Goal: Task Accomplishment & Management: Manage account settings

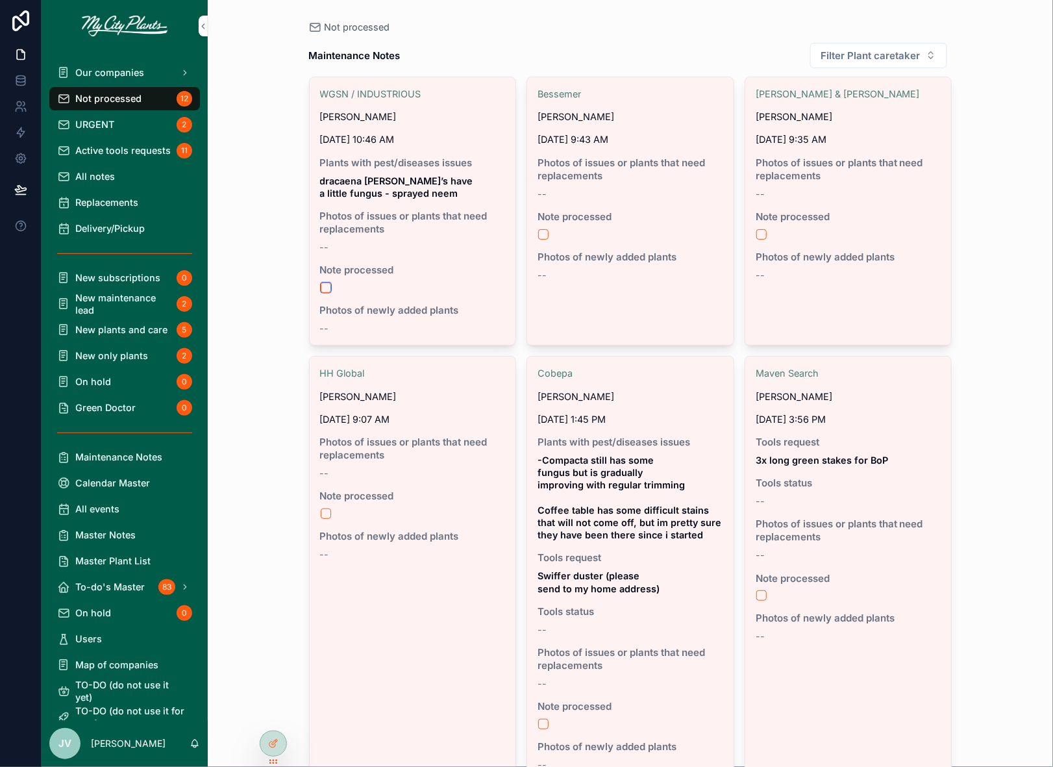
click at [325, 287] on button "scrollable content" at bounding box center [326, 287] width 10 height 10
click at [543, 230] on button "scrollable content" at bounding box center [543, 234] width 10 height 10
click at [763, 234] on button "scrollable content" at bounding box center [761, 234] width 10 height 10
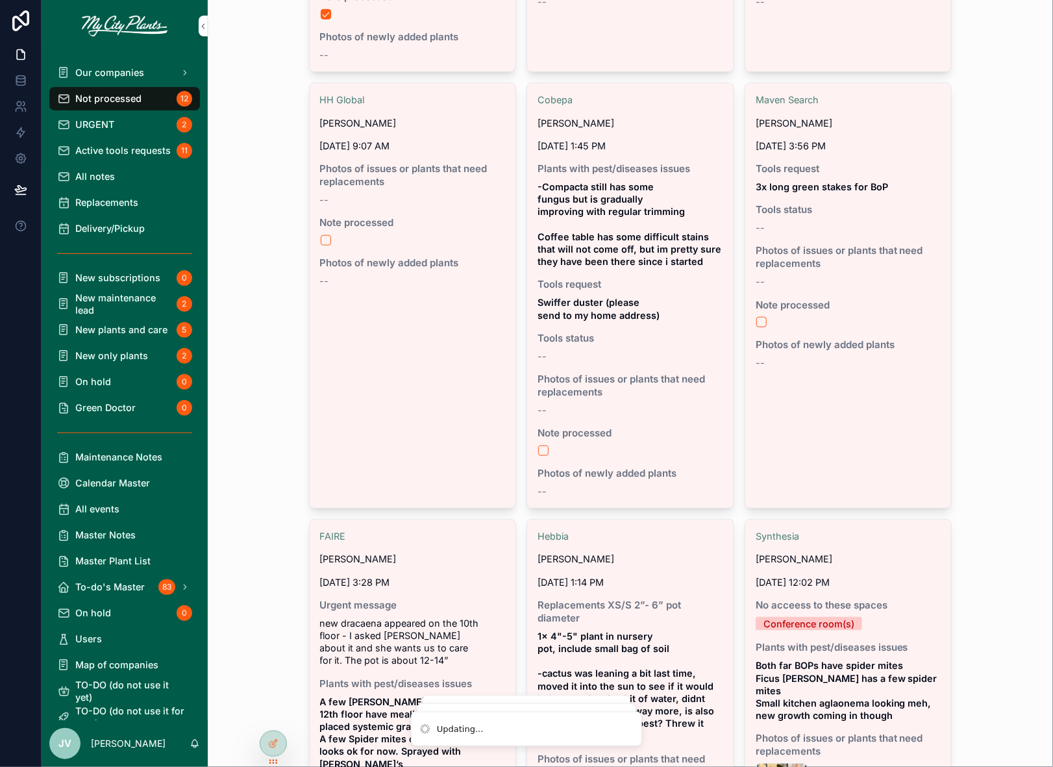
scroll to position [274, 0]
click at [324, 240] on button "scrollable content" at bounding box center [326, 239] width 10 height 10
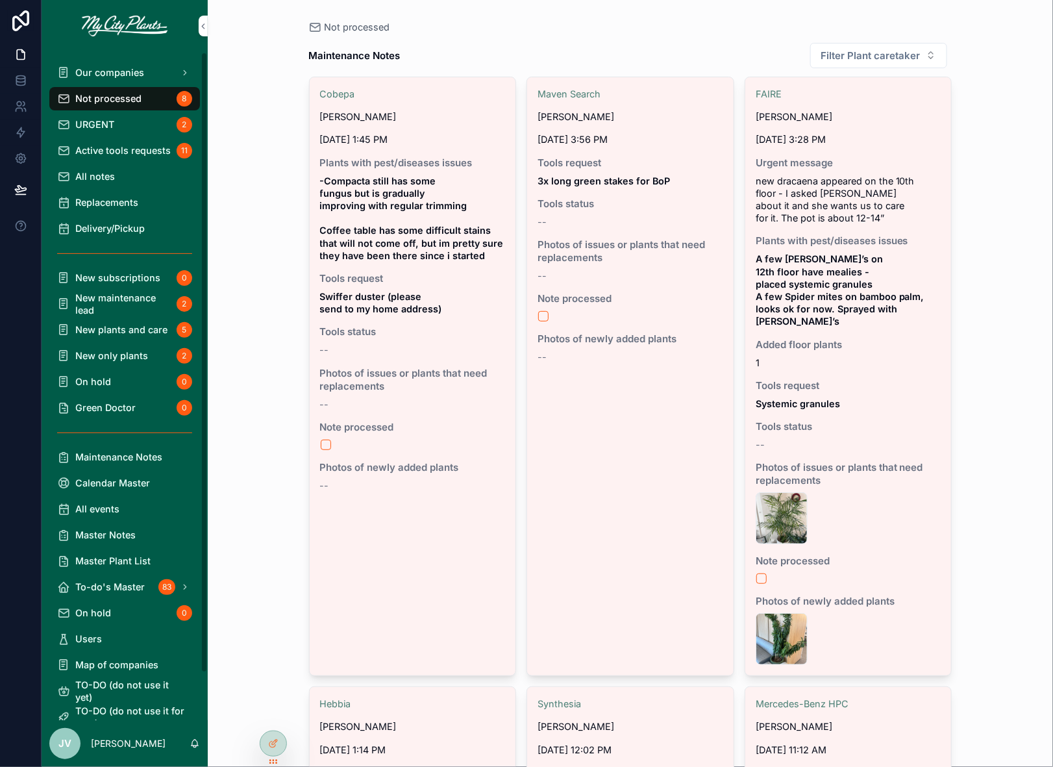
click at [108, 175] on span "All notes" at bounding box center [95, 176] width 40 height 12
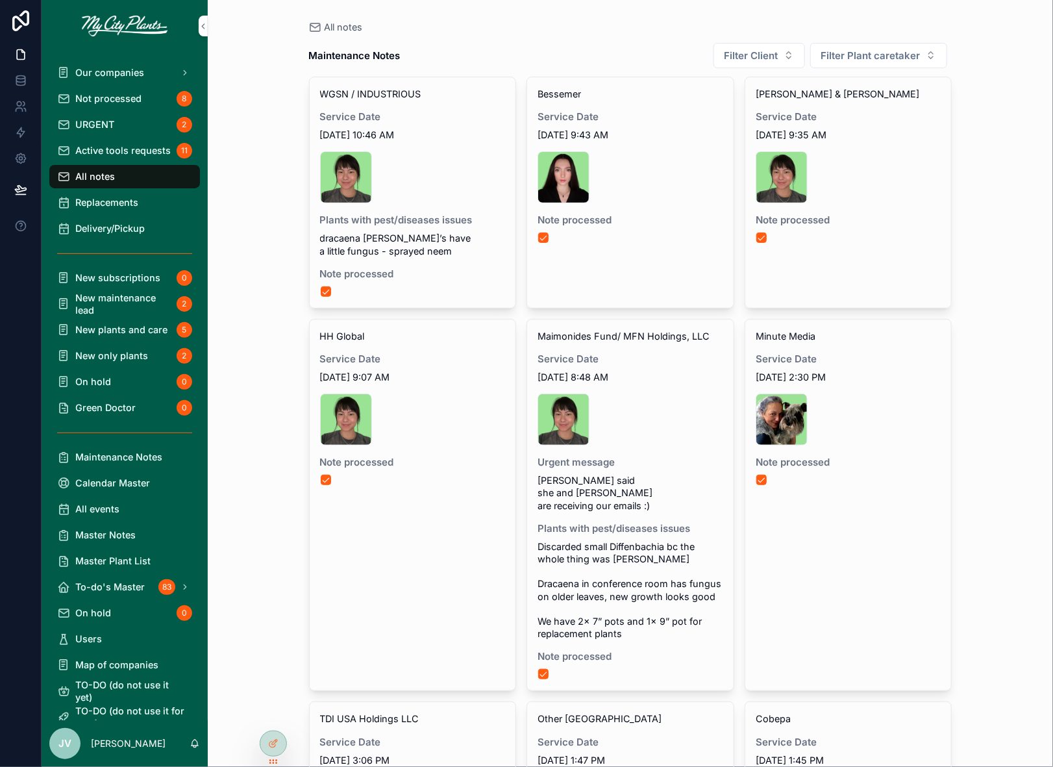
click at [116, 96] on span "Not processed" at bounding box center [108, 98] width 66 height 12
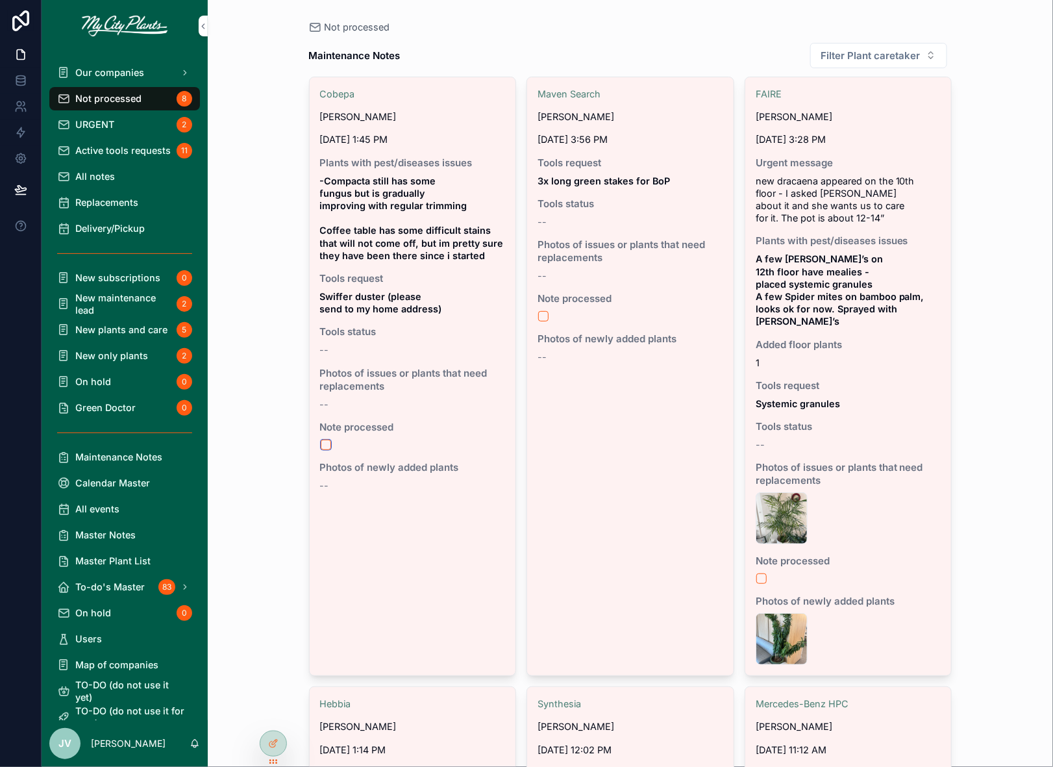
click at [325, 443] on button "scrollable content" at bounding box center [326, 445] width 10 height 10
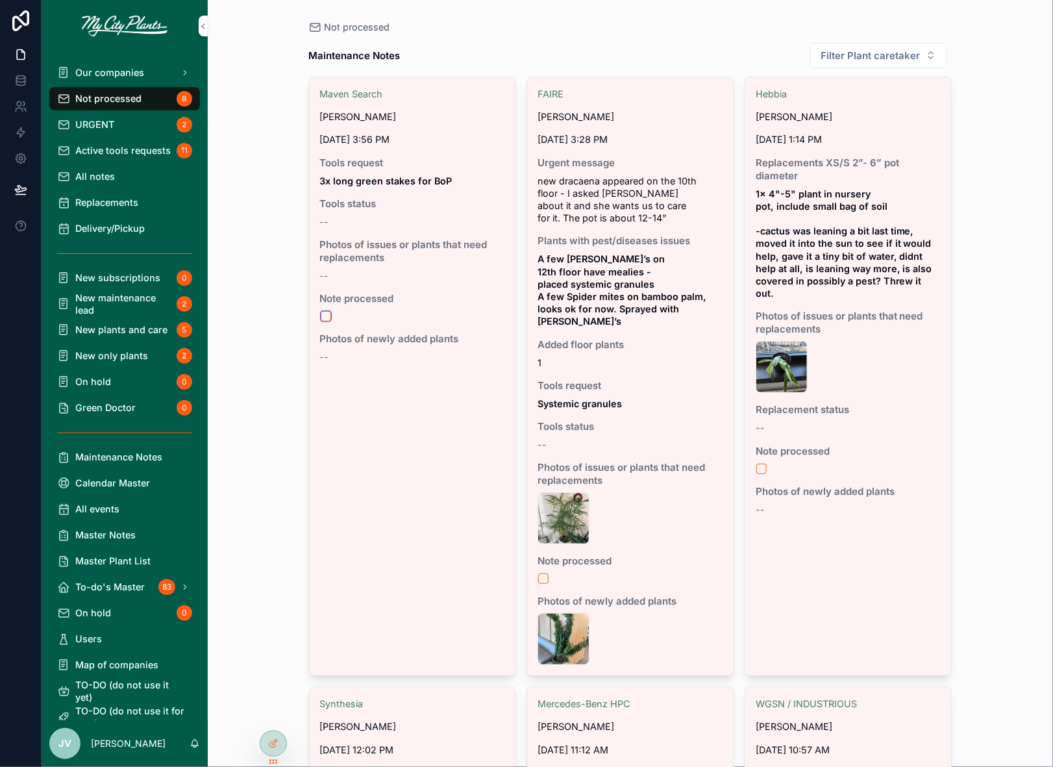
click at [325, 316] on button "scrollable content" at bounding box center [326, 316] width 10 height 10
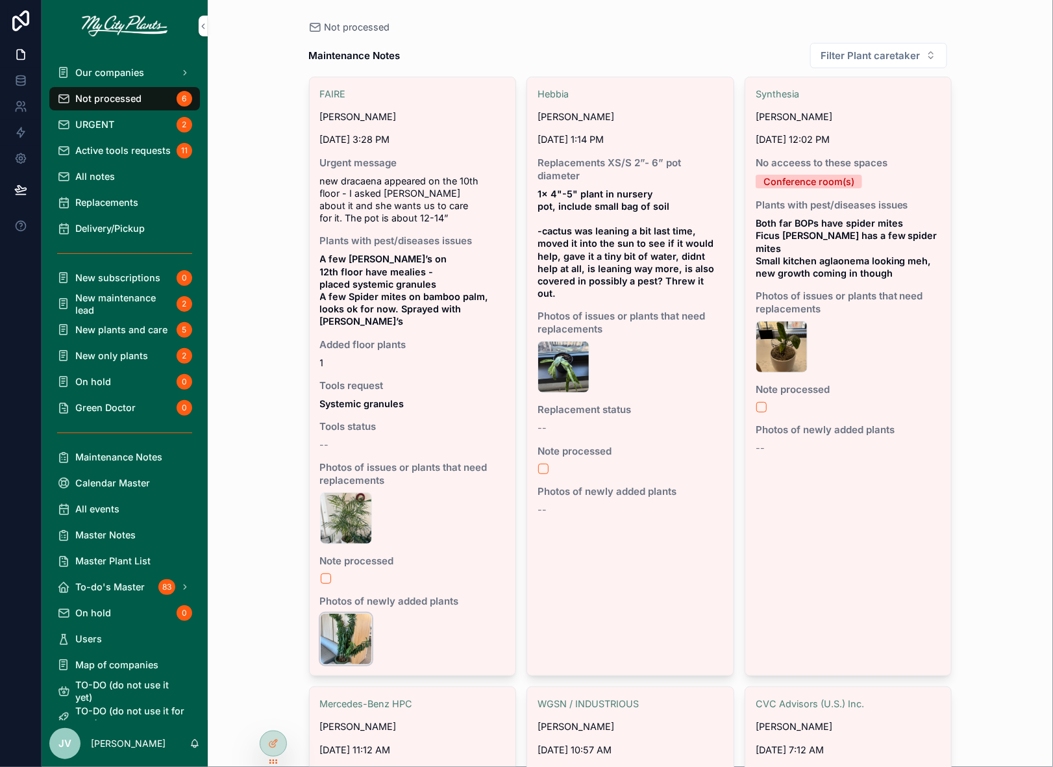
click at [342, 613] on div "IMG_9130 .jpeg" at bounding box center [346, 639] width 52 height 52
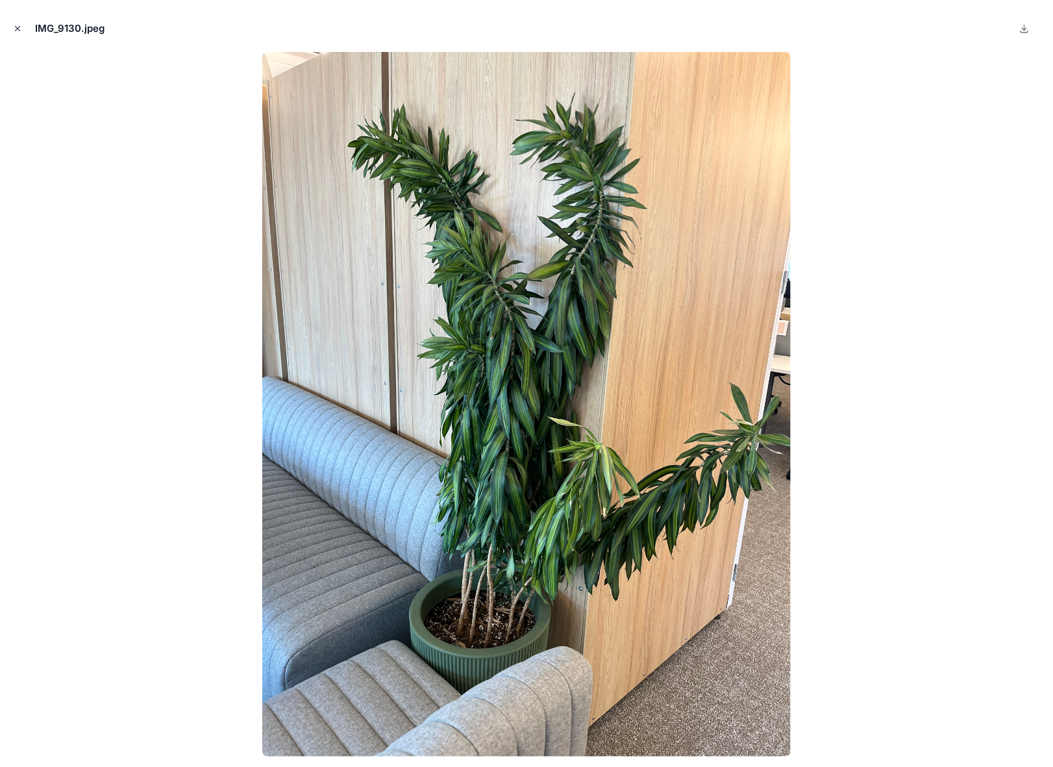
click at [17, 25] on icon "Close modal" at bounding box center [17, 28] width 9 height 9
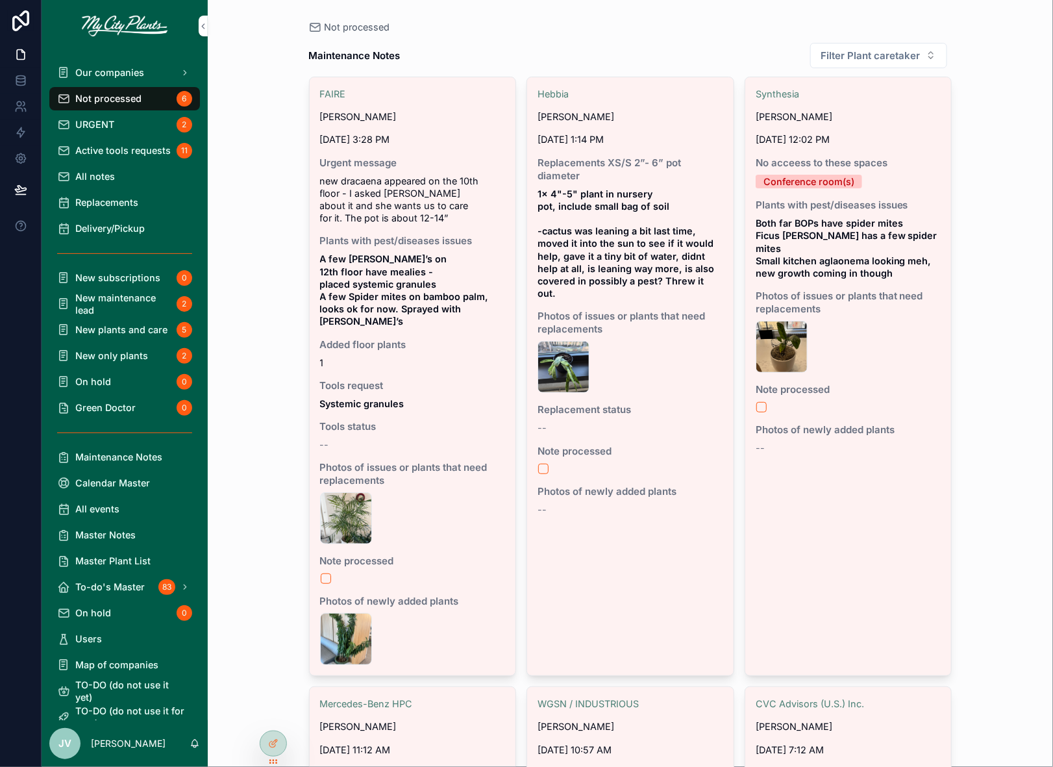
click at [377, 234] on span "Plants with pest/diseases issues" at bounding box center [413, 240] width 186 height 13
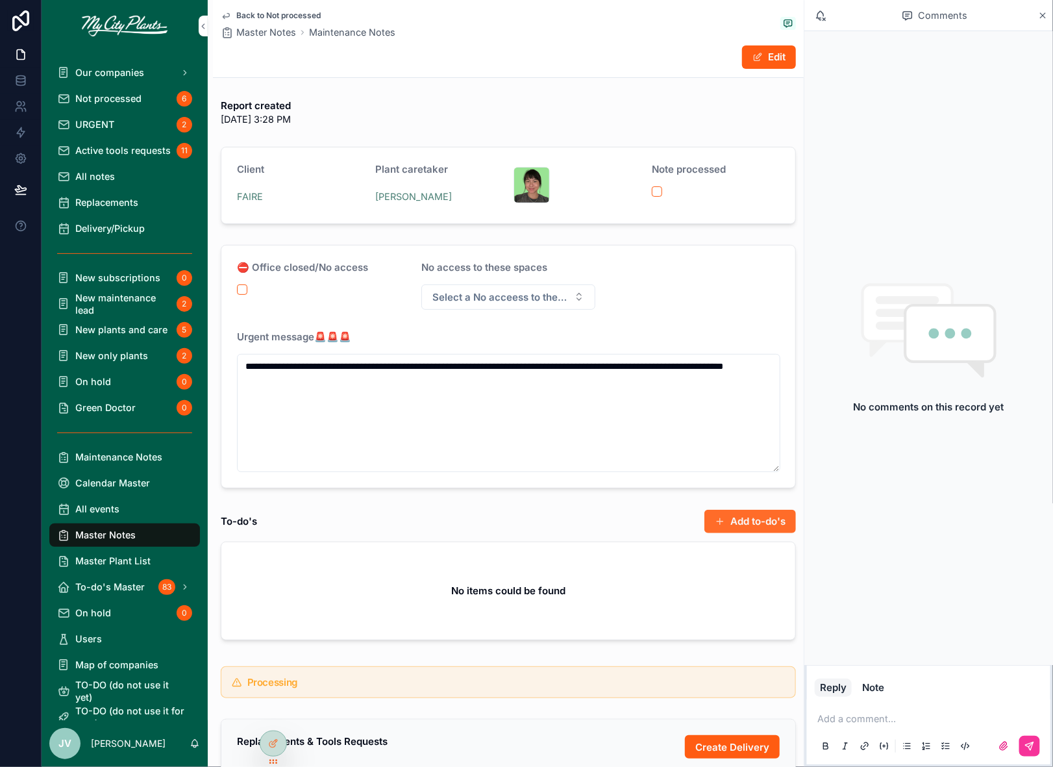
click at [734, 517] on button "Add to-do's" at bounding box center [750, 521] width 92 height 23
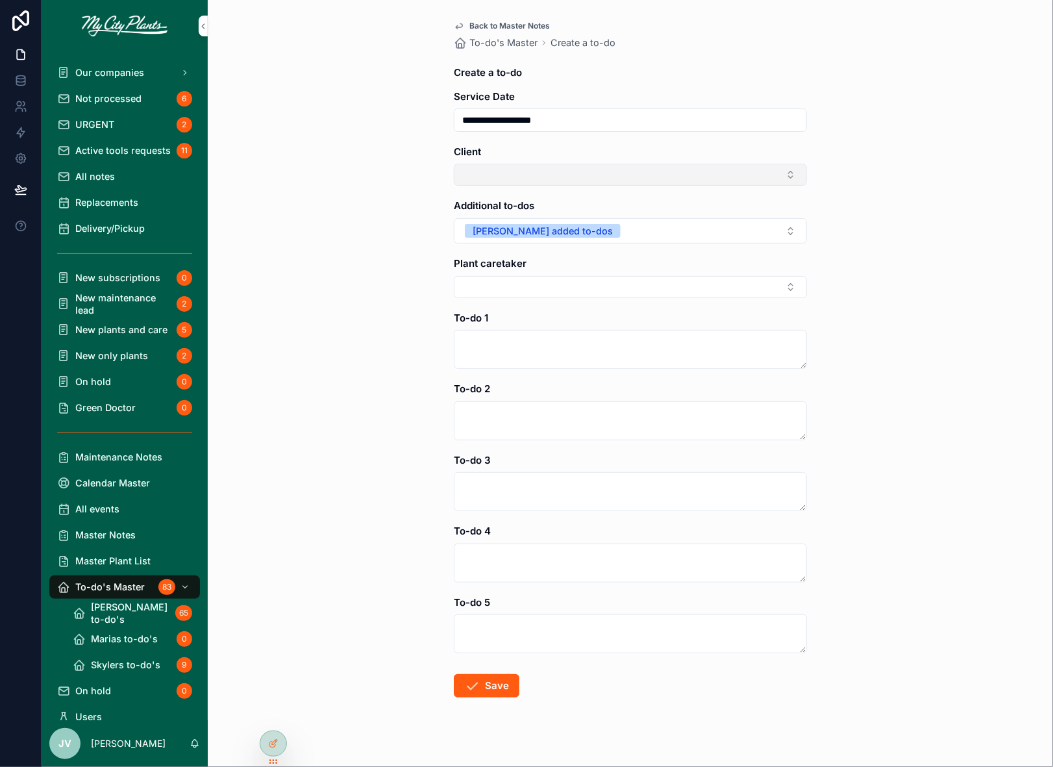
click at [786, 177] on button "Select Button" at bounding box center [630, 175] width 353 height 22
type input "*****"
click at [596, 227] on div "FAIRE" at bounding box center [631, 225] width 180 height 21
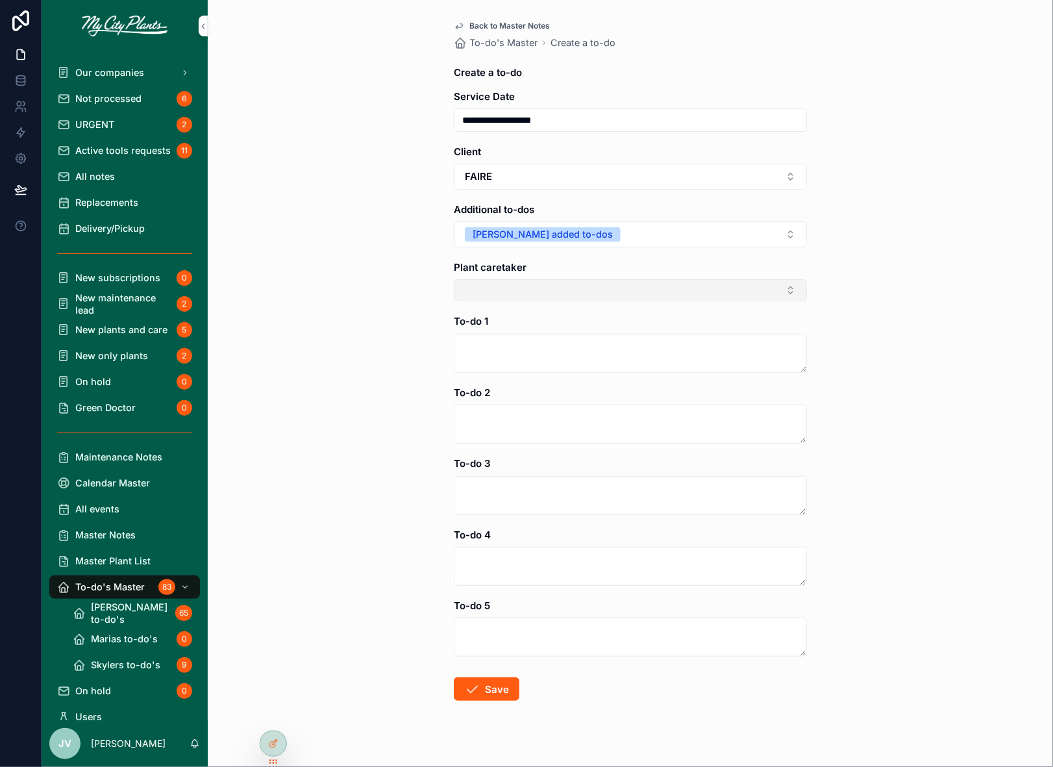
click at [563, 280] on button "Select Button" at bounding box center [630, 290] width 353 height 22
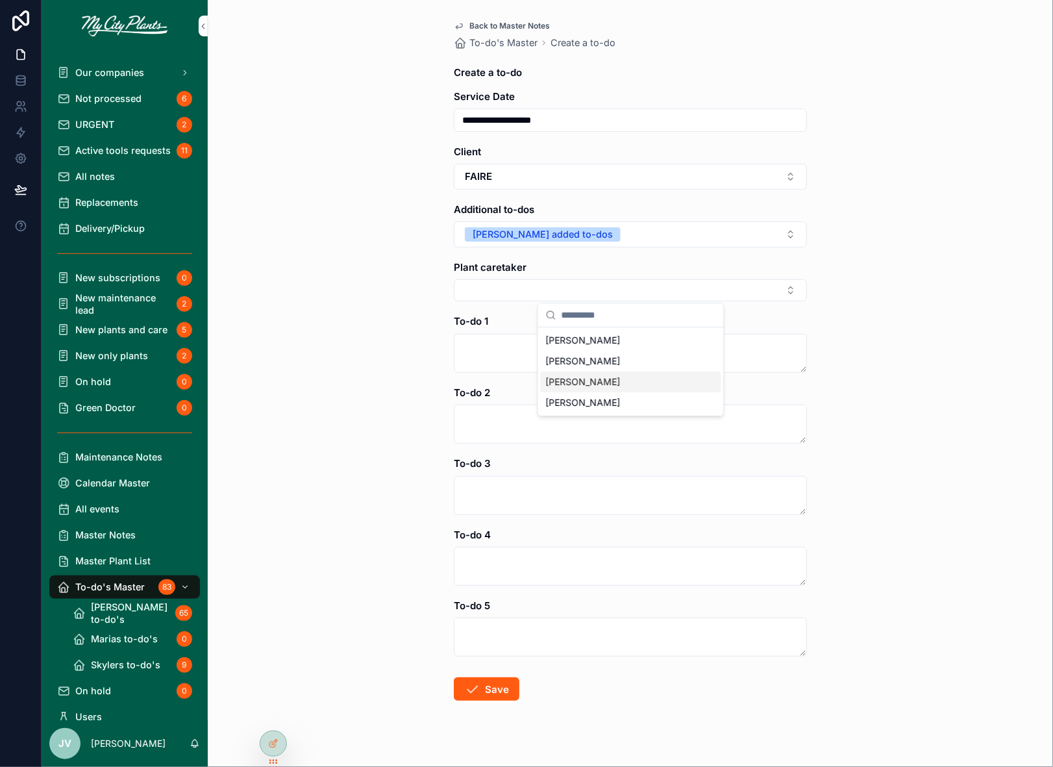
drag, startPoint x: 580, startPoint y: 379, endPoint x: 527, endPoint y: 356, distance: 58.1
click at [579, 379] on span "[PERSON_NAME]" at bounding box center [583, 381] width 75 height 13
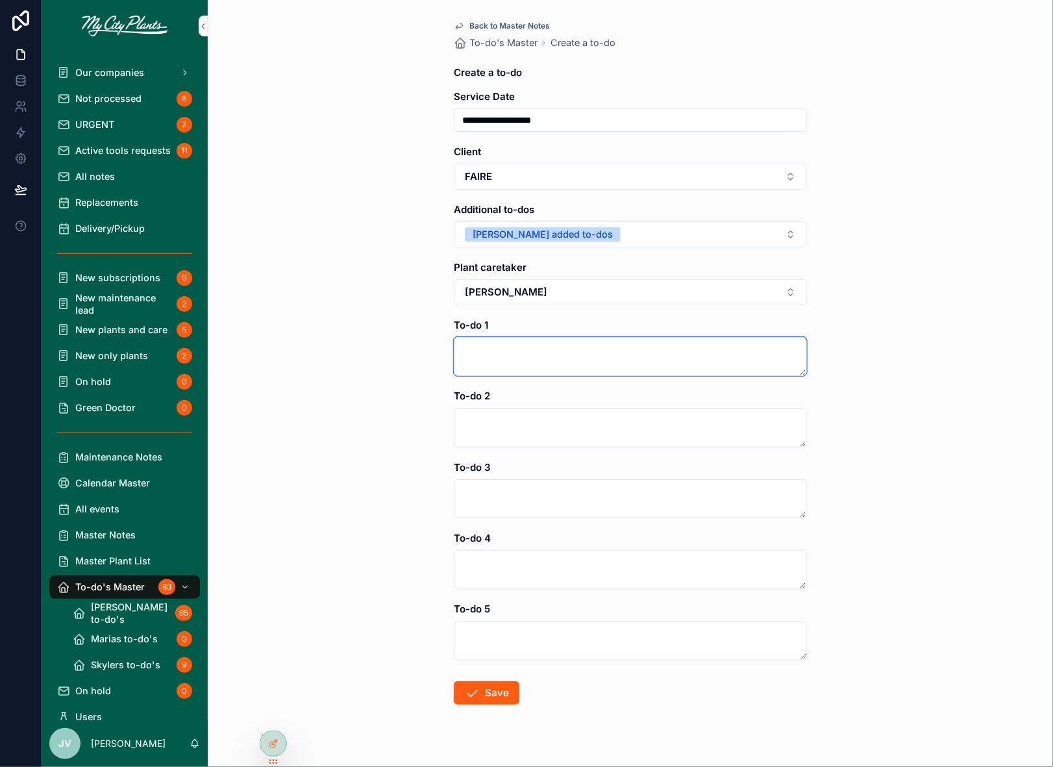
click at [505, 347] on textarea "scrollable content" at bounding box center [630, 356] width 353 height 39
type textarea "**********"
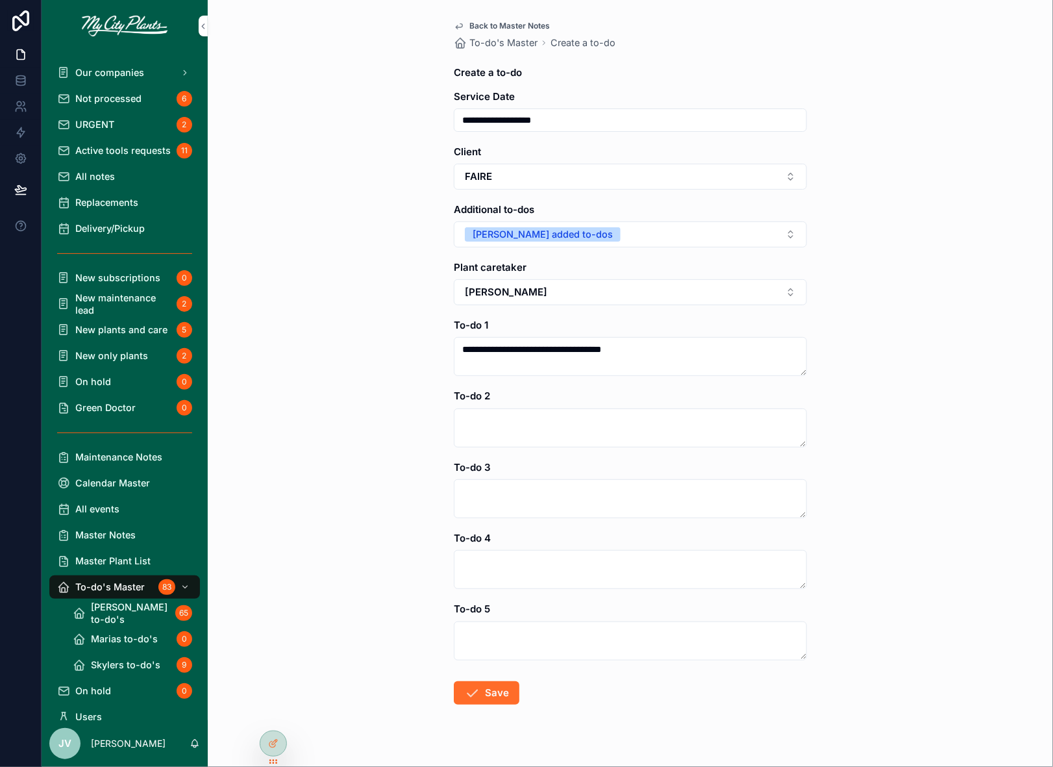
click at [493, 691] on button "Save" at bounding box center [487, 692] width 66 height 23
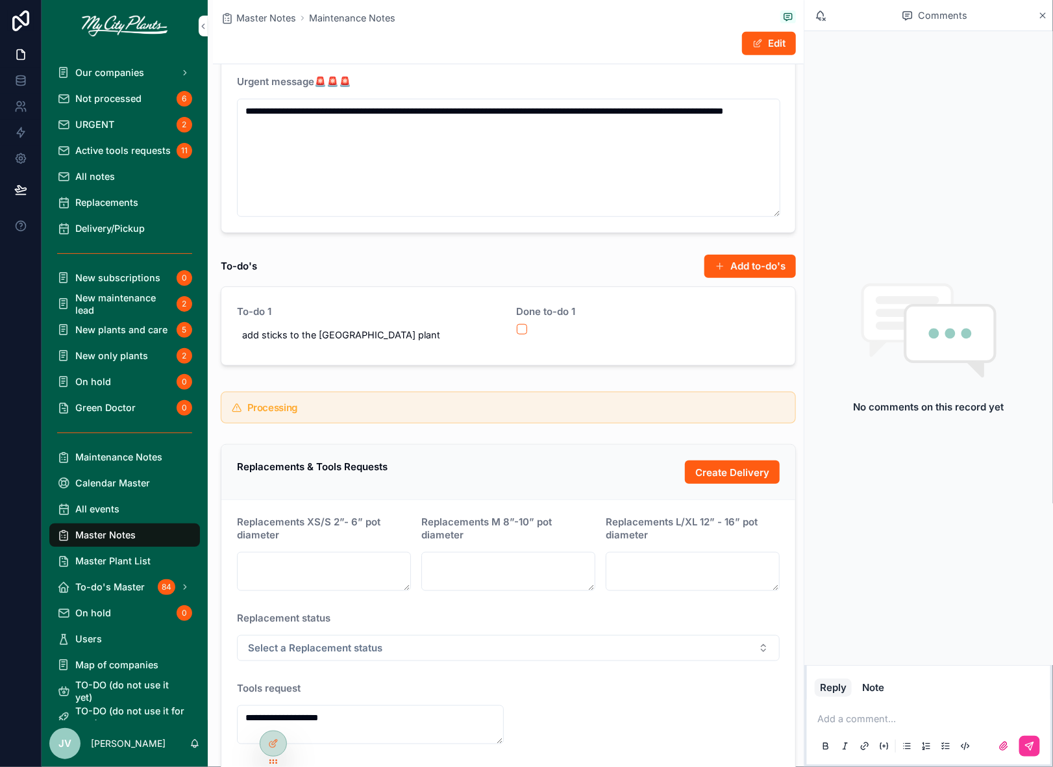
scroll to position [247, 0]
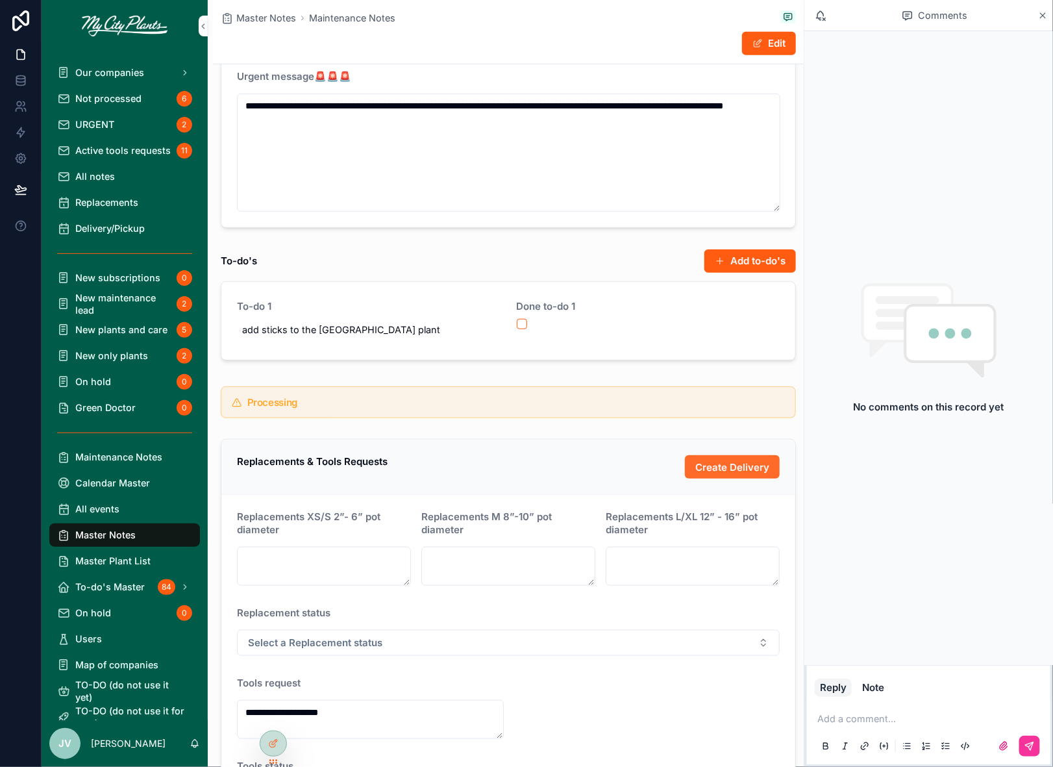
click at [699, 464] on span "Create Delivery" at bounding box center [732, 467] width 74 height 14
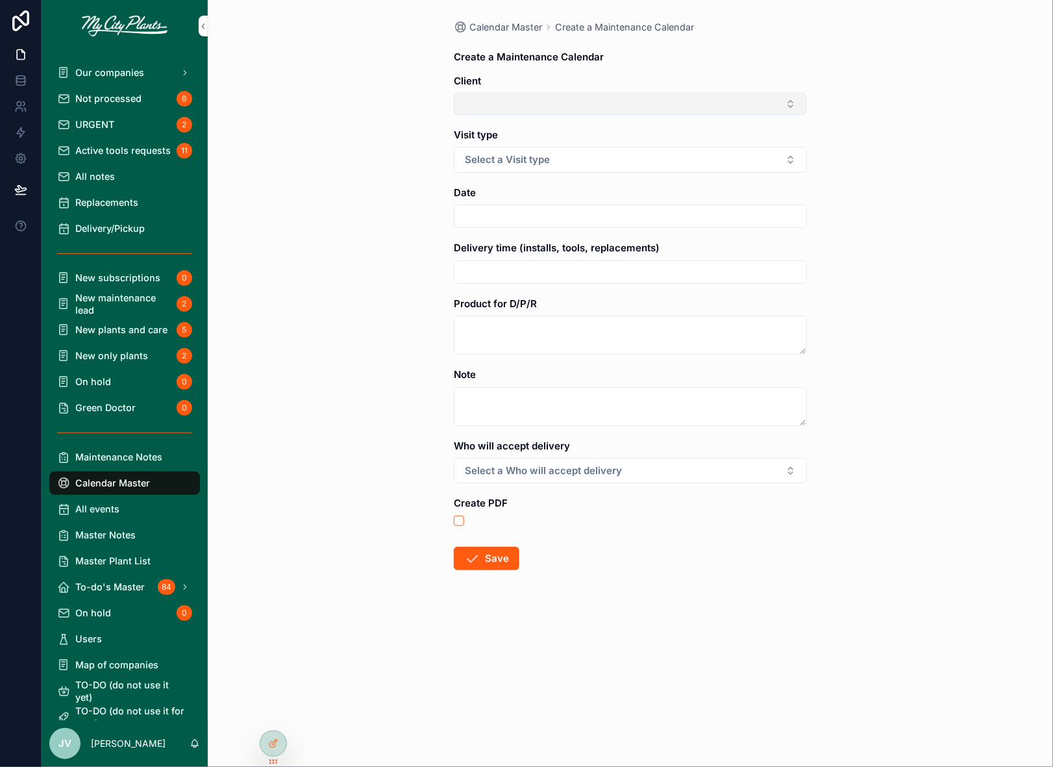
click at [791, 108] on button "Select Button" at bounding box center [630, 104] width 353 height 22
type input "*****"
click at [575, 156] on div "FAIRE" at bounding box center [631, 154] width 180 height 21
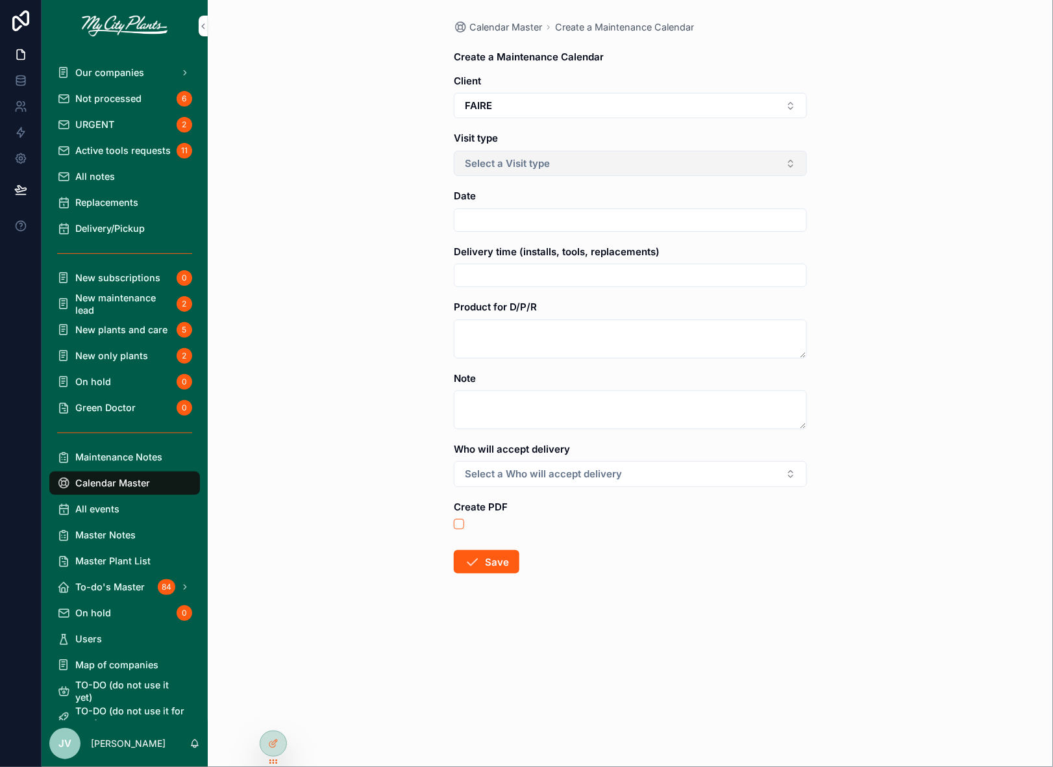
click at [574, 158] on button "Select a Visit type" at bounding box center [630, 163] width 353 height 25
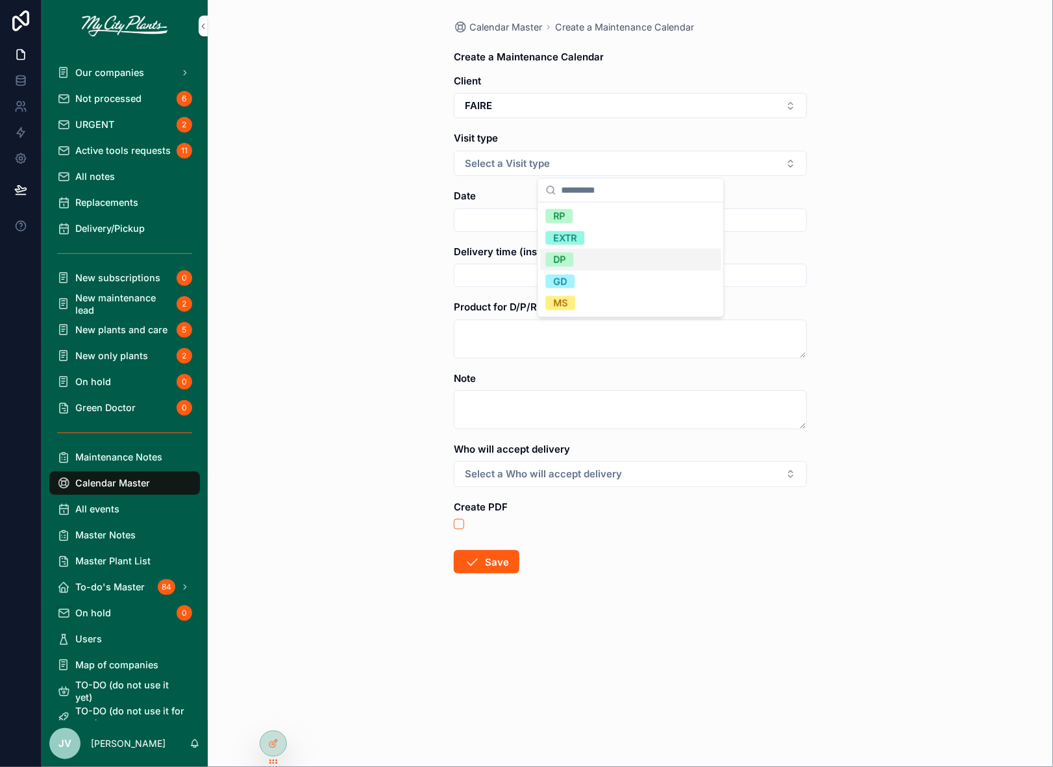
click at [561, 261] on div "DP" at bounding box center [560, 260] width 12 height 14
click at [534, 221] on input "scrollable content" at bounding box center [630, 220] width 352 height 19
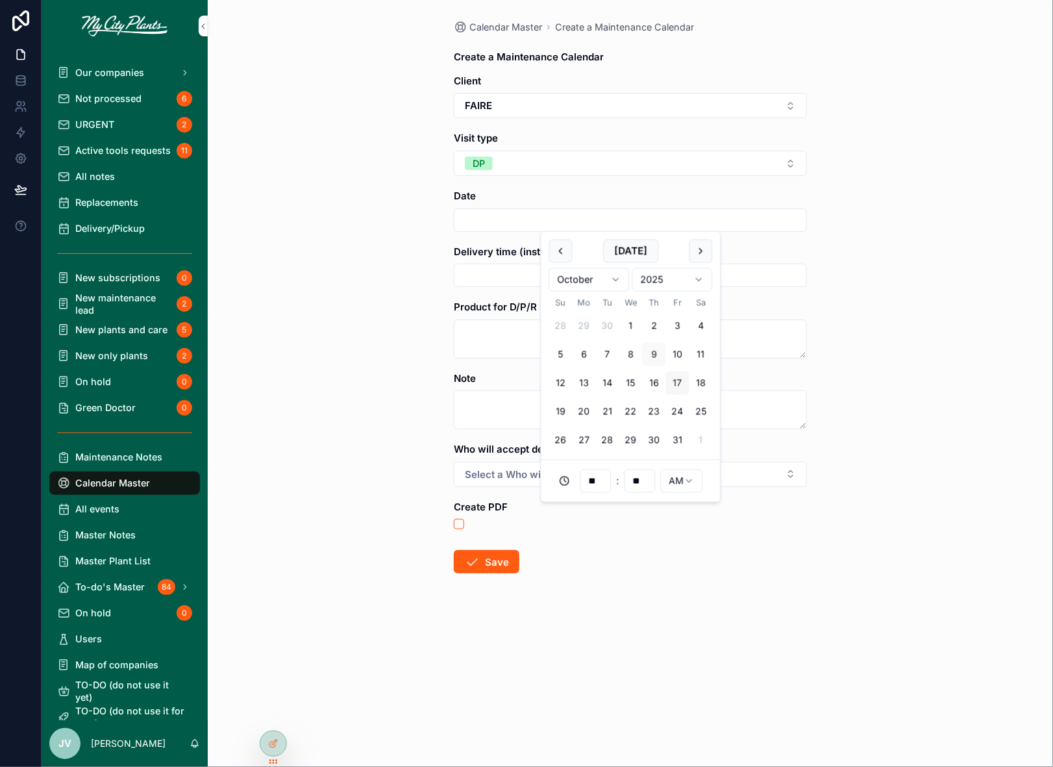
click at [678, 383] on button "17" at bounding box center [677, 382] width 23 height 23
click at [592, 483] on input "**" at bounding box center [595, 481] width 30 height 19
click at [563, 532] on div "02" at bounding box center [595, 526] width 180 height 21
type input "**********"
type input "**"
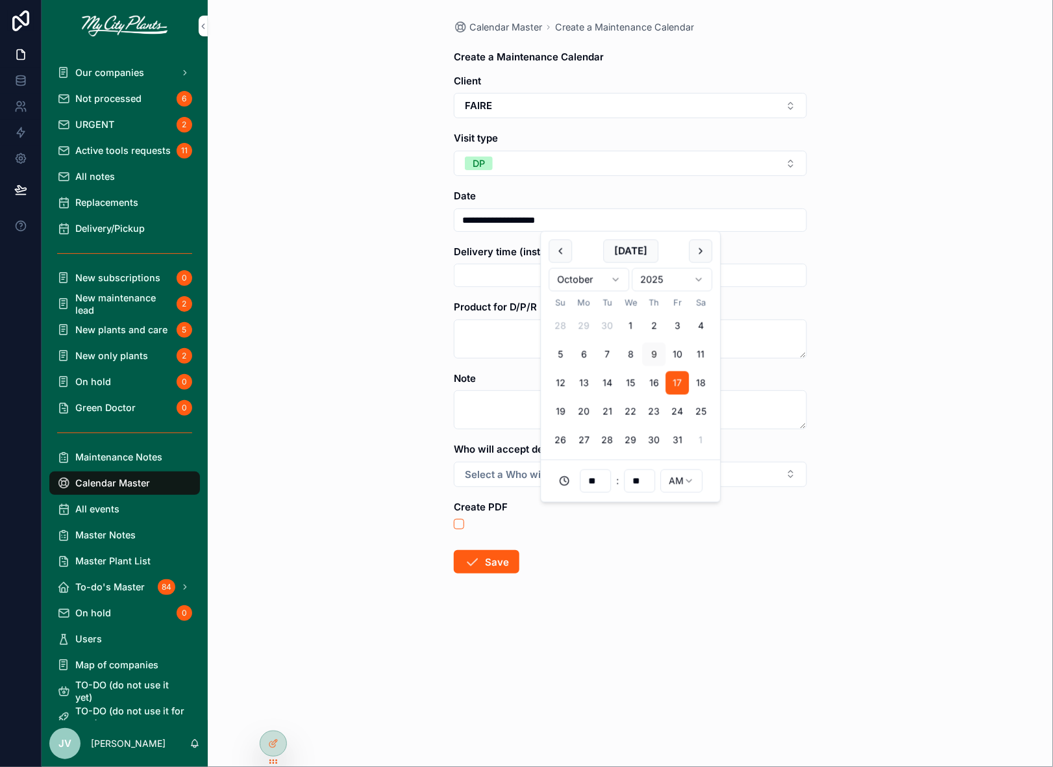
click at [684, 480] on html "**********" at bounding box center [526, 383] width 1053 height 767
type input "**********"
click at [476, 271] on input "scrollable content" at bounding box center [630, 275] width 352 height 19
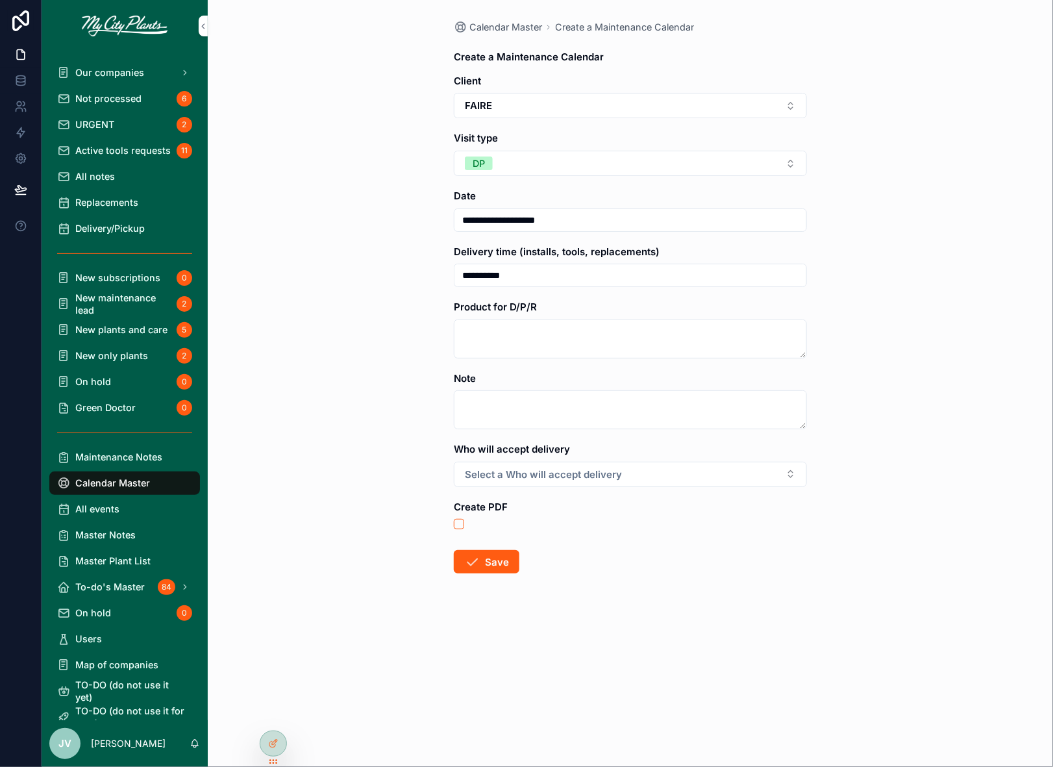
type input "**********"
click at [473, 330] on textarea "scrollable content" at bounding box center [630, 338] width 353 height 39
type textarea "**********"
click at [794, 479] on button "Select a Who will accept delivery" at bounding box center [630, 474] width 353 height 25
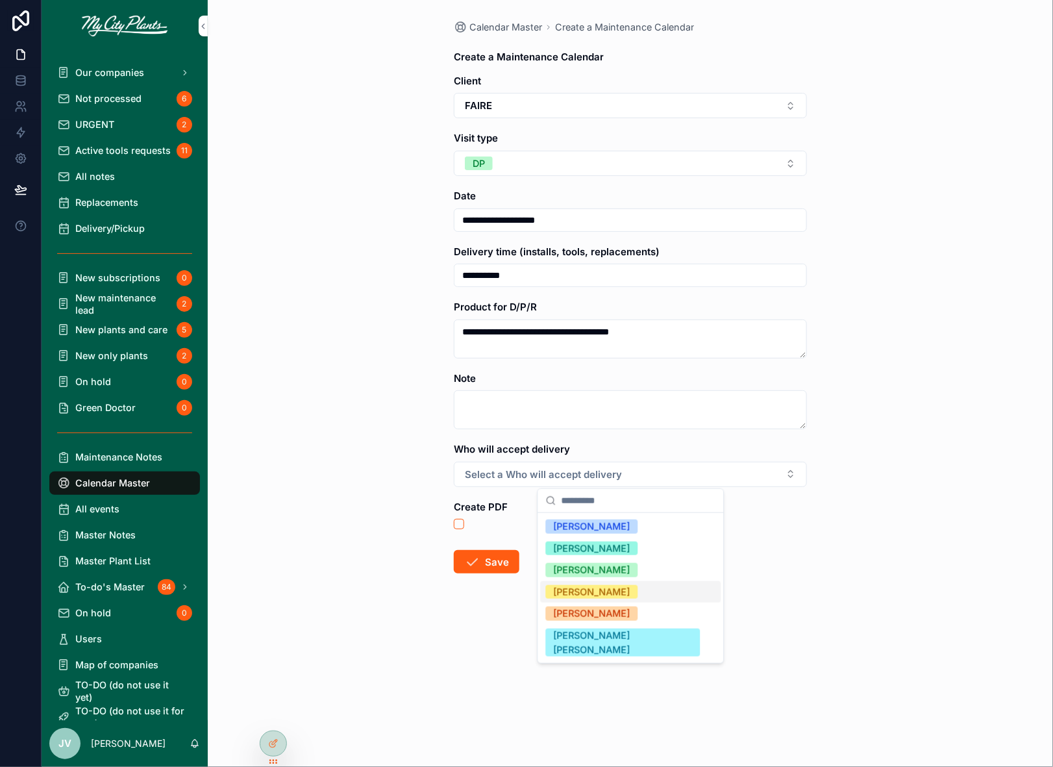
click at [577, 590] on div "[PERSON_NAME]" at bounding box center [592, 592] width 77 height 14
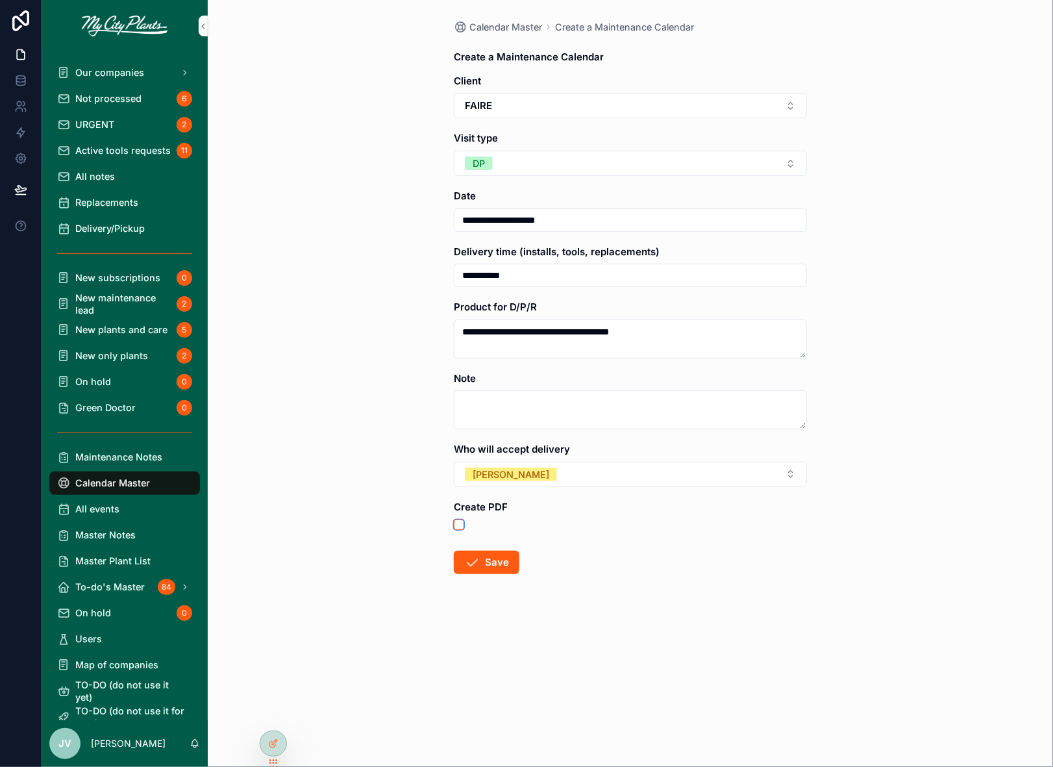
click at [460, 521] on button "scrollable content" at bounding box center [459, 524] width 10 height 10
click at [488, 564] on button "Save" at bounding box center [487, 562] width 66 height 23
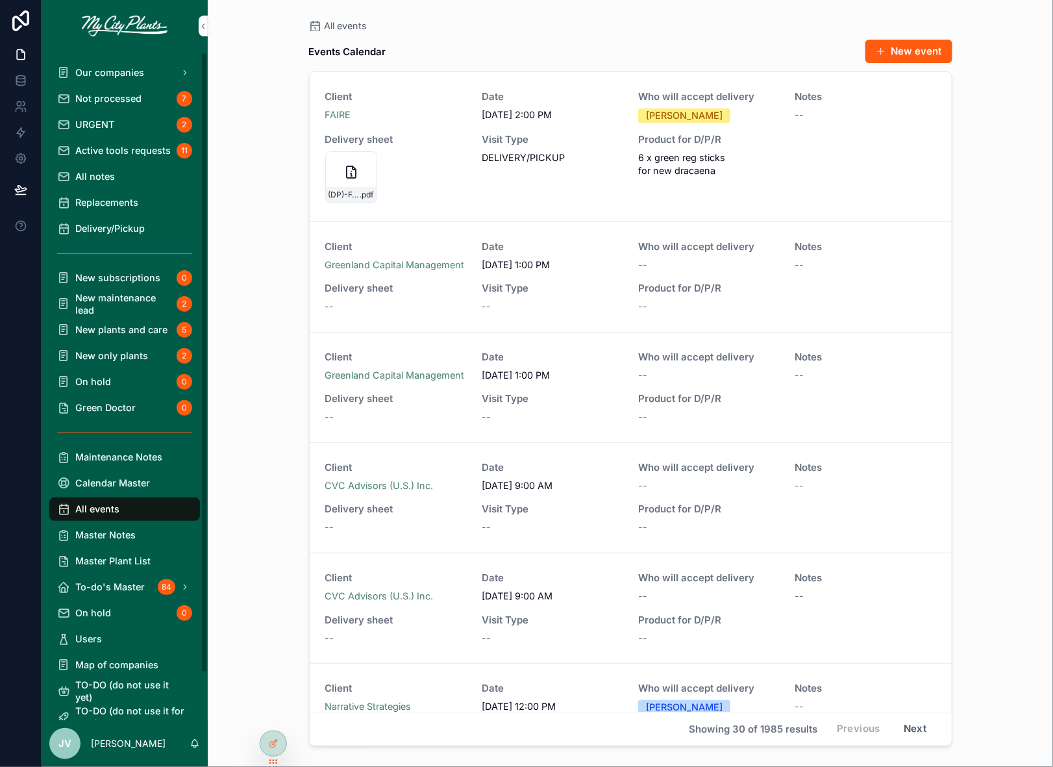
click at [115, 92] on span "Not processed" at bounding box center [108, 98] width 66 height 12
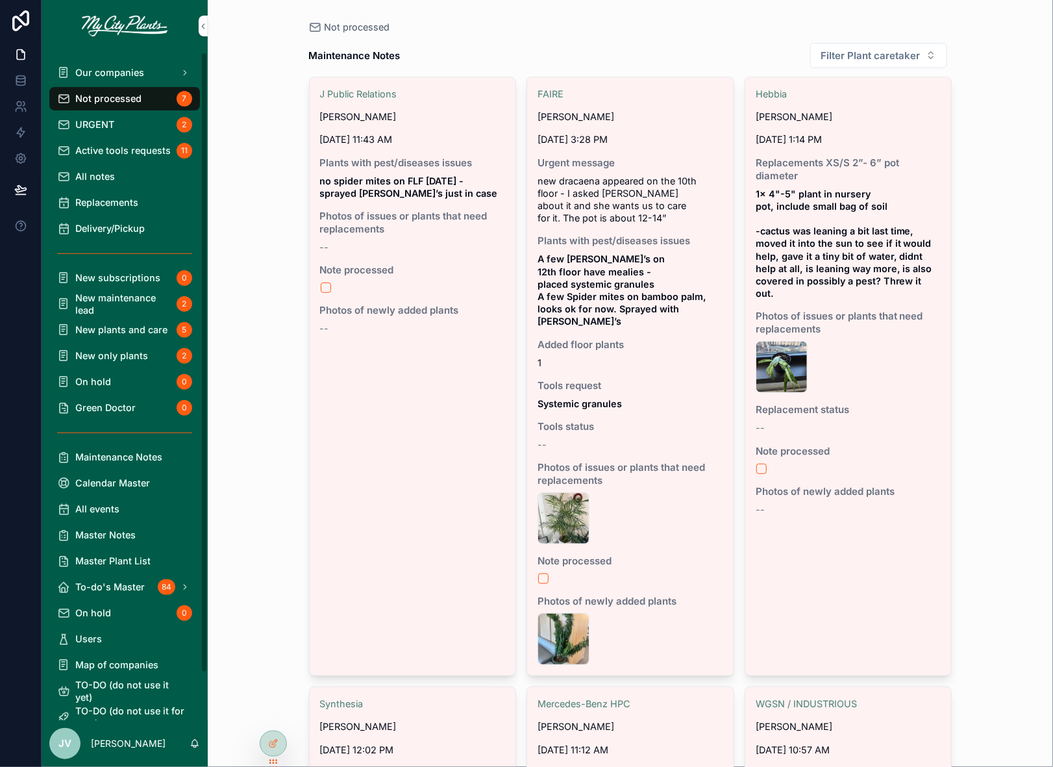
click at [111, 174] on span "All notes" at bounding box center [95, 176] width 40 height 12
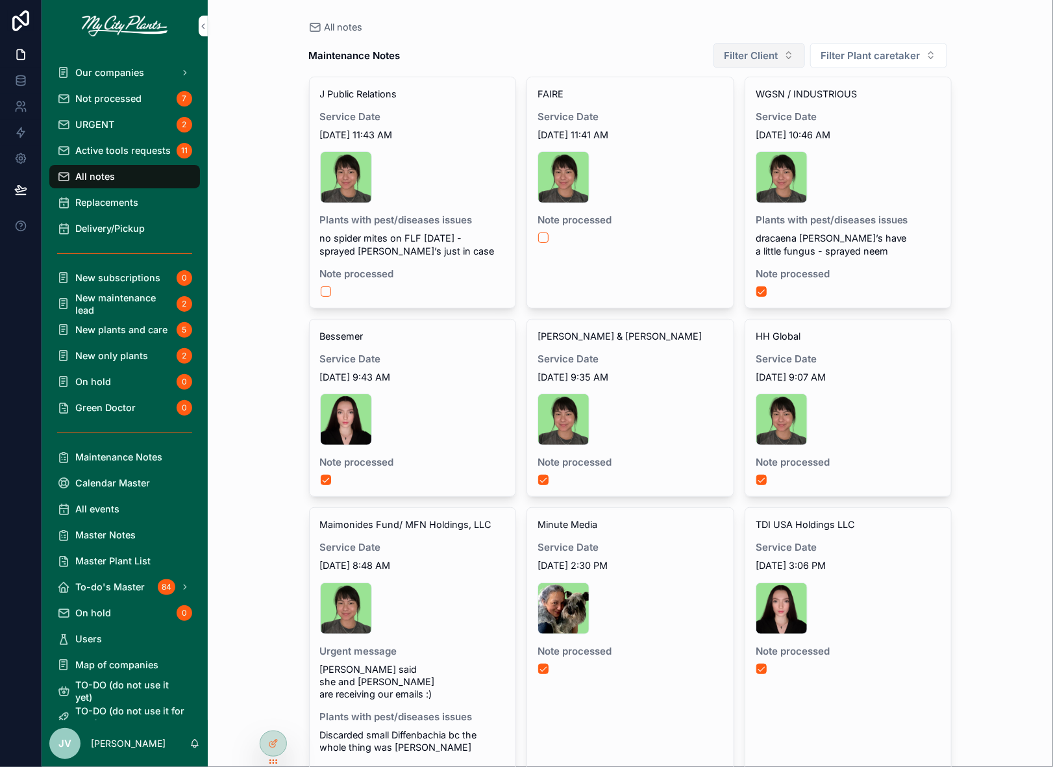
click at [791, 56] on button "Filter Client" at bounding box center [760, 55] width 92 height 25
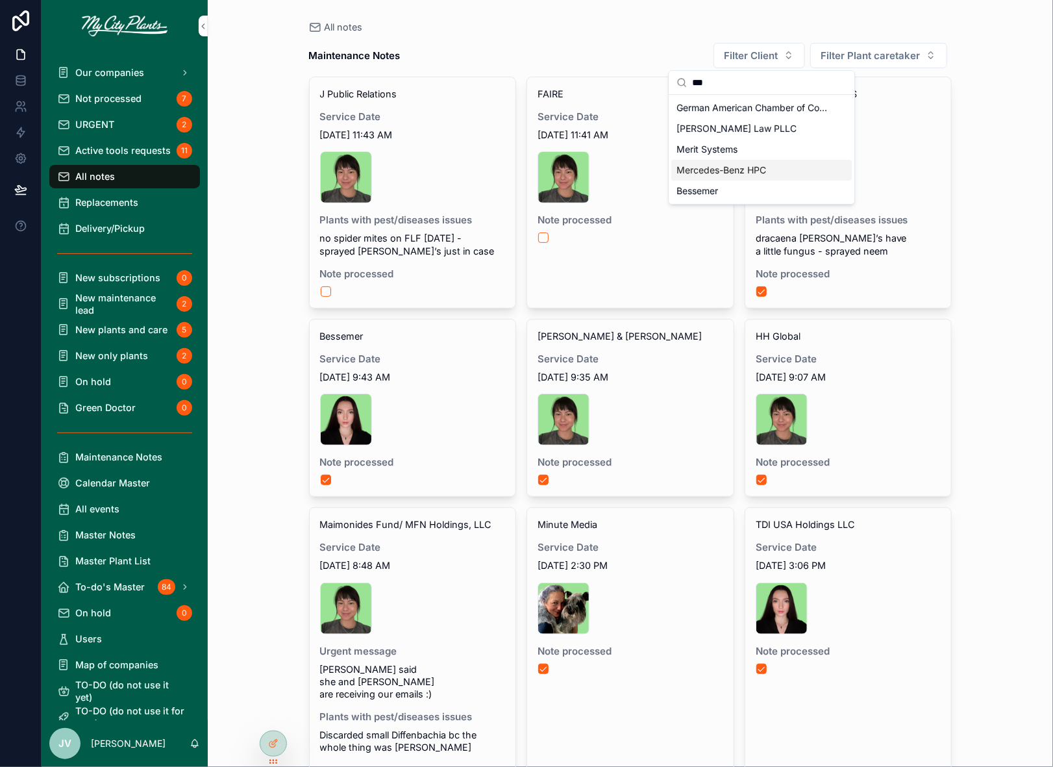
type input "***"
click at [715, 162] on div "Mercedes-Benz HPC" at bounding box center [761, 170] width 180 height 21
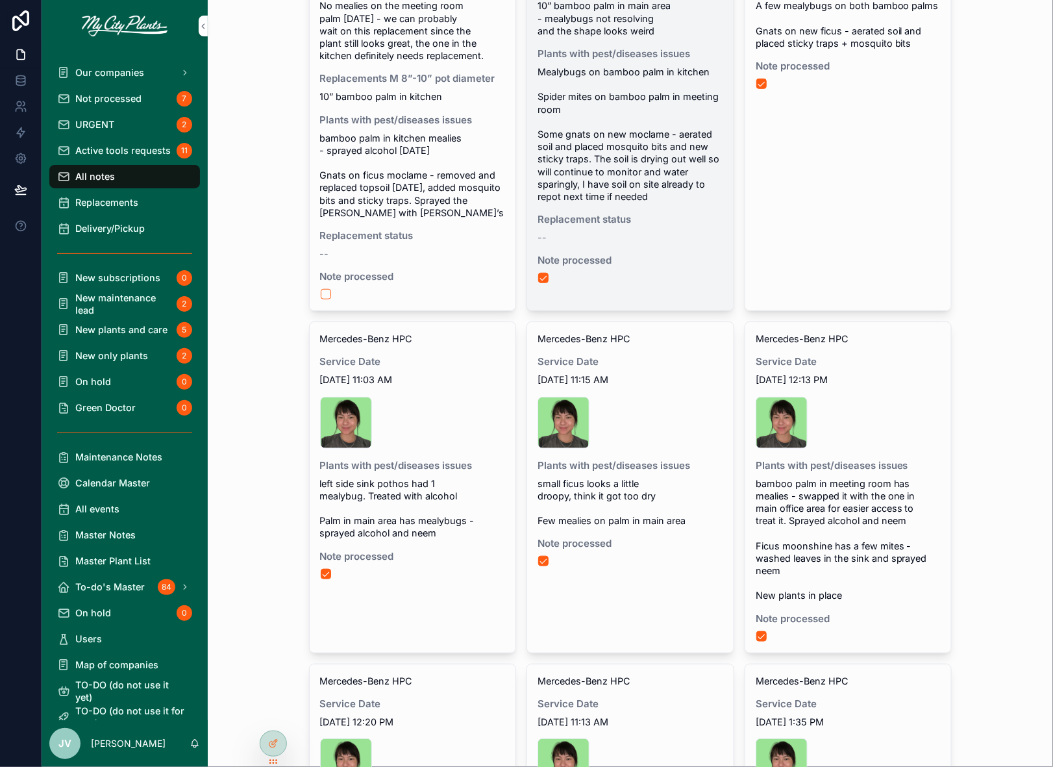
scroll to position [236, 0]
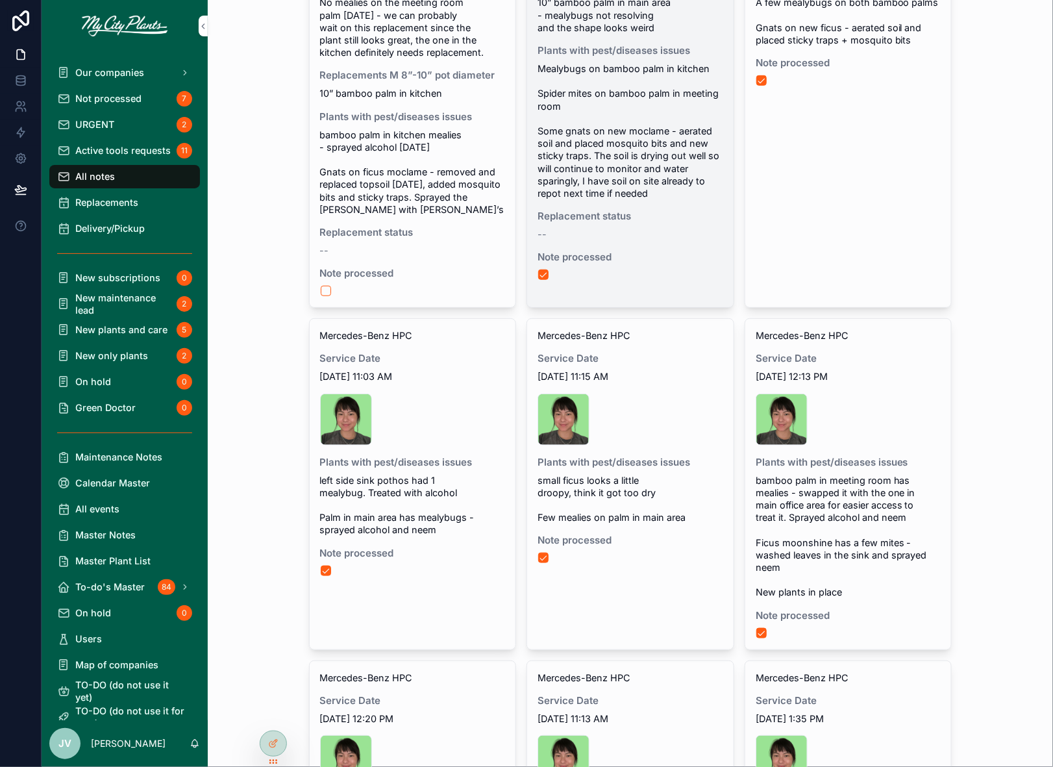
click at [680, 243] on div "Mercedes-Benz HPC Service Date [DATE] 11:29 AM sk1 .jpg Replacements M 8”-10” p…" at bounding box center [630, 66] width 206 height 449
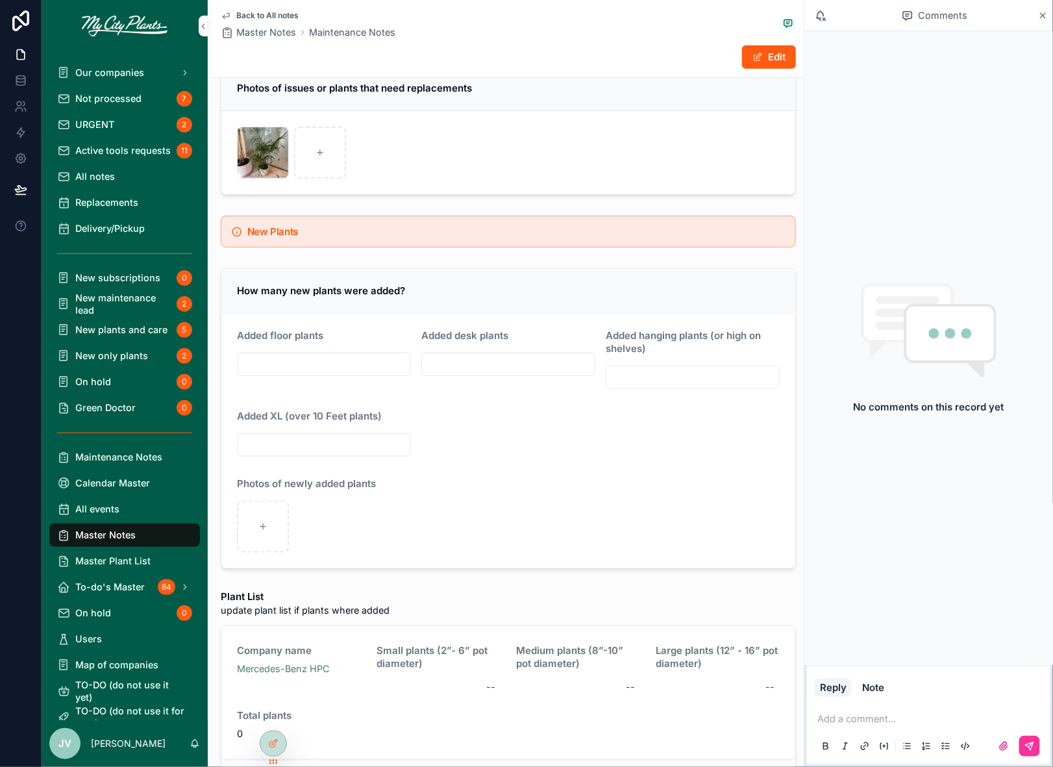
scroll to position [2465, 0]
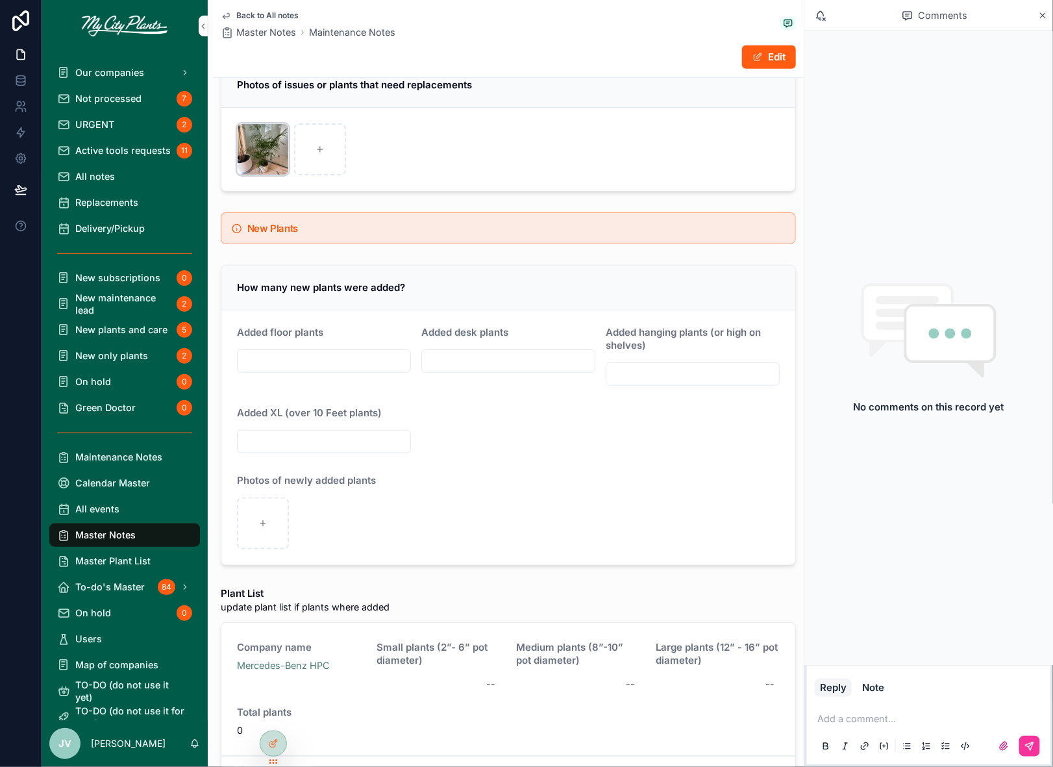
click at [261, 126] on div "IMG_9015 .jpeg" at bounding box center [263, 149] width 52 height 52
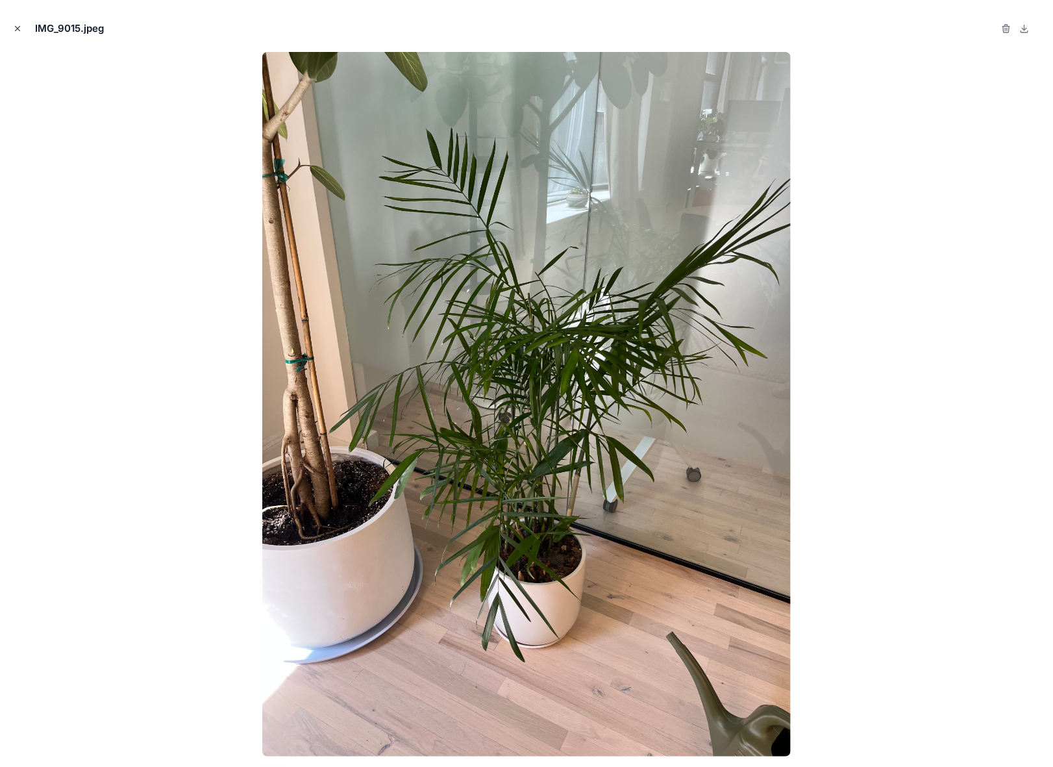
click at [16, 27] on icon "Close modal" at bounding box center [18, 29] width 5 height 5
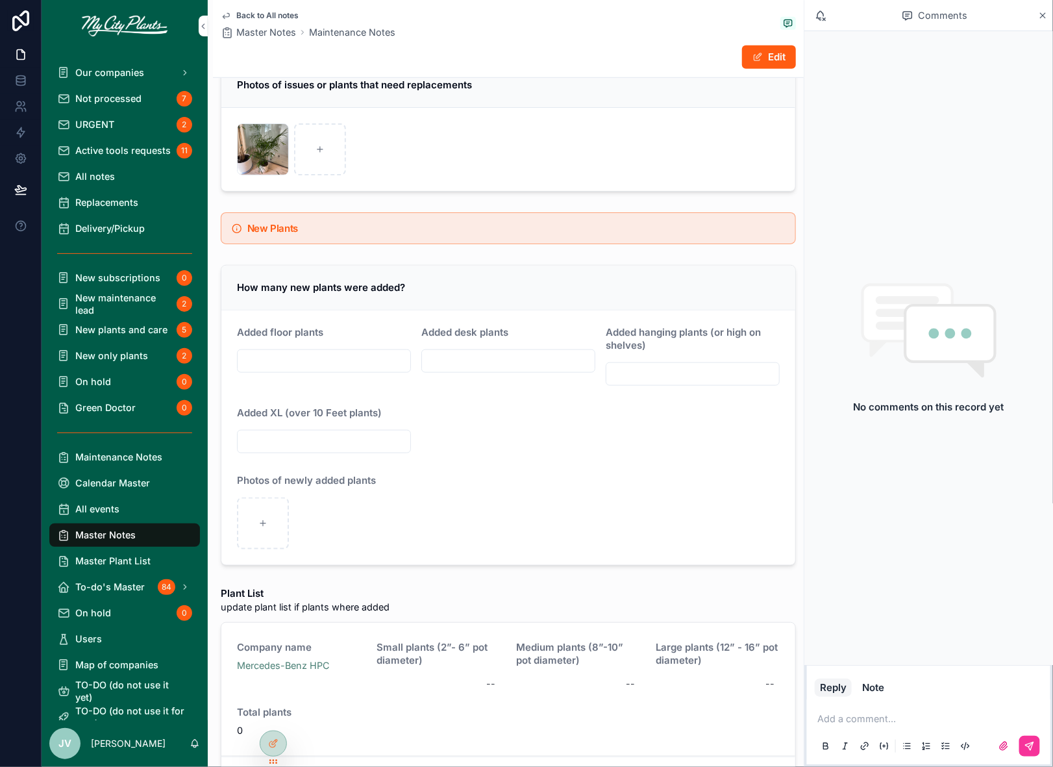
click at [84, 95] on span "Not processed" at bounding box center [108, 98] width 66 height 12
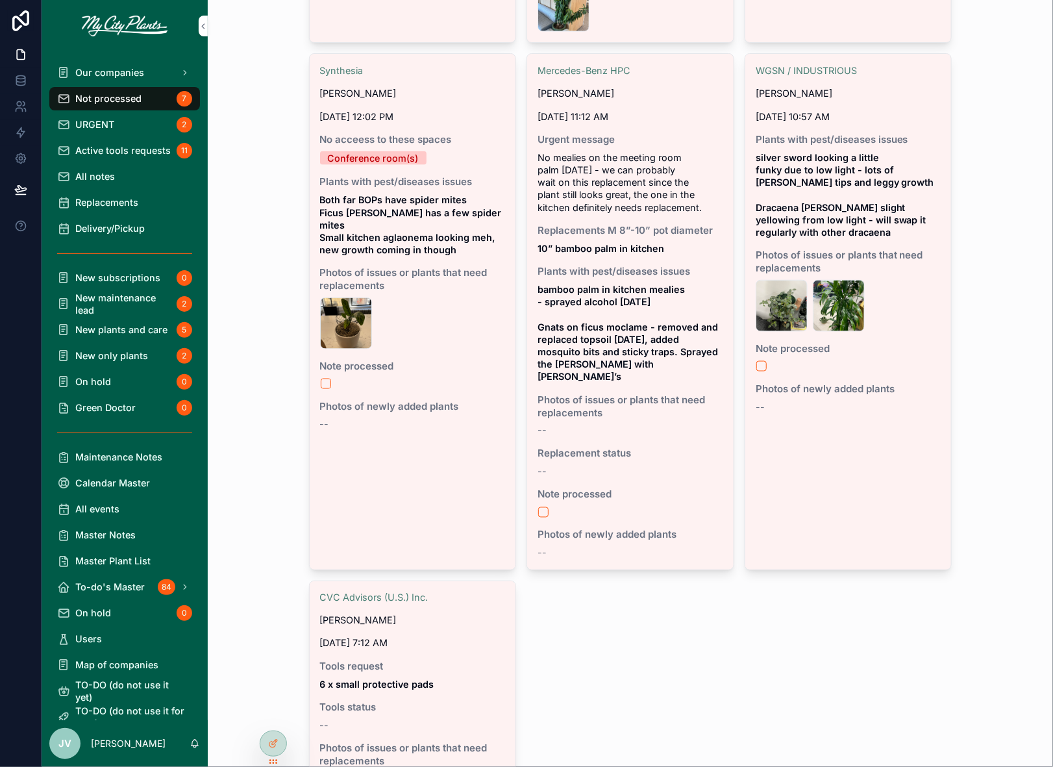
scroll to position [634, 0]
click at [769, 279] on div "IMG_9058 .jpeg" at bounding box center [782, 305] width 52 height 52
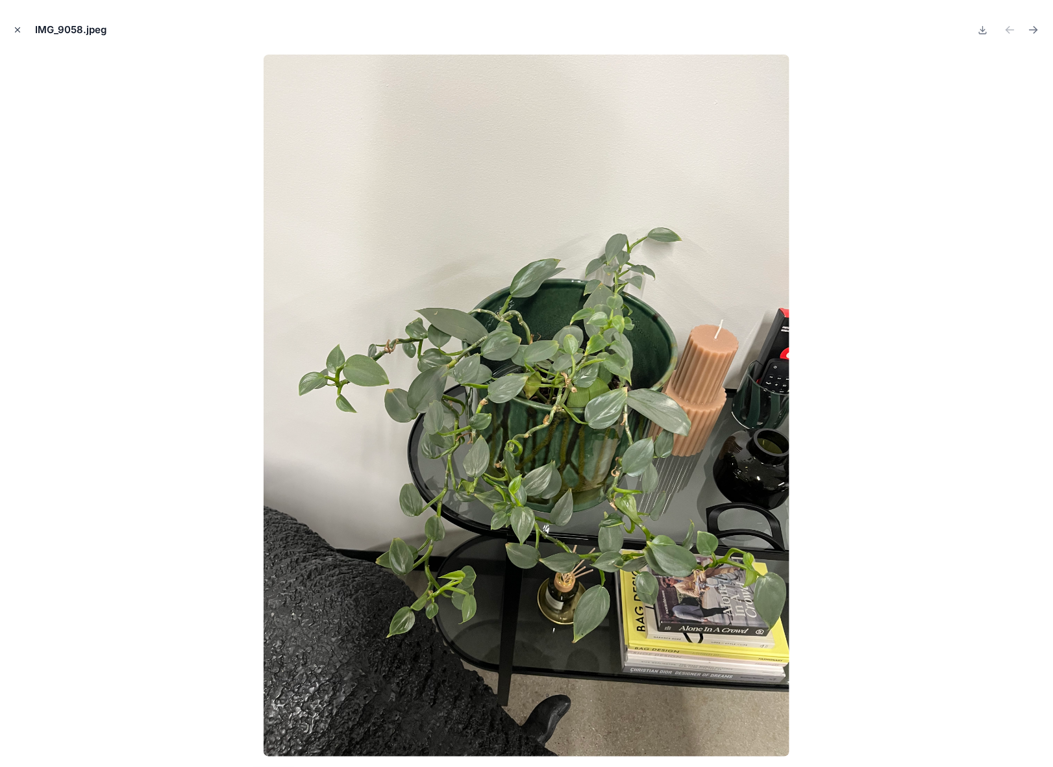
click at [17, 28] on icon "Close modal" at bounding box center [17, 29] width 9 height 9
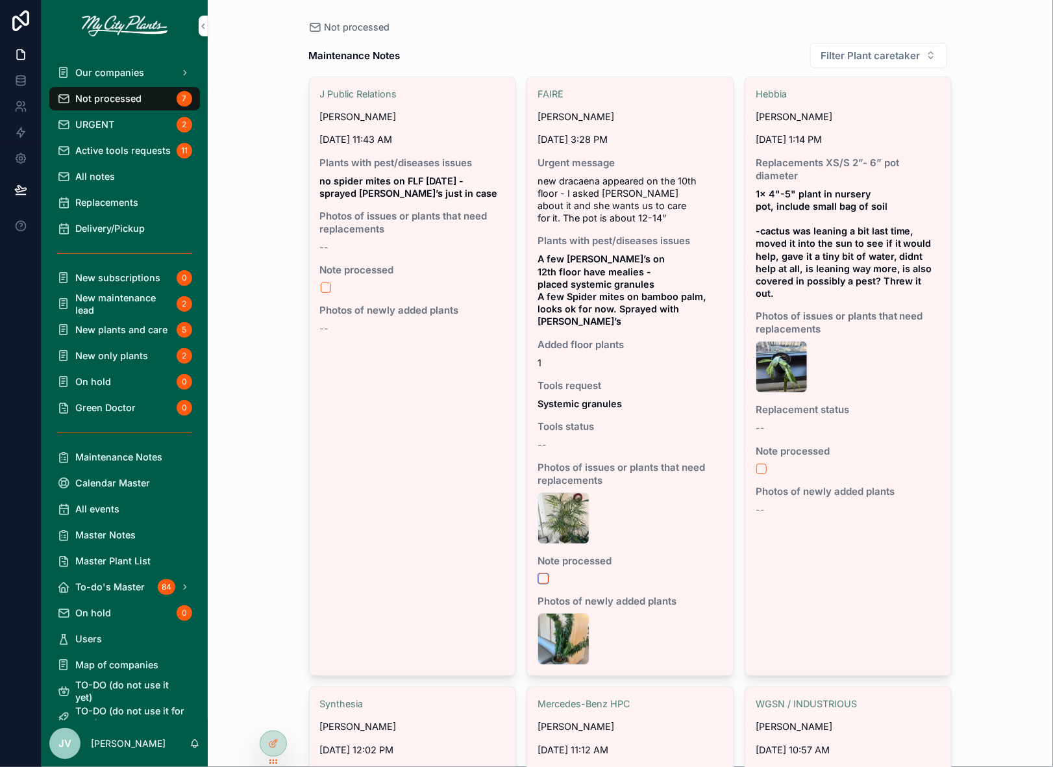
click at [545, 573] on button "scrollable content" at bounding box center [543, 578] width 10 height 10
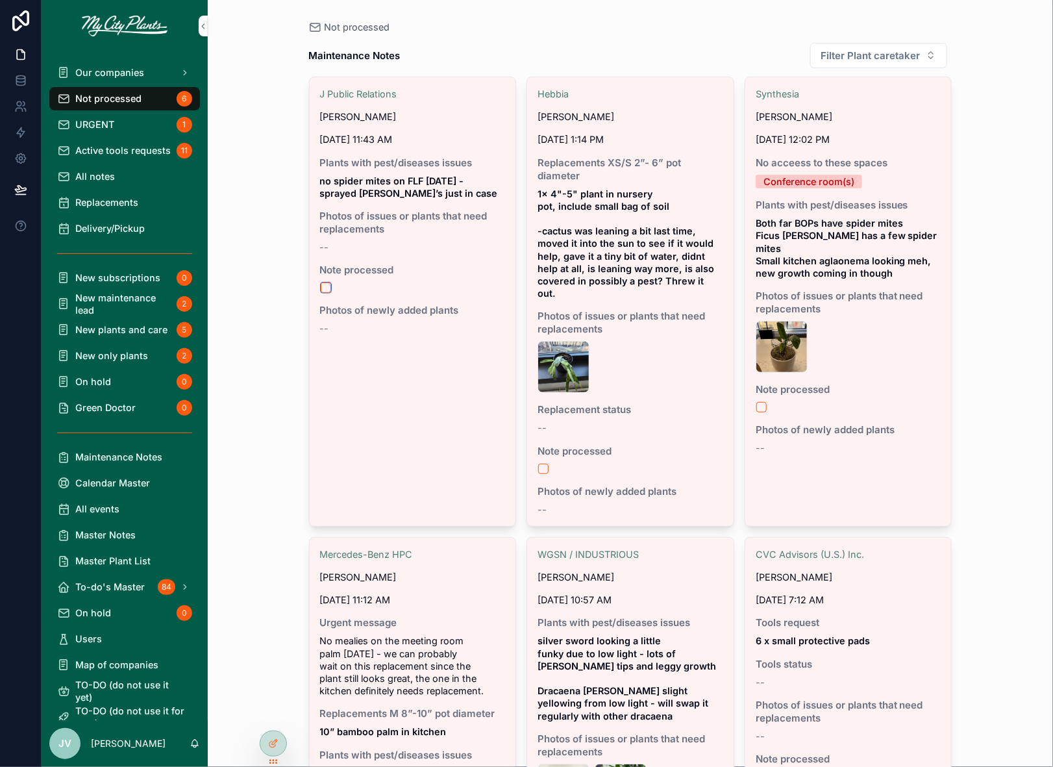
click at [326, 286] on button "scrollable content" at bounding box center [326, 287] width 10 height 10
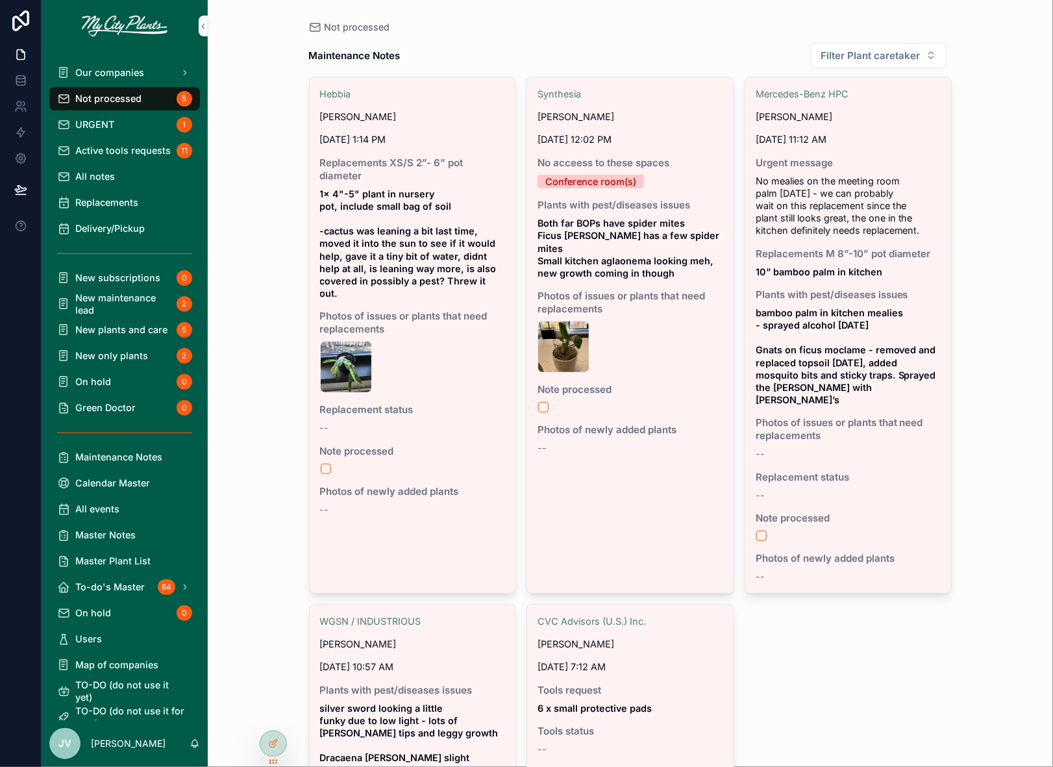
click at [468, 341] on div "20251006_115032 .jpg" at bounding box center [413, 367] width 186 height 52
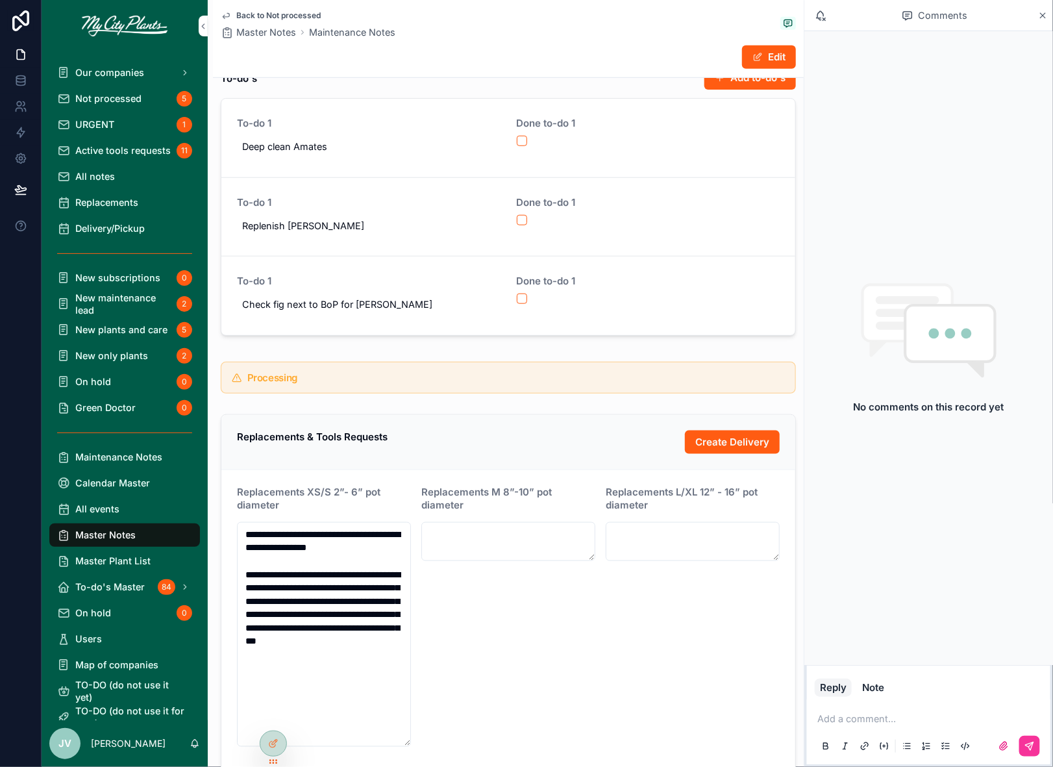
scroll to position [367, 0]
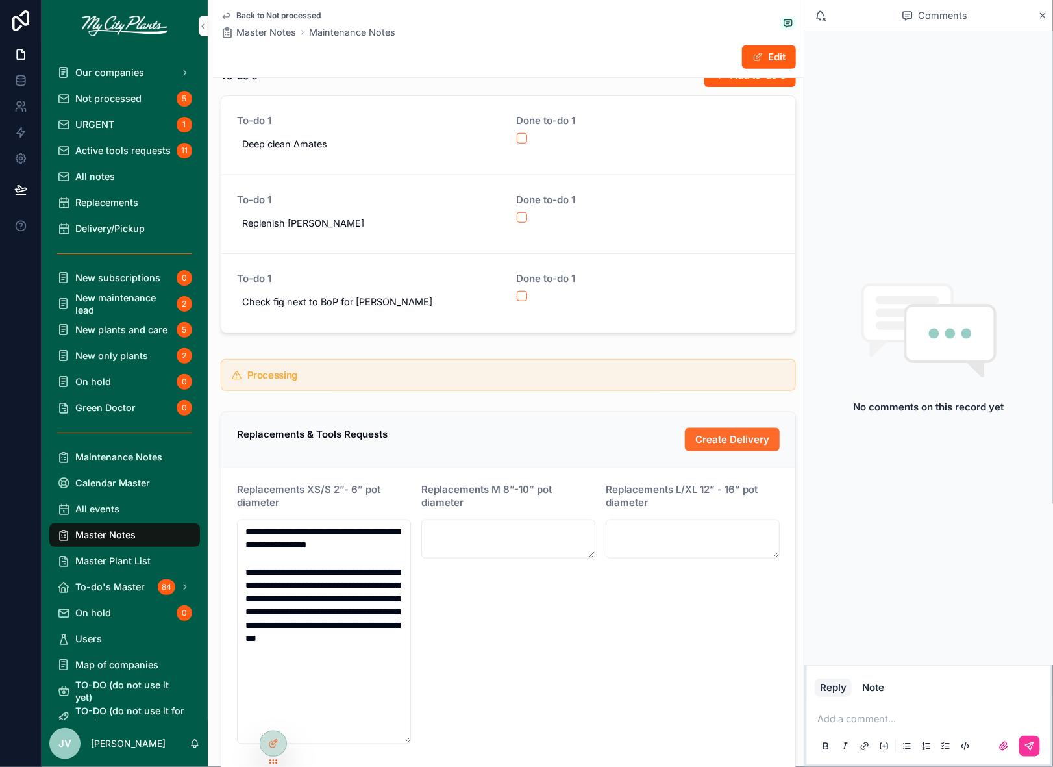
click at [713, 432] on span "Create Delivery" at bounding box center [732, 439] width 74 height 14
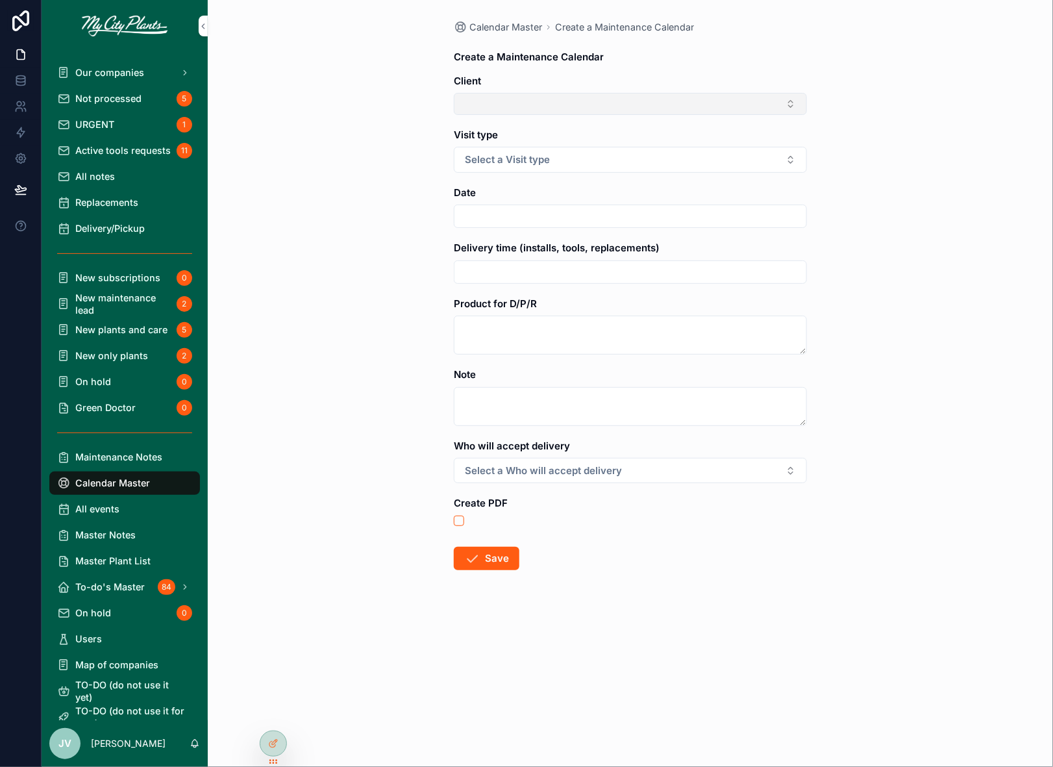
click at [788, 100] on button "Select Button" at bounding box center [630, 104] width 353 height 22
type input "****"
click at [584, 153] on div "Hebbia" at bounding box center [631, 154] width 180 height 21
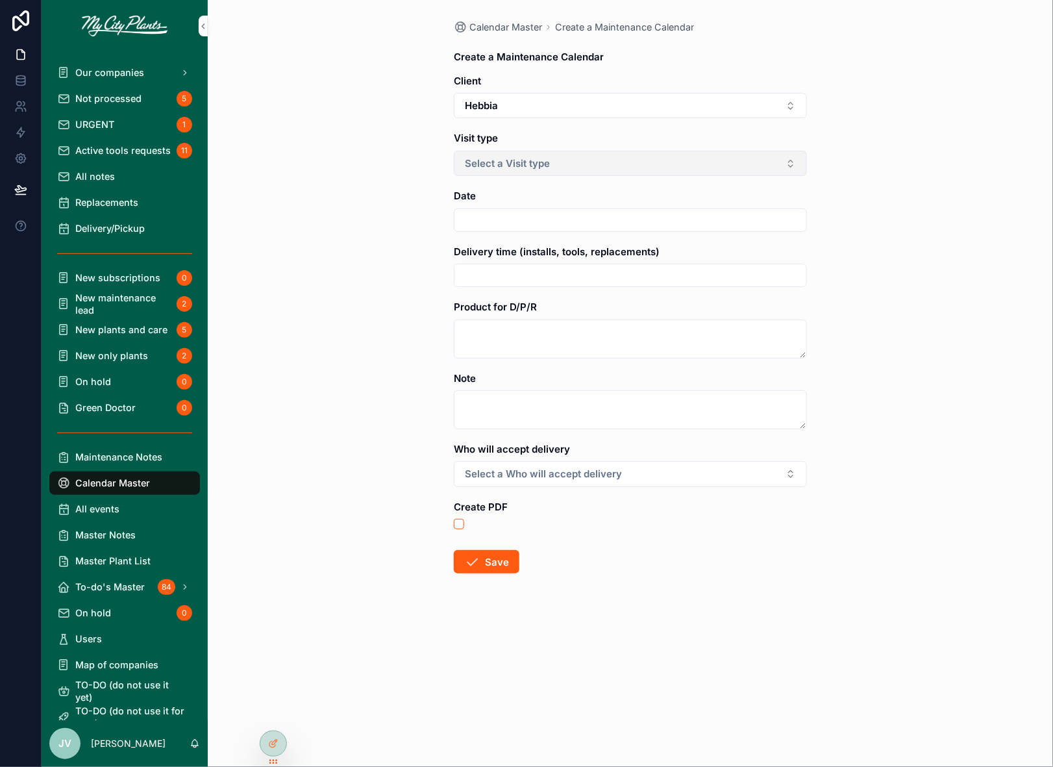
click at [582, 157] on button "Select a Visit type" at bounding box center [630, 163] width 353 height 25
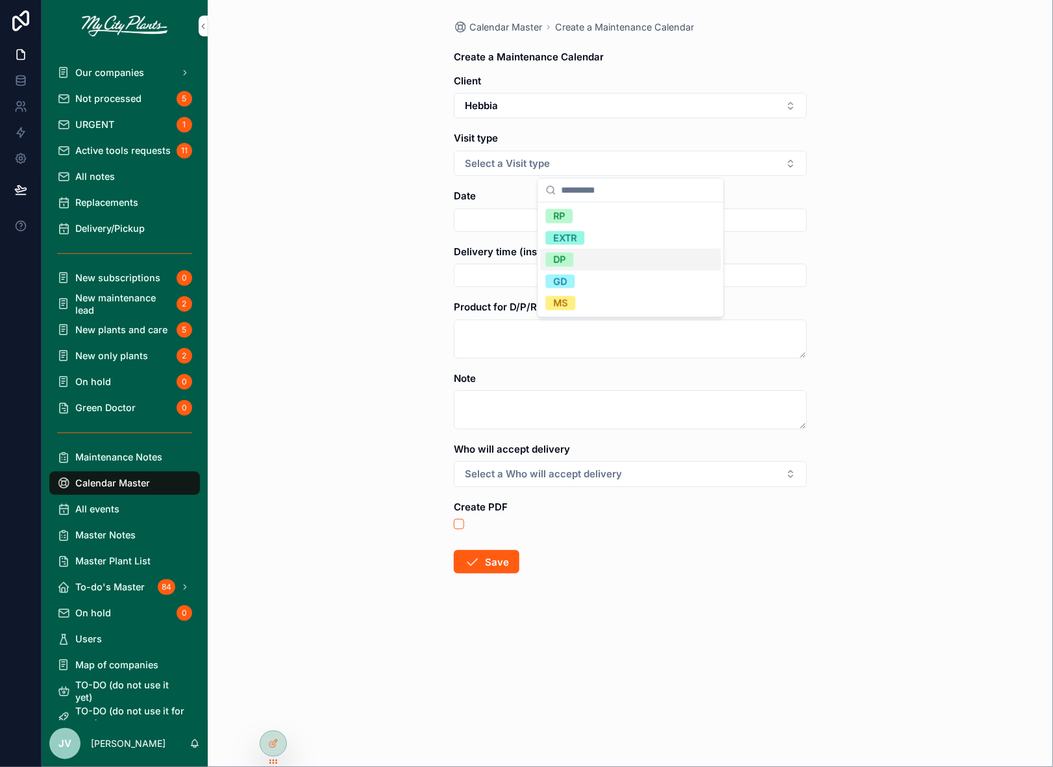
click at [562, 258] on div "DP" at bounding box center [560, 260] width 12 height 14
click at [525, 216] on input "scrollable content" at bounding box center [630, 220] width 352 height 19
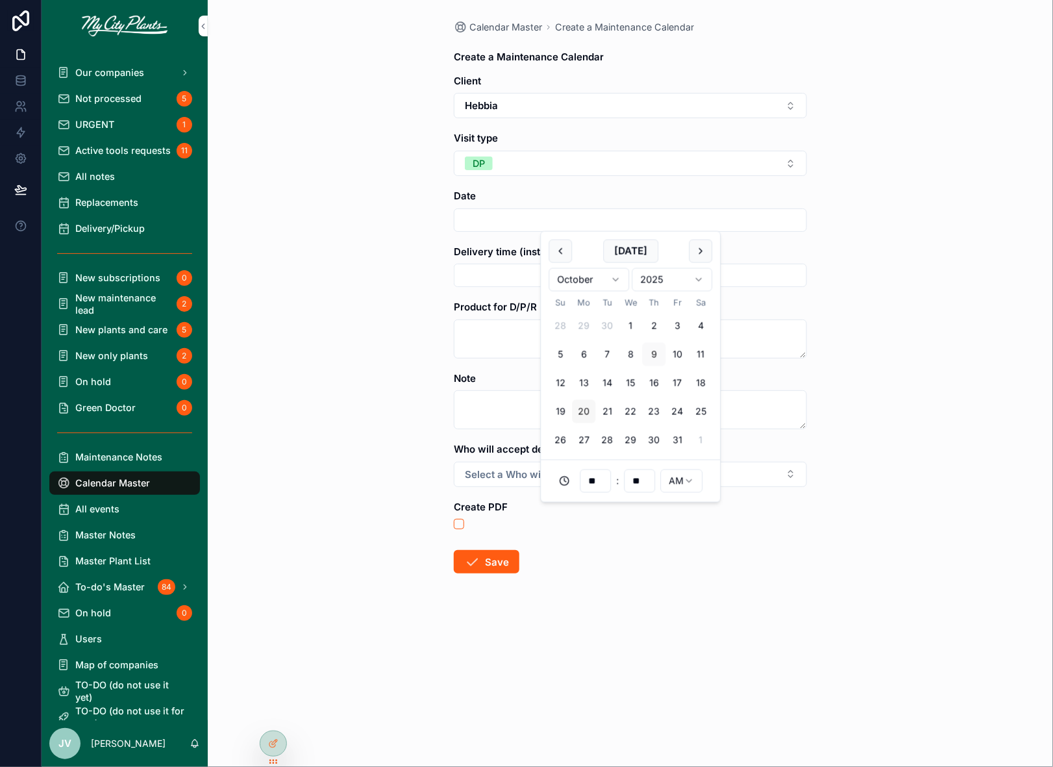
click at [582, 413] on button "20" at bounding box center [584, 411] width 23 height 23
click at [606, 479] on input "**" at bounding box center [595, 481] width 30 height 19
click at [558, 641] on div "10" at bounding box center [595, 632] width 180 height 21
type input "**********"
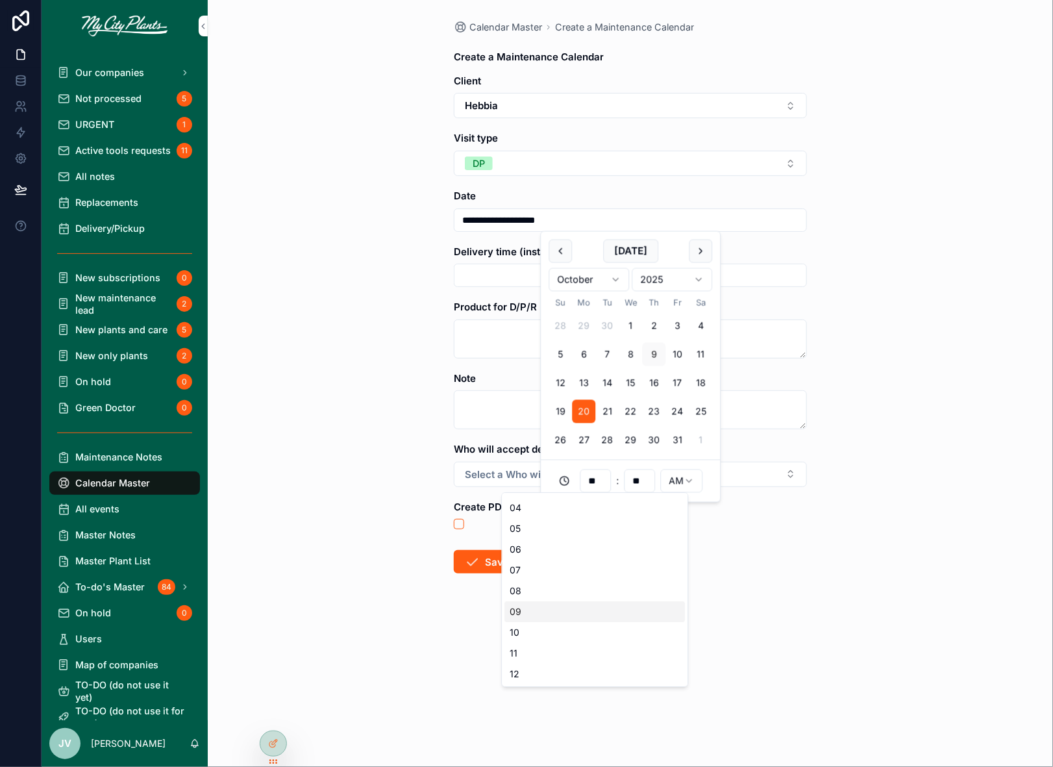
type input "**"
click at [636, 482] on input "**" at bounding box center [640, 481] width 30 height 19
click at [575, 623] on div "30" at bounding box center [639, 630] width 180 height 21
type input "**********"
type input "**"
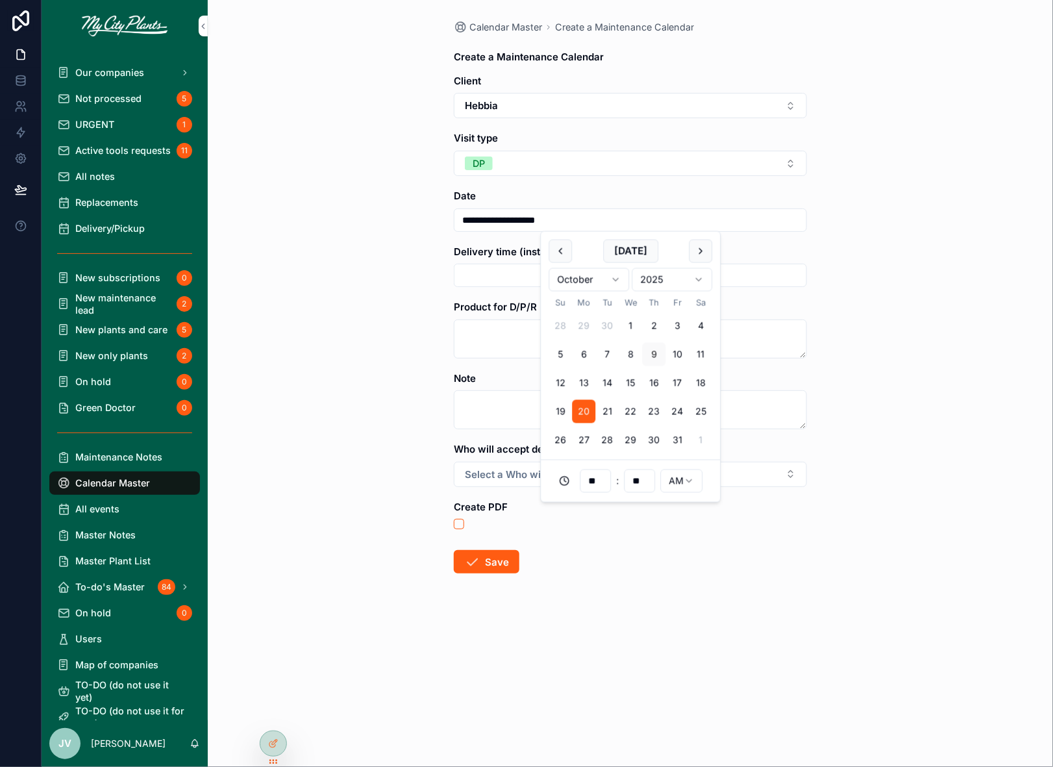
click at [502, 273] on input "scrollable content" at bounding box center [630, 275] width 352 height 19
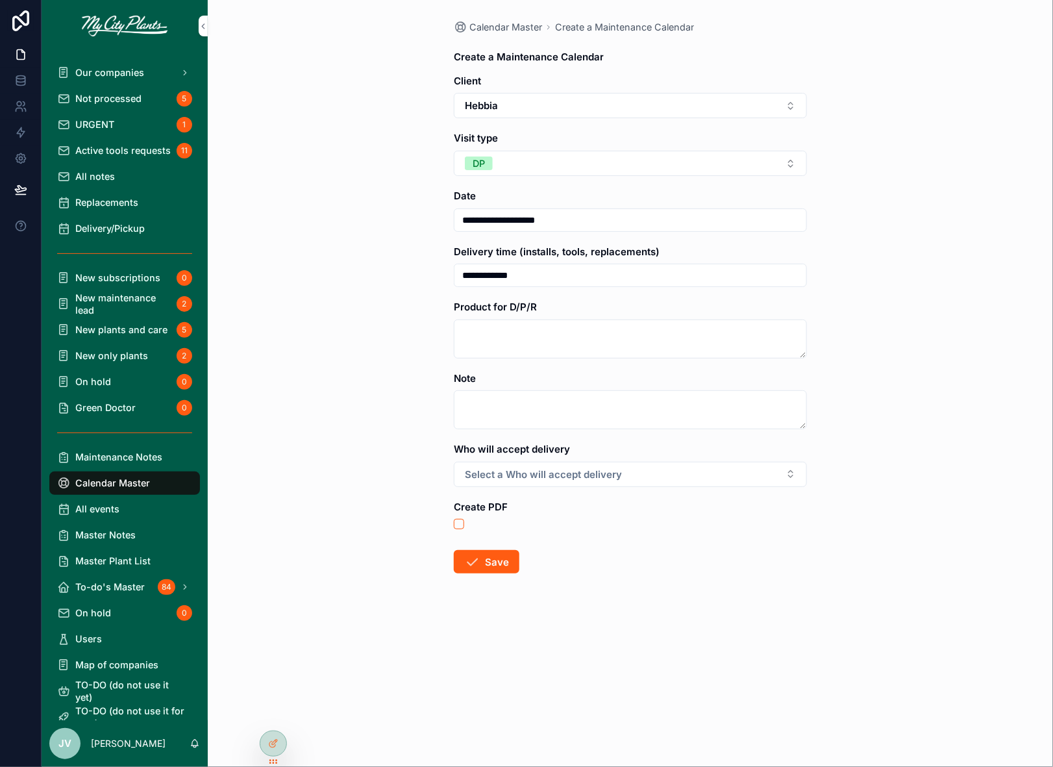
type input "**********"
click at [499, 328] on textarea "scrollable content" at bounding box center [630, 338] width 353 height 39
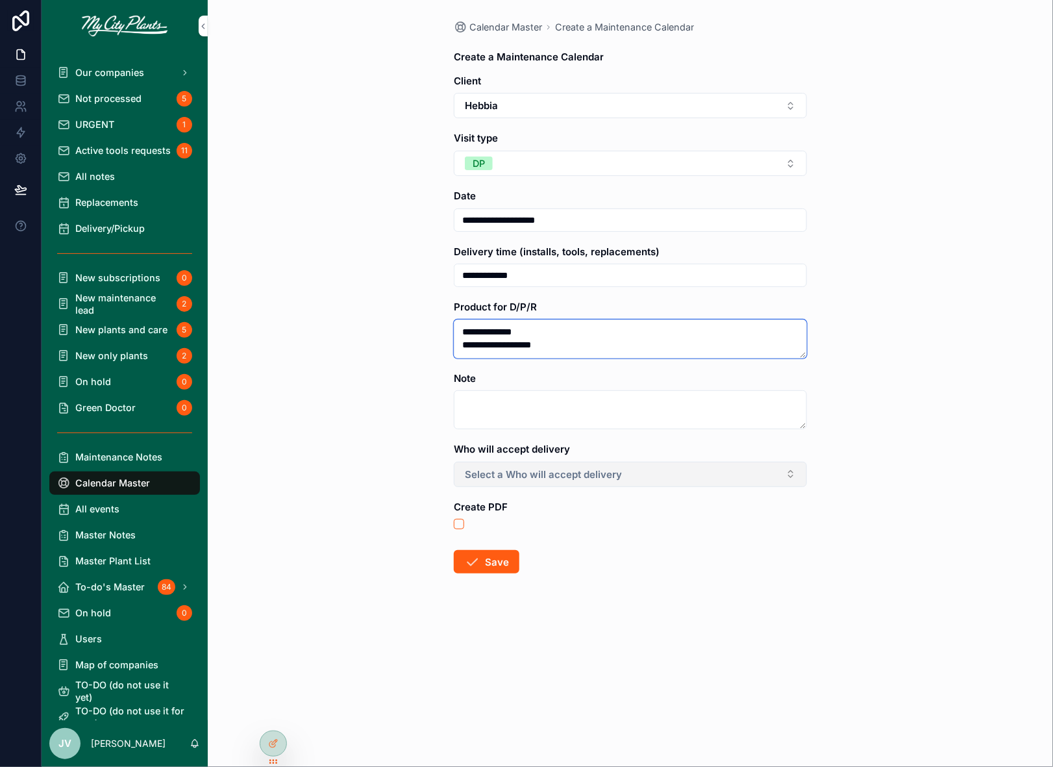
type textarea "**********"
click at [773, 478] on button "Select a Who will accept delivery" at bounding box center [630, 474] width 353 height 25
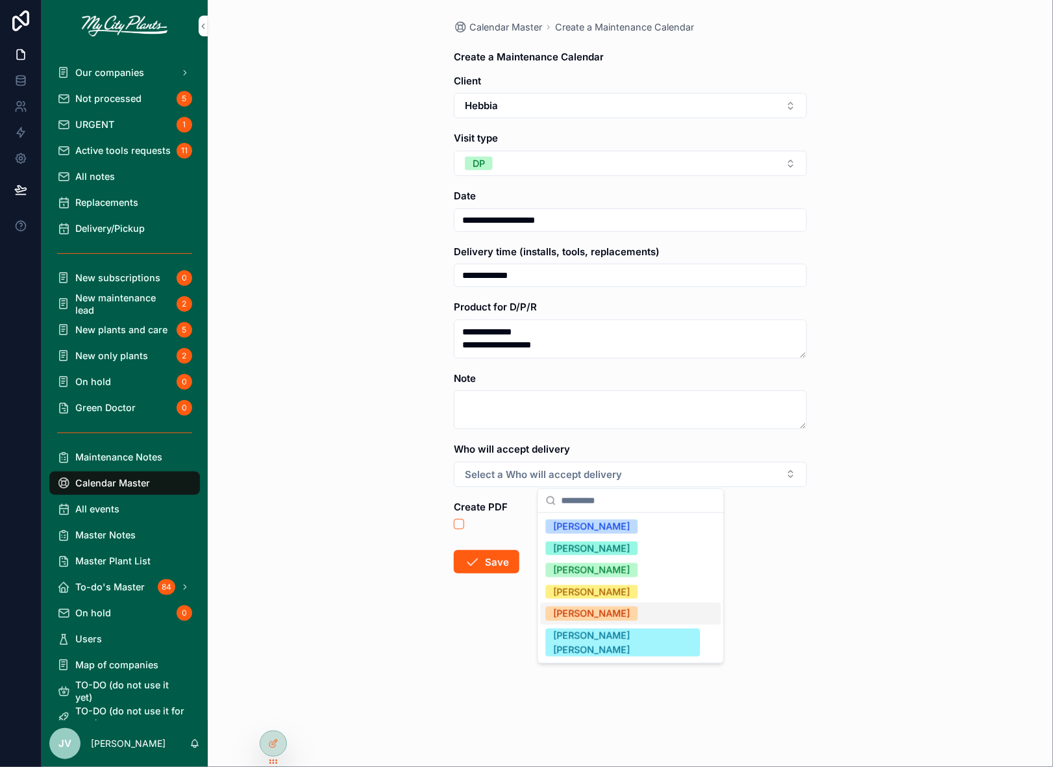
click at [575, 615] on div "[PERSON_NAME]" at bounding box center [592, 613] width 77 height 14
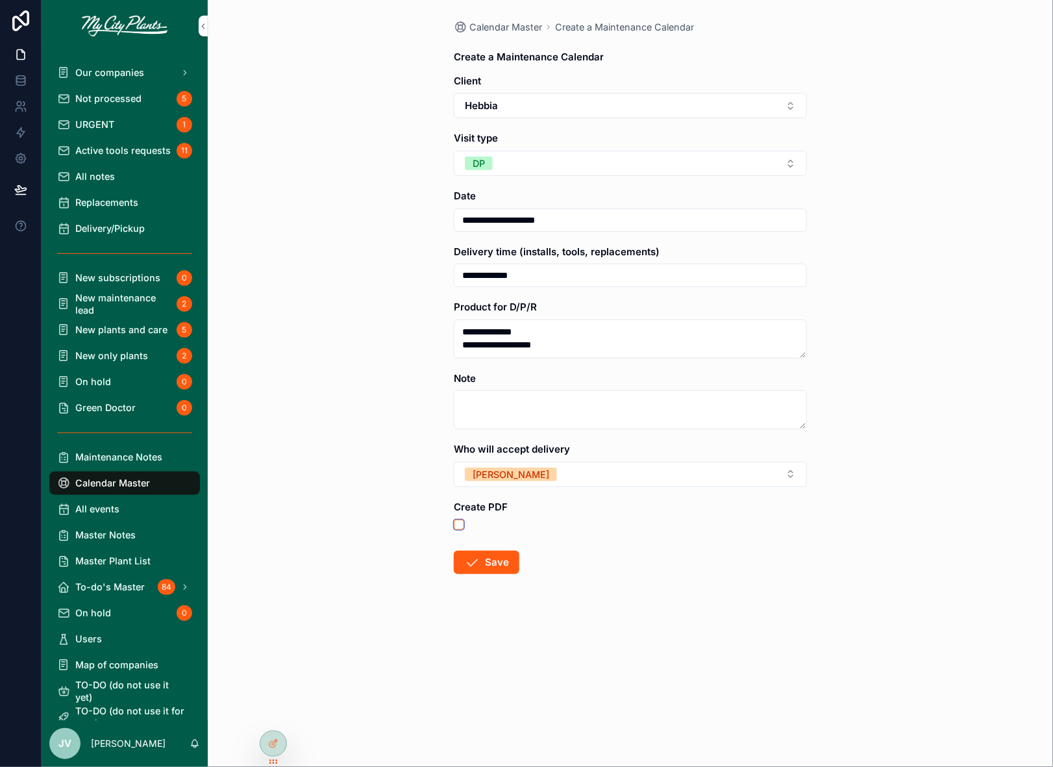
click at [458, 519] on button "scrollable content" at bounding box center [459, 524] width 10 height 10
click at [491, 556] on button "Save" at bounding box center [487, 562] width 66 height 23
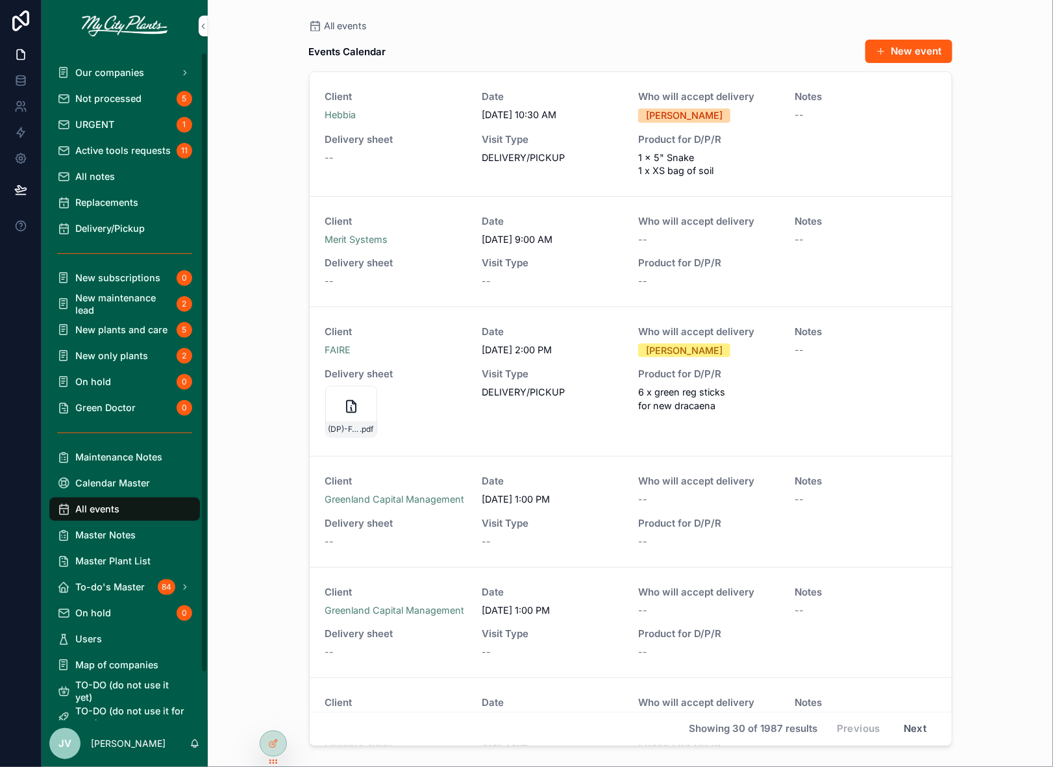
click at [106, 101] on span "Not processed" at bounding box center [108, 98] width 66 height 12
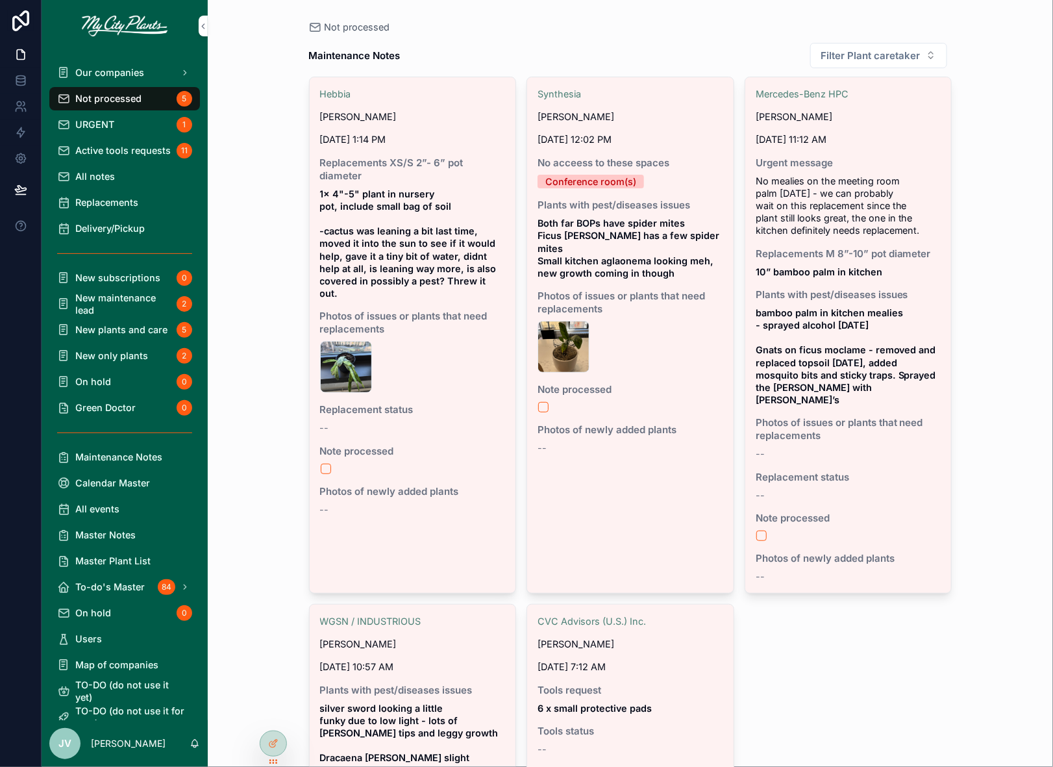
scroll to position [14, 0]
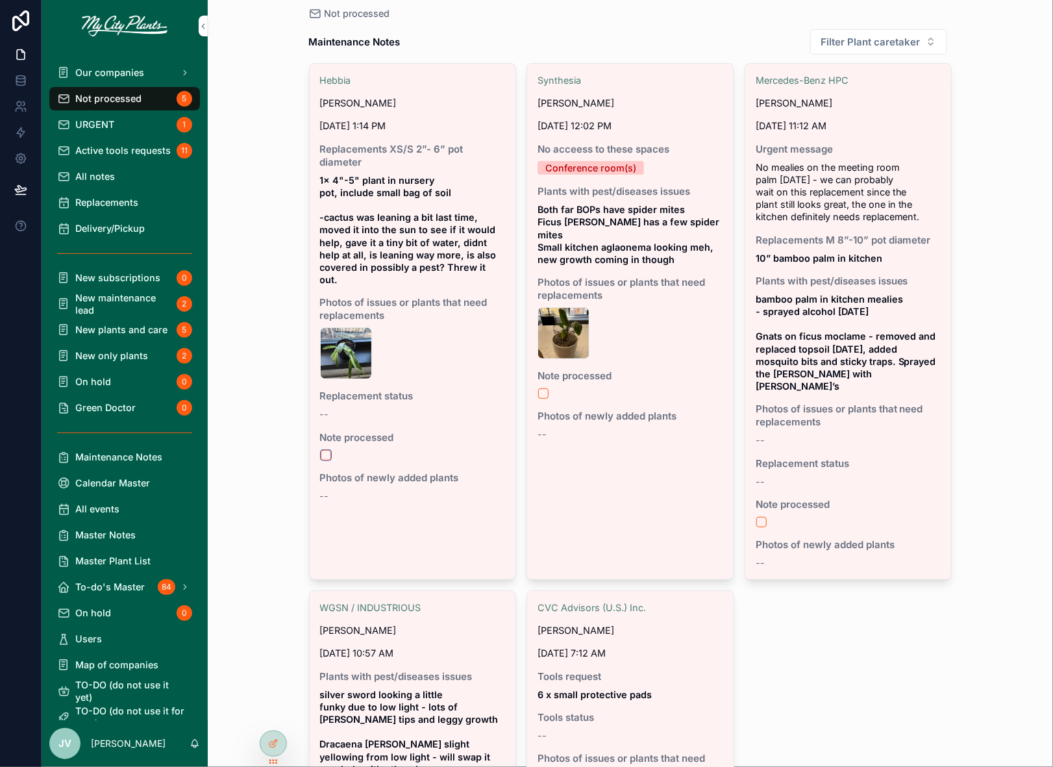
click at [324, 450] on button "scrollable content" at bounding box center [326, 455] width 10 height 10
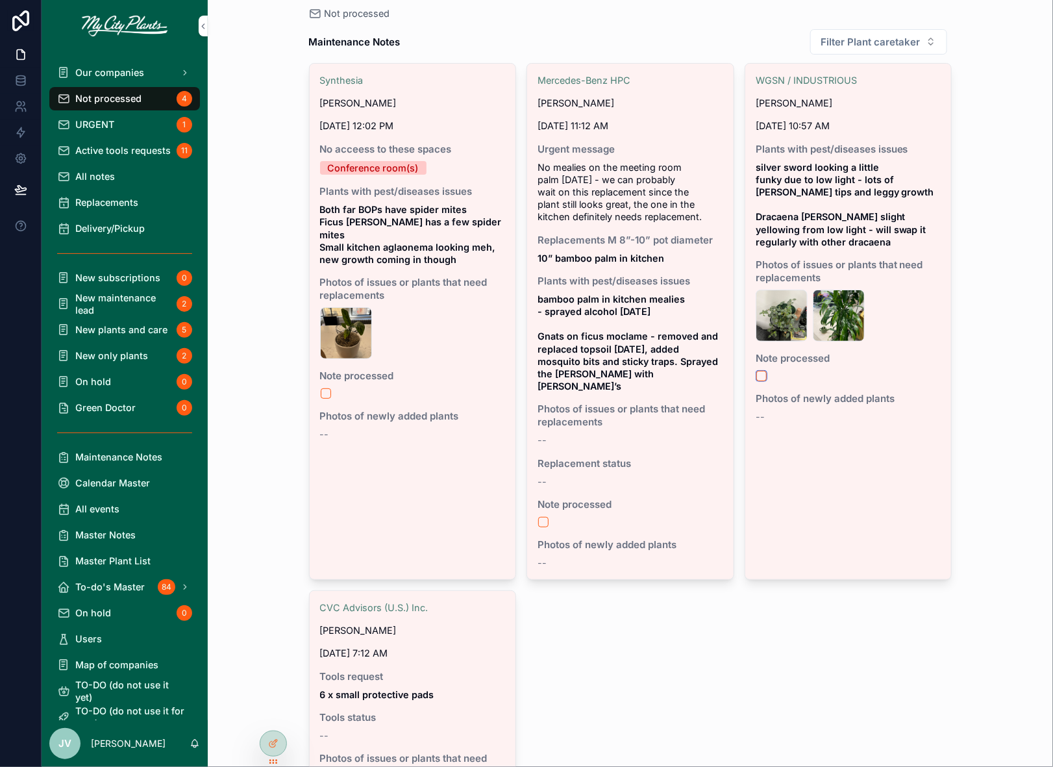
click at [762, 374] on button "scrollable content" at bounding box center [761, 376] width 10 height 10
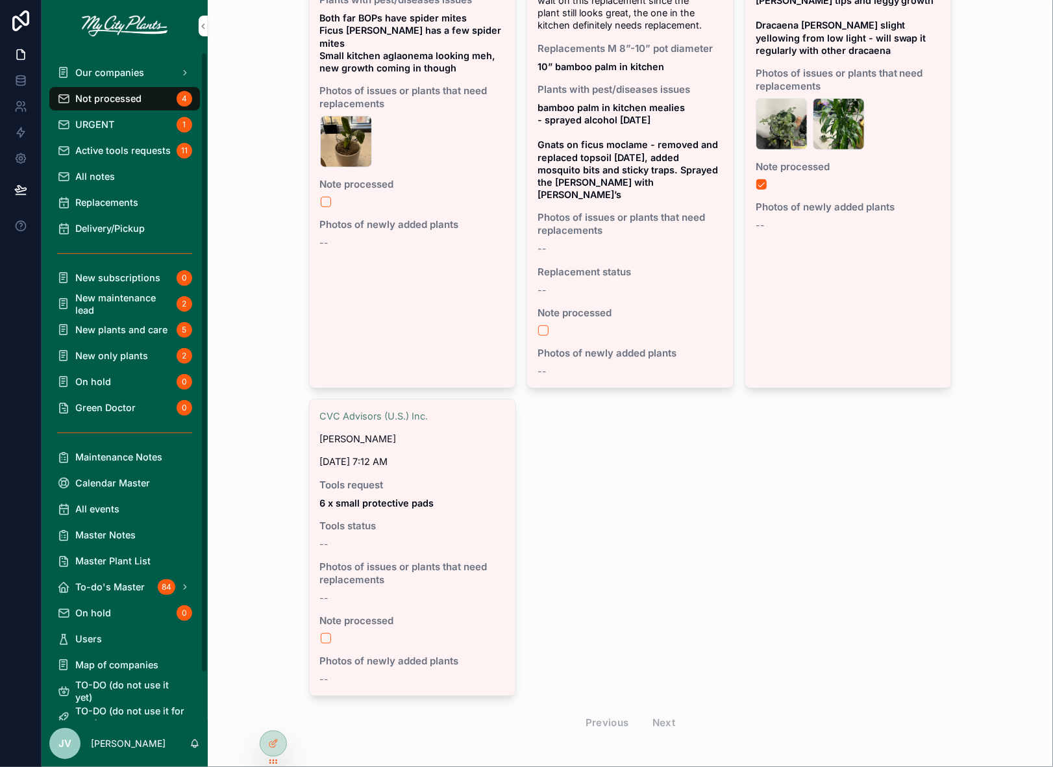
scroll to position [0, 0]
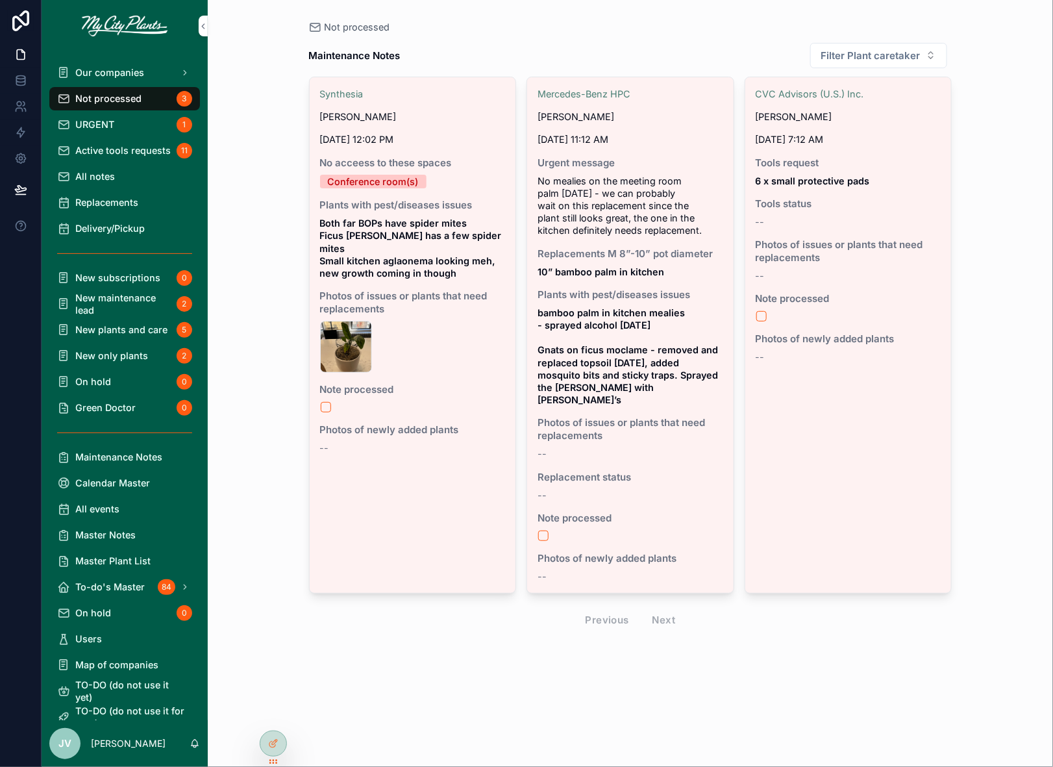
click at [103, 201] on span "Replacements" at bounding box center [106, 202] width 63 height 12
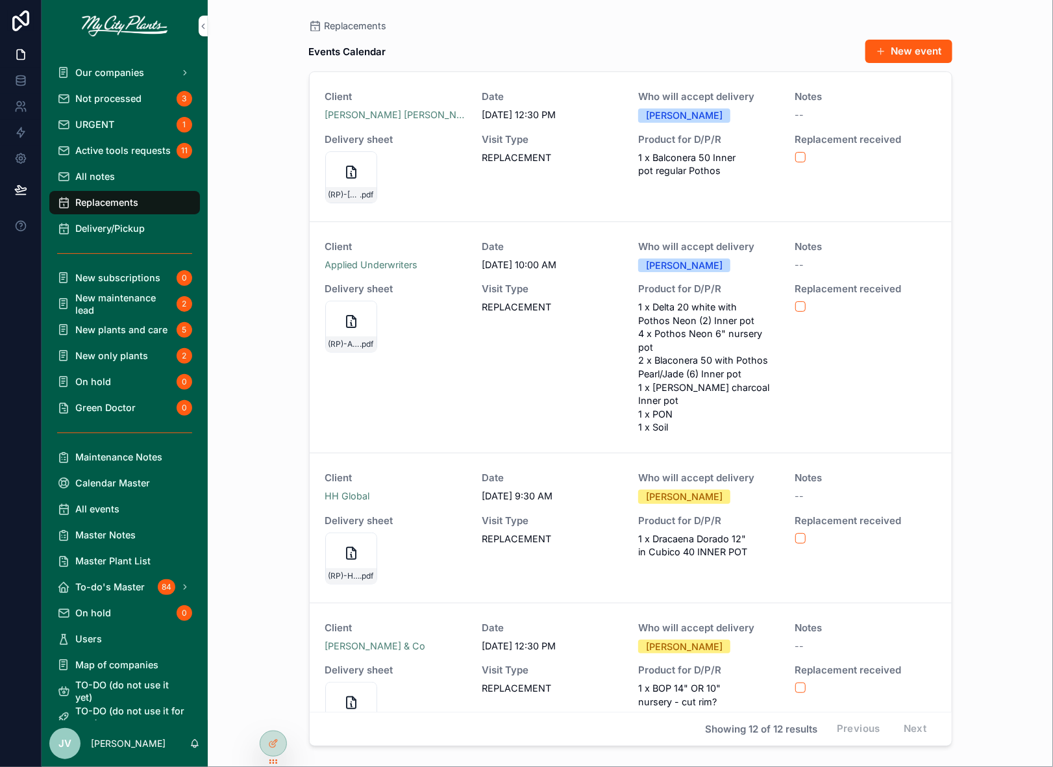
click at [105, 230] on span "Delivery/Pickup" at bounding box center [109, 228] width 69 height 12
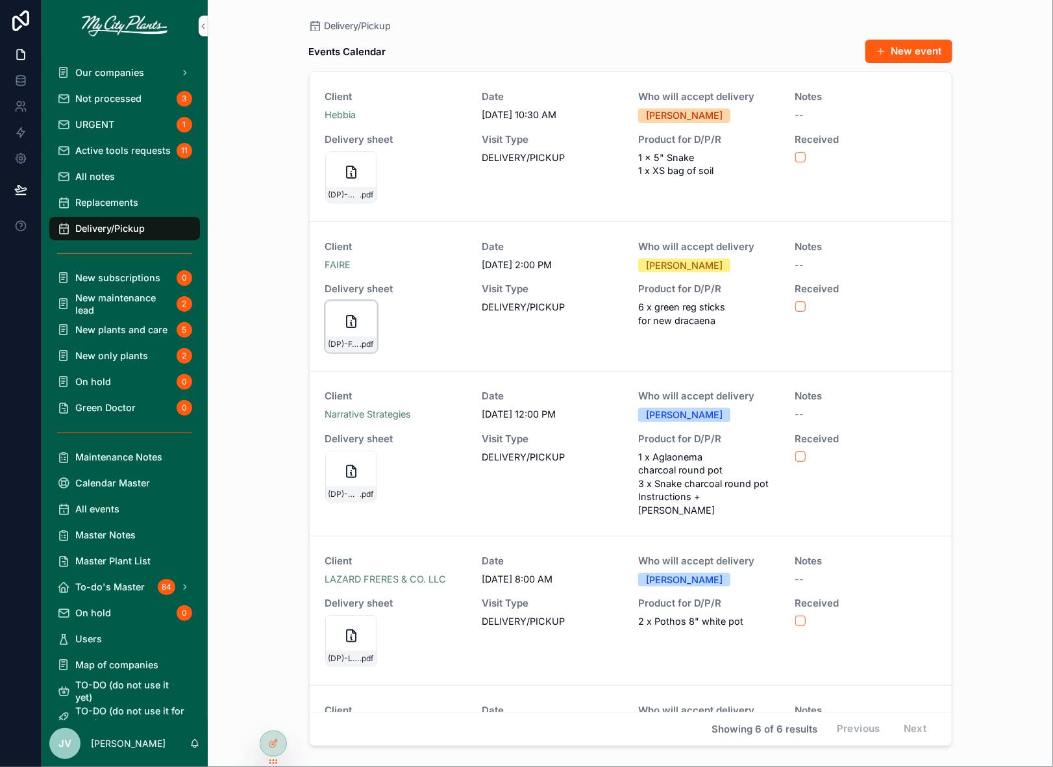
click at [352, 319] on icon "scrollable content" at bounding box center [351, 322] width 16 height 16
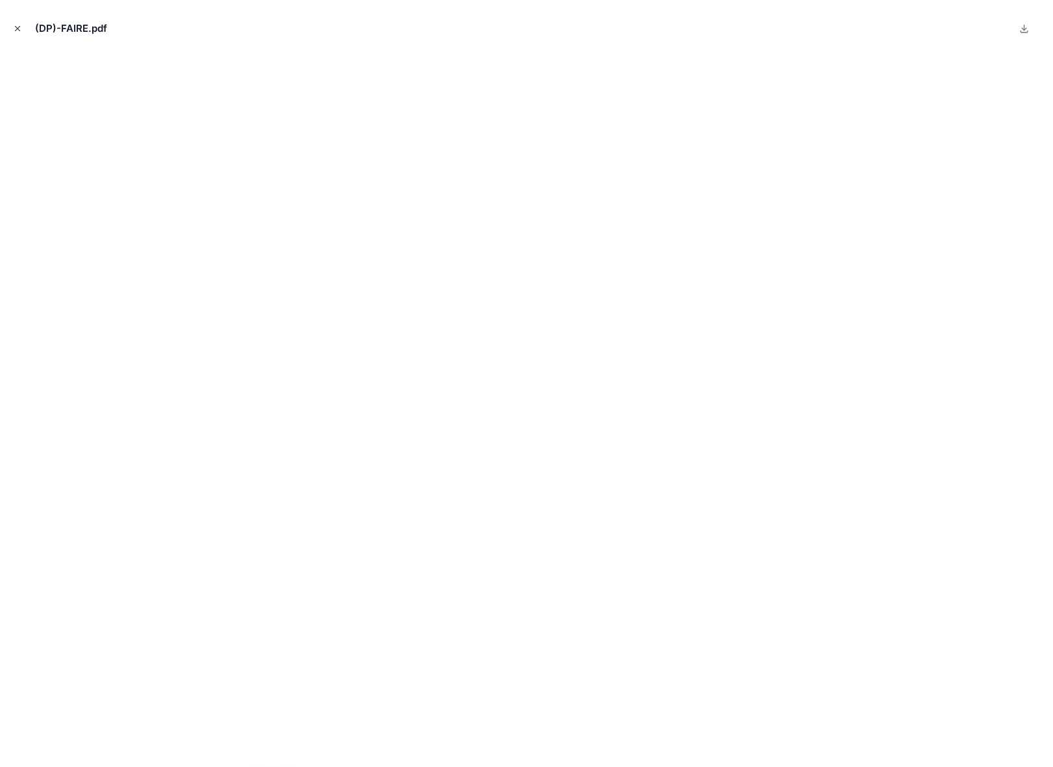
click at [14, 27] on icon "Close modal" at bounding box center [17, 28] width 9 height 9
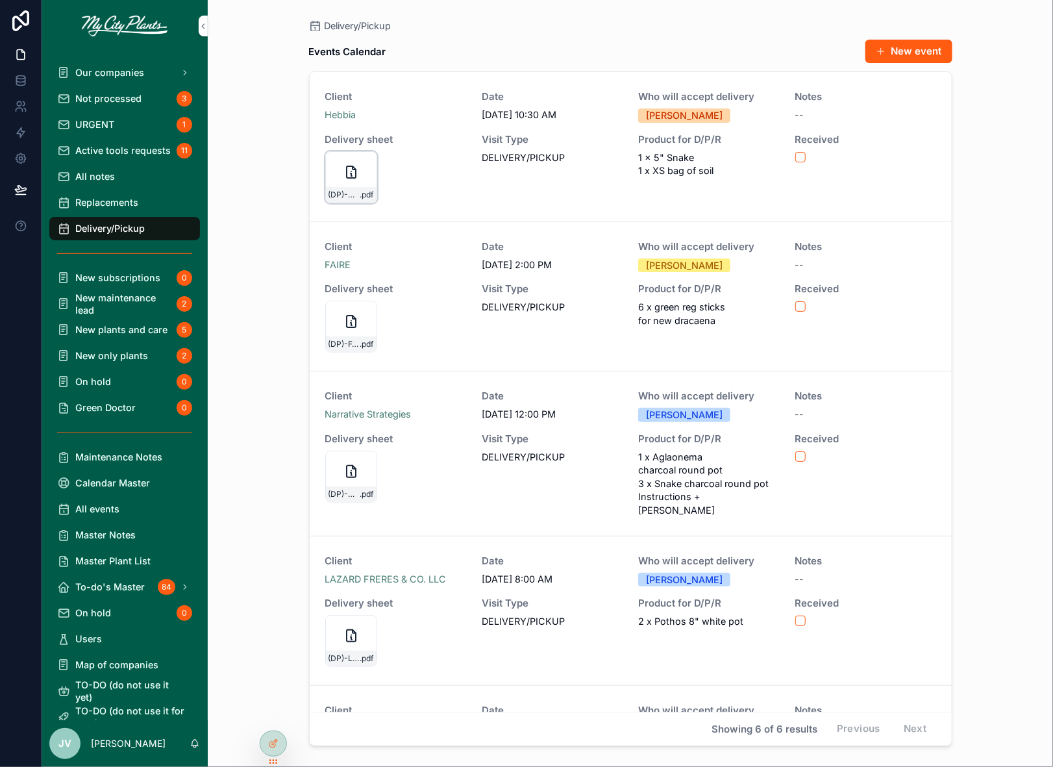
click at [353, 168] on icon "scrollable content" at bounding box center [354, 167] width 3 height 3
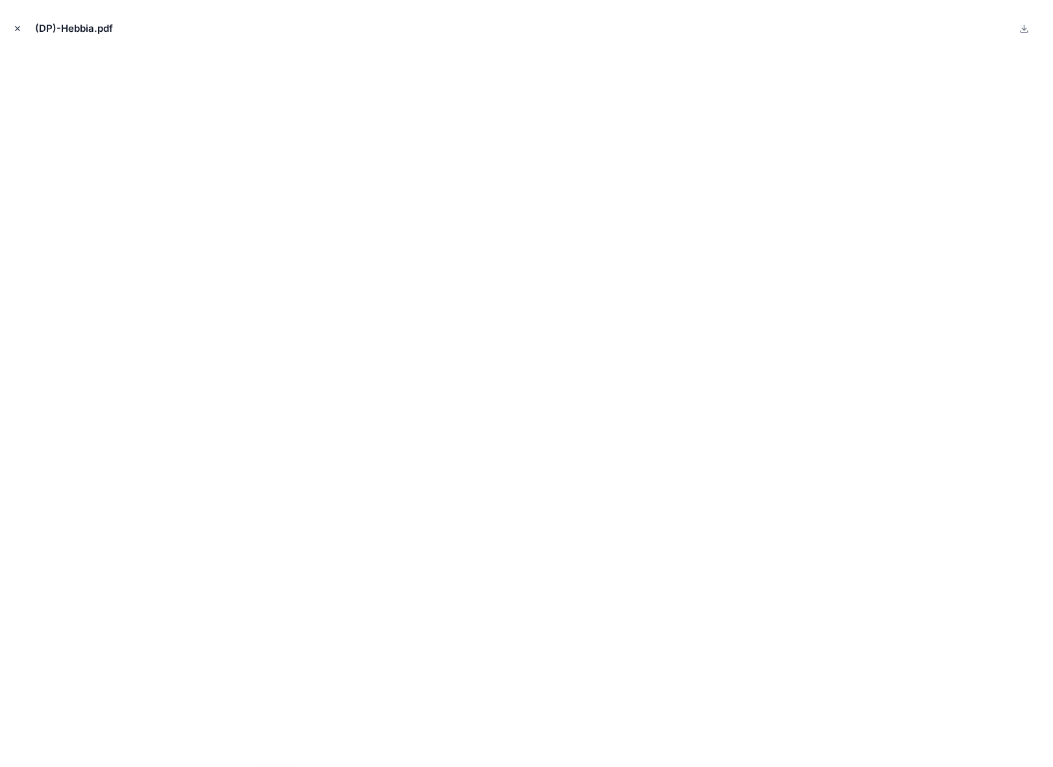
click at [16, 27] on icon "Close modal" at bounding box center [17, 28] width 9 height 9
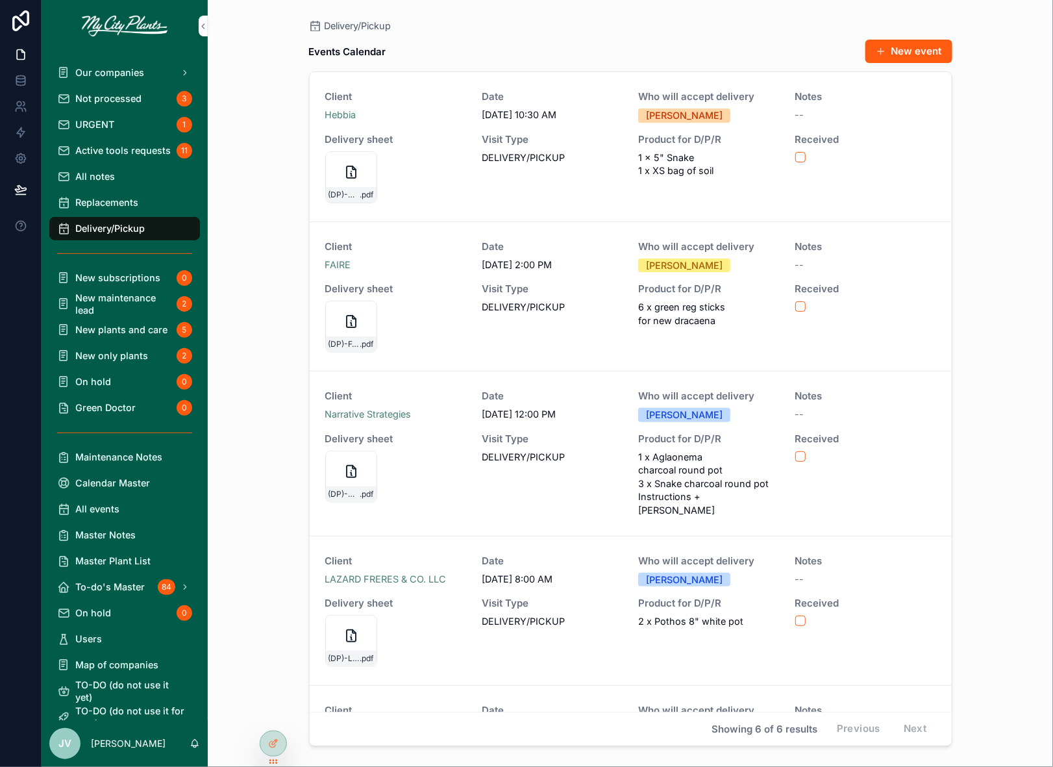
click at [82, 201] on span "Replacements" at bounding box center [106, 202] width 63 height 12
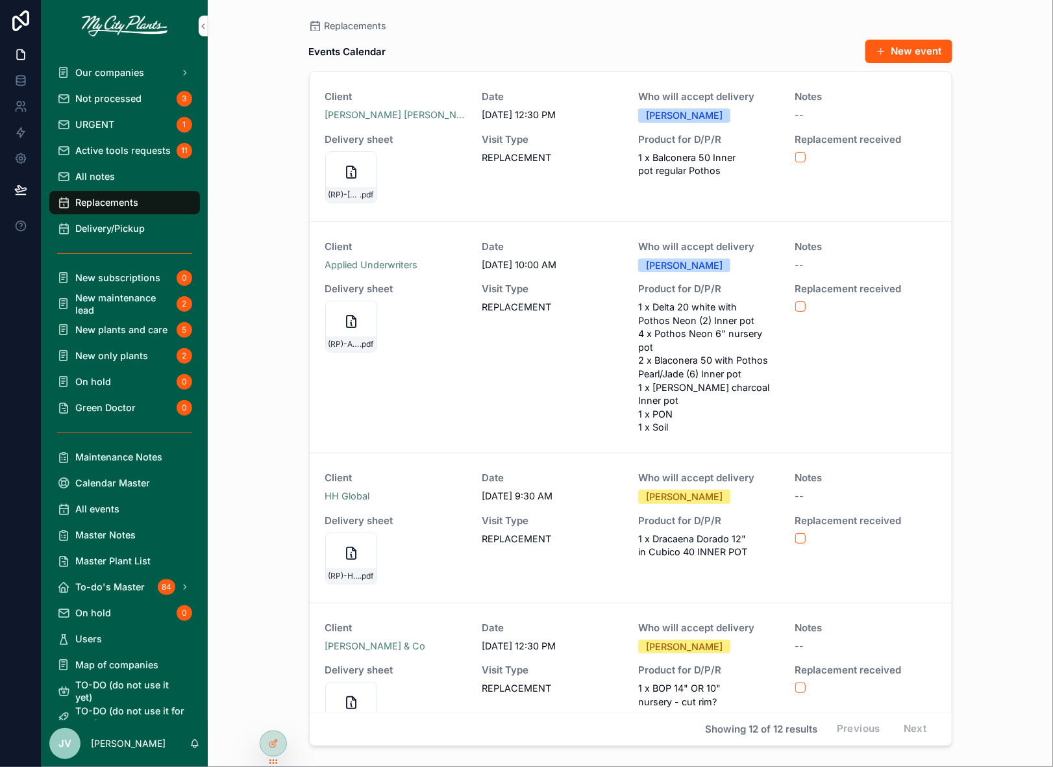
scroll to position [1522, 0]
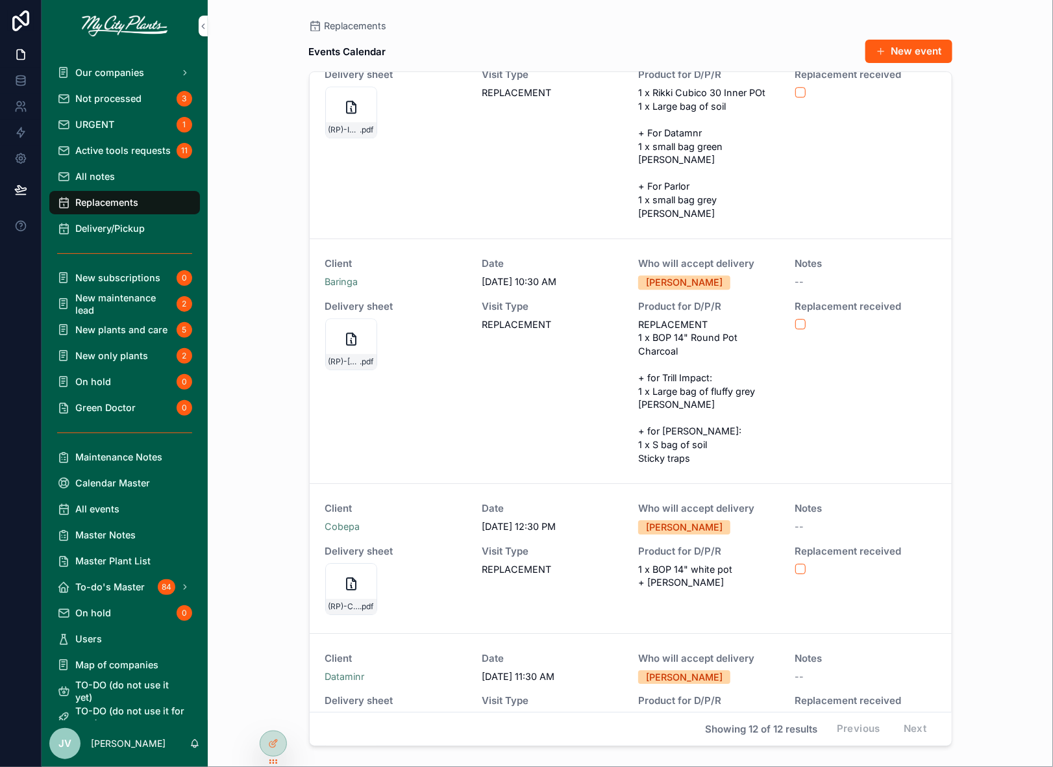
click at [800, 713] on button "scrollable content" at bounding box center [800, 718] width 10 height 10
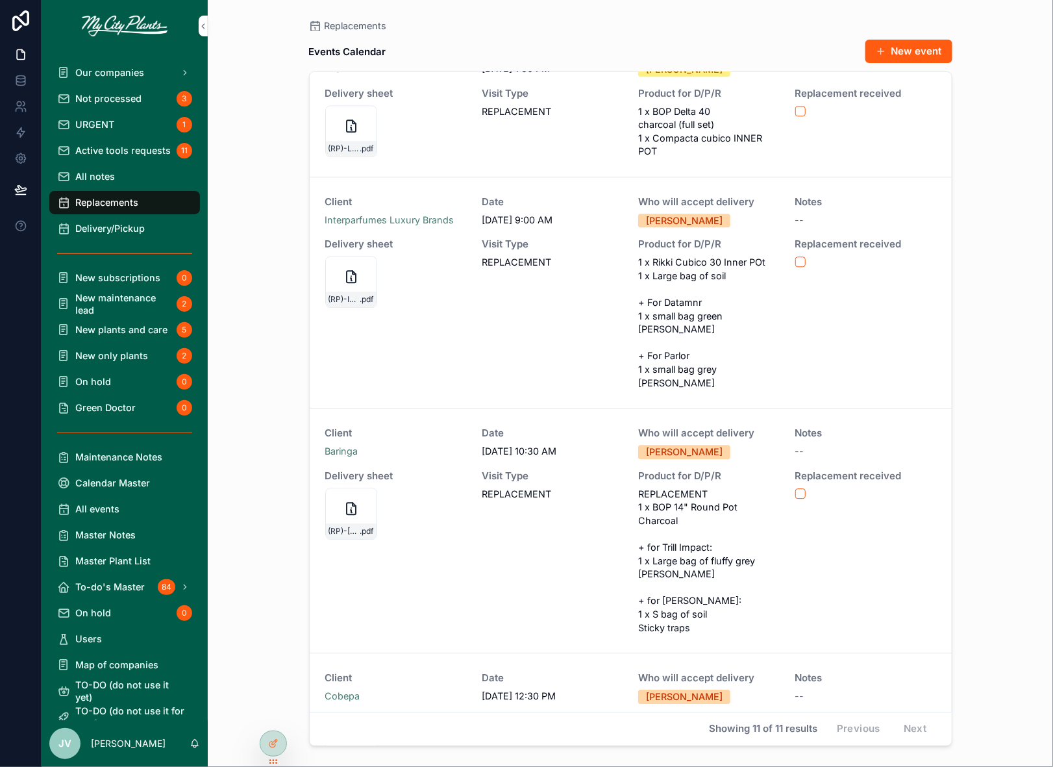
scroll to position [1372, 0]
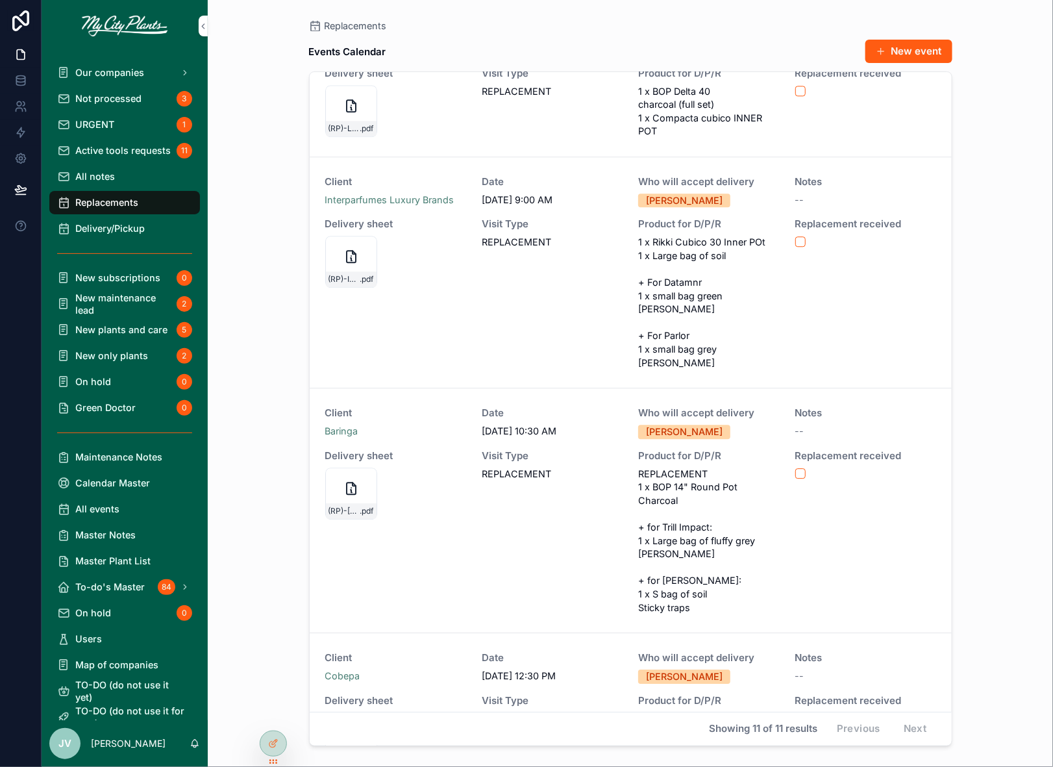
click at [799, 713] on button "scrollable content" at bounding box center [800, 718] width 10 height 10
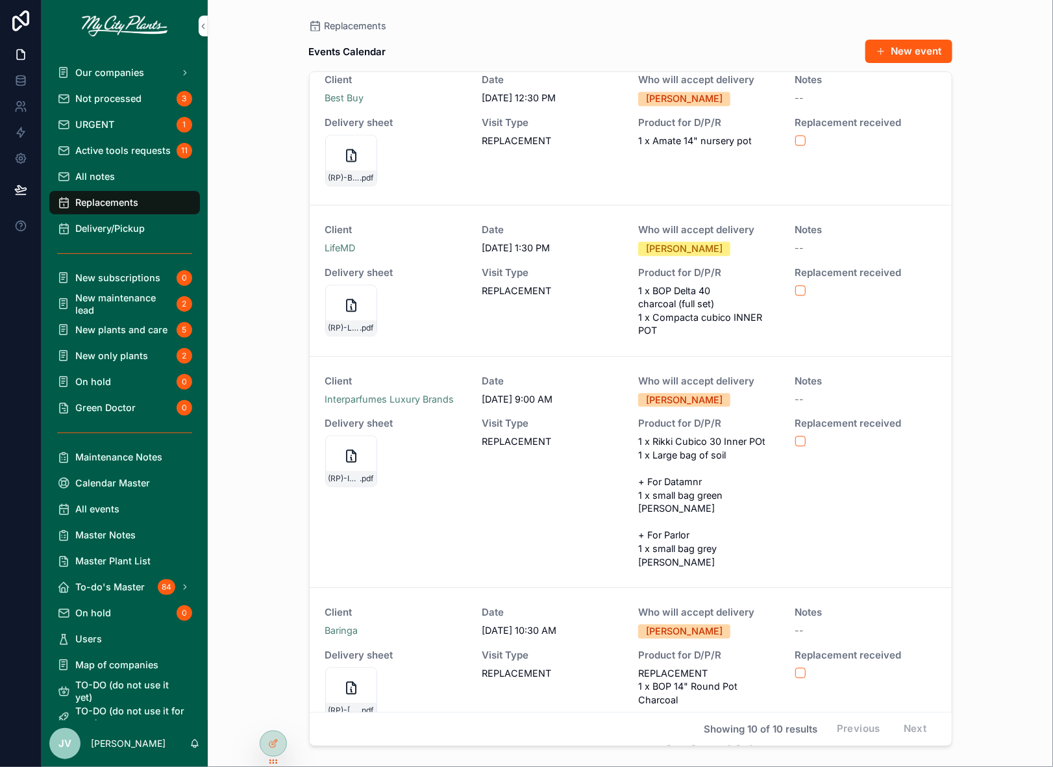
scroll to position [1223, 0]
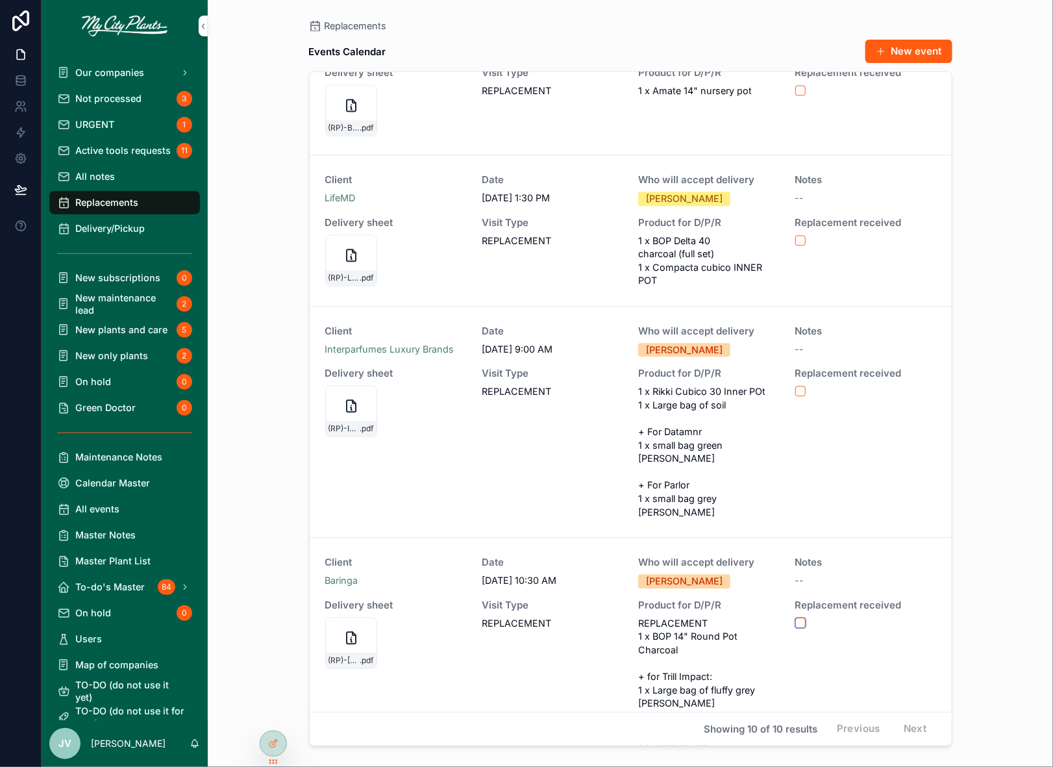
click at [804, 617] on button "scrollable content" at bounding box center [800, 622] width 10 height 10
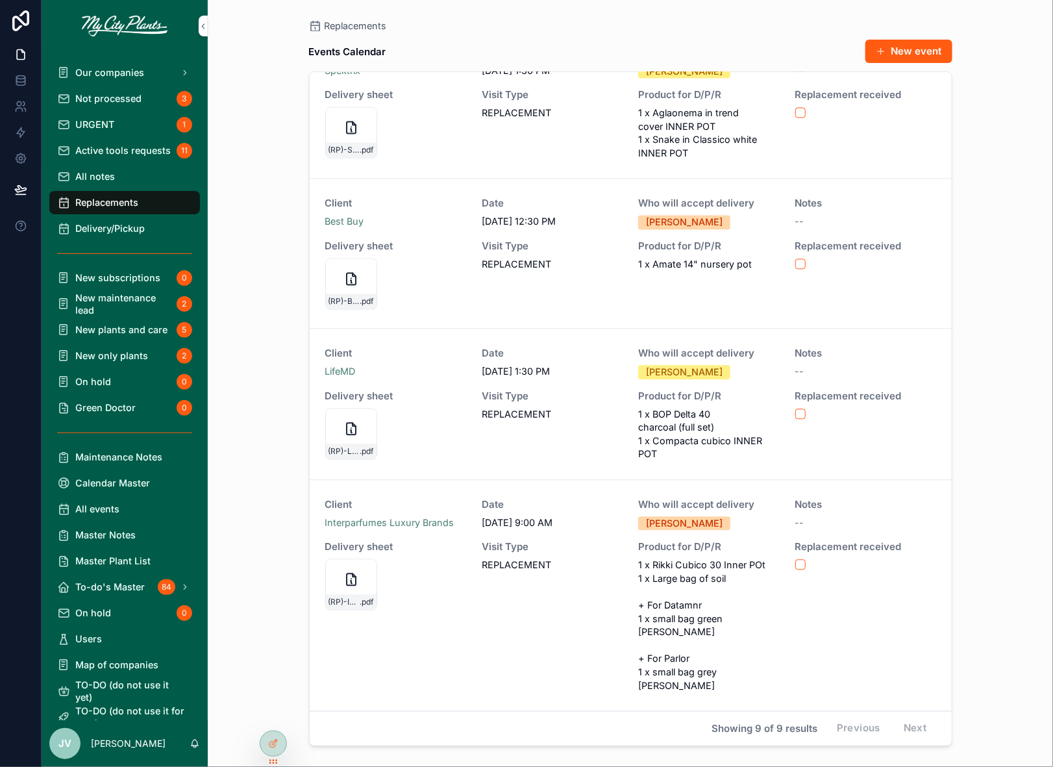
scroll to position [992, 0]
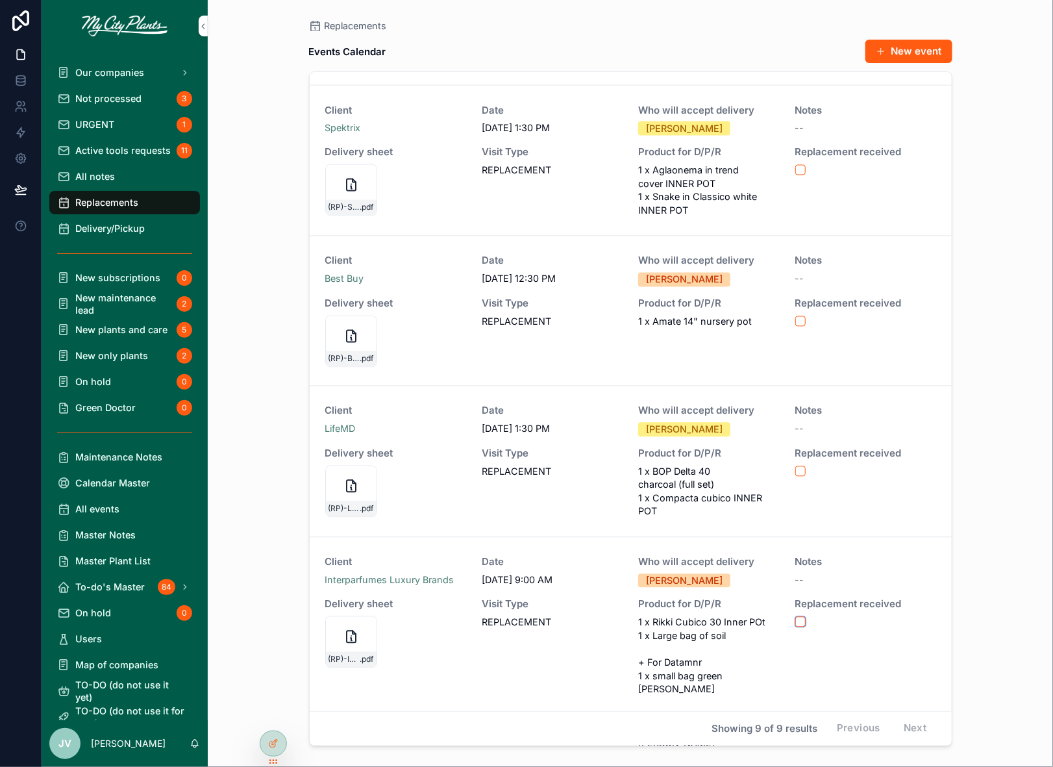
click at [802, 617] on button "scrollable content" at bounding box center [800, 622] width 10 height 10
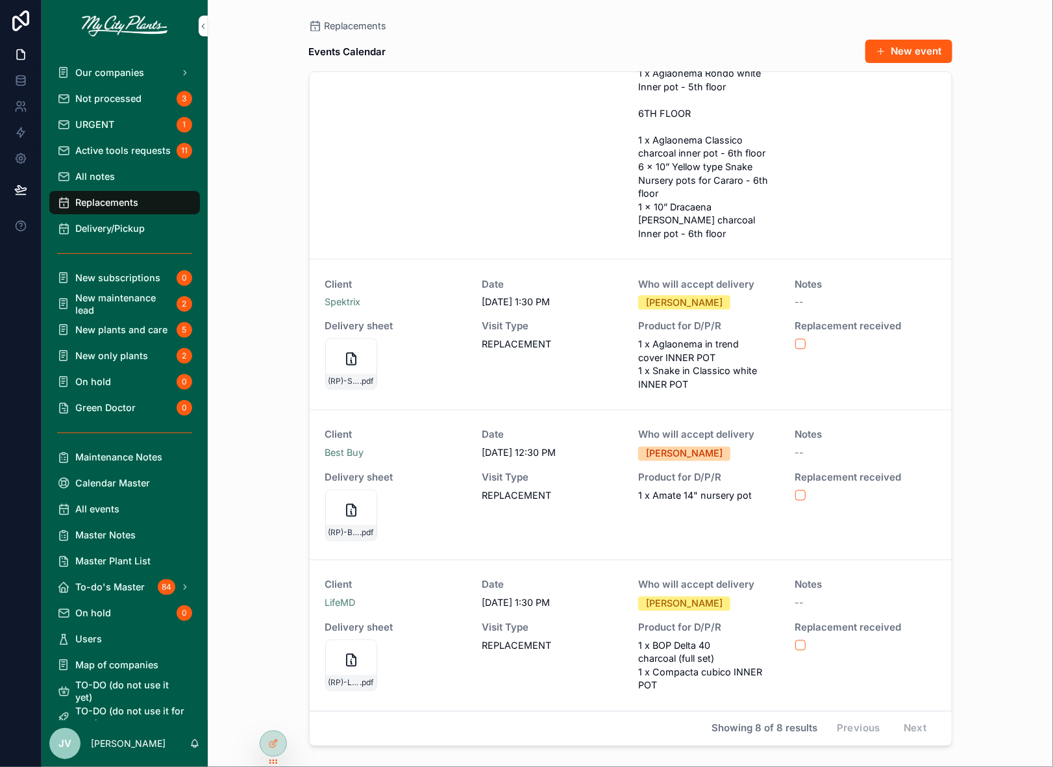
scroll to position [788, 0]
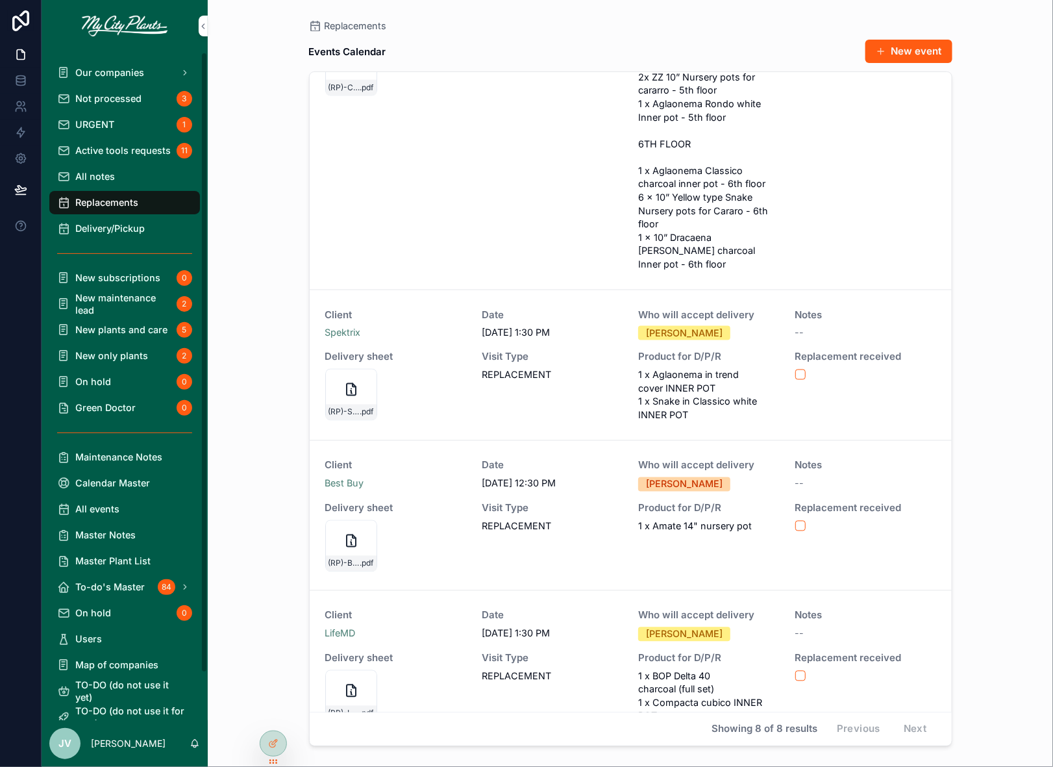
click at [88, 147] on span "Active tools requests" at bounding box center [122, 150] width 95 height 12
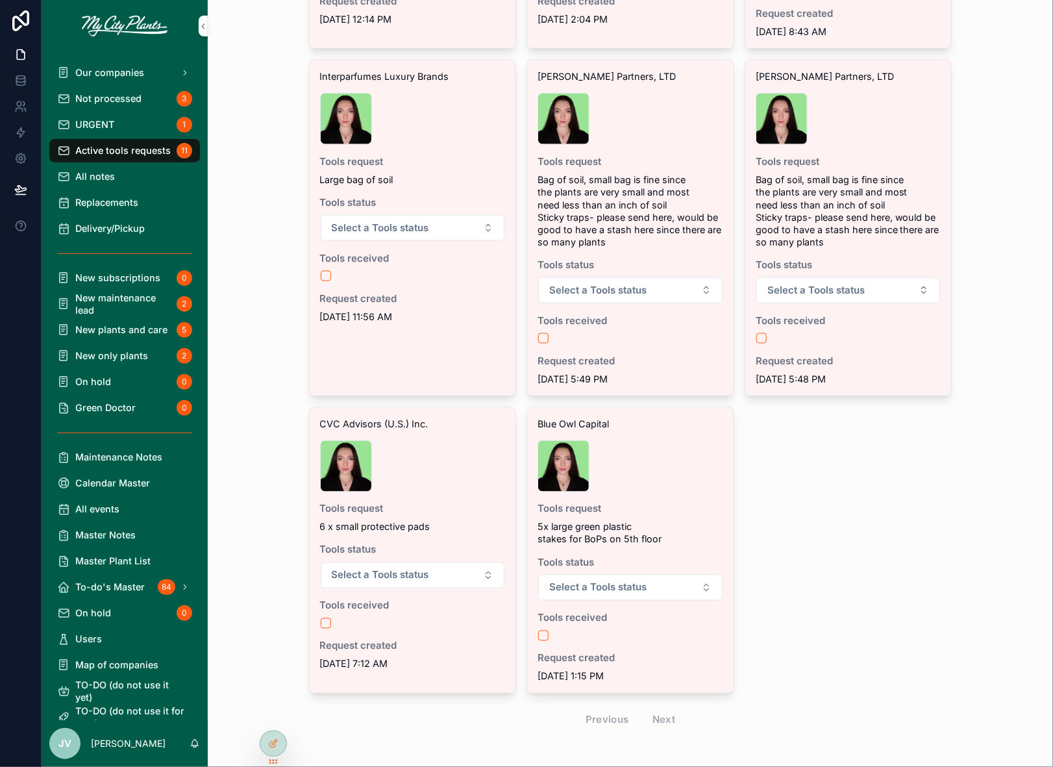
scroll to position [601, 0]
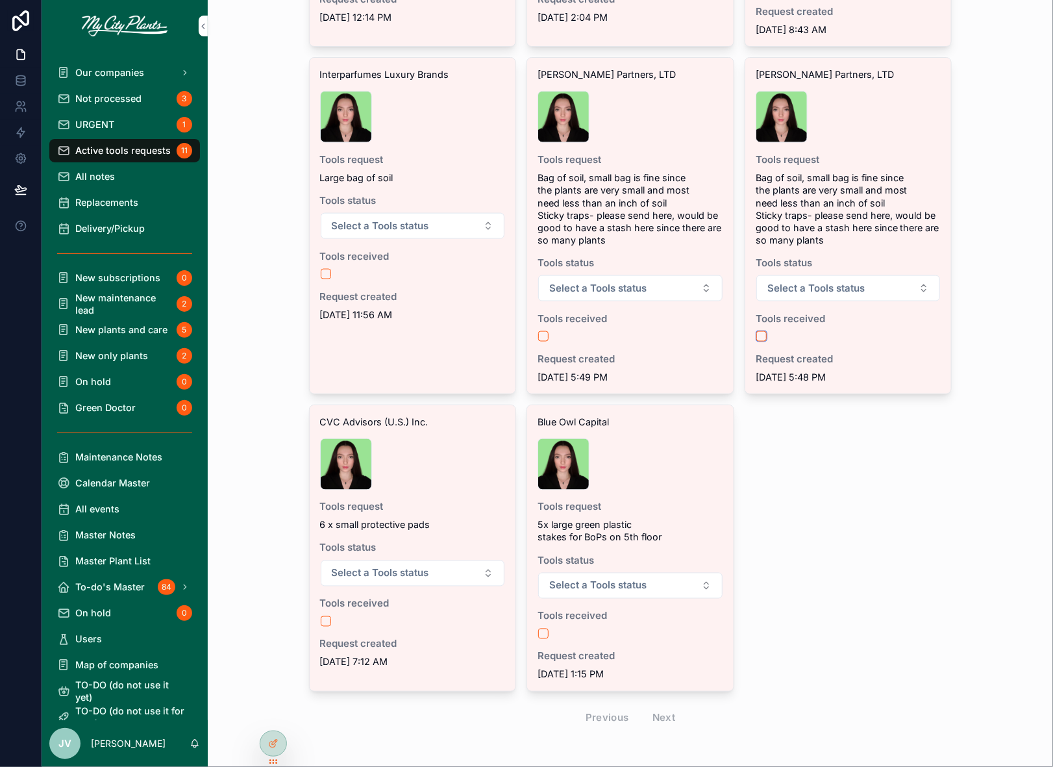
click at [764, 332] on button "scrollable content" at bounding box center [761, 336] width 10 height 10
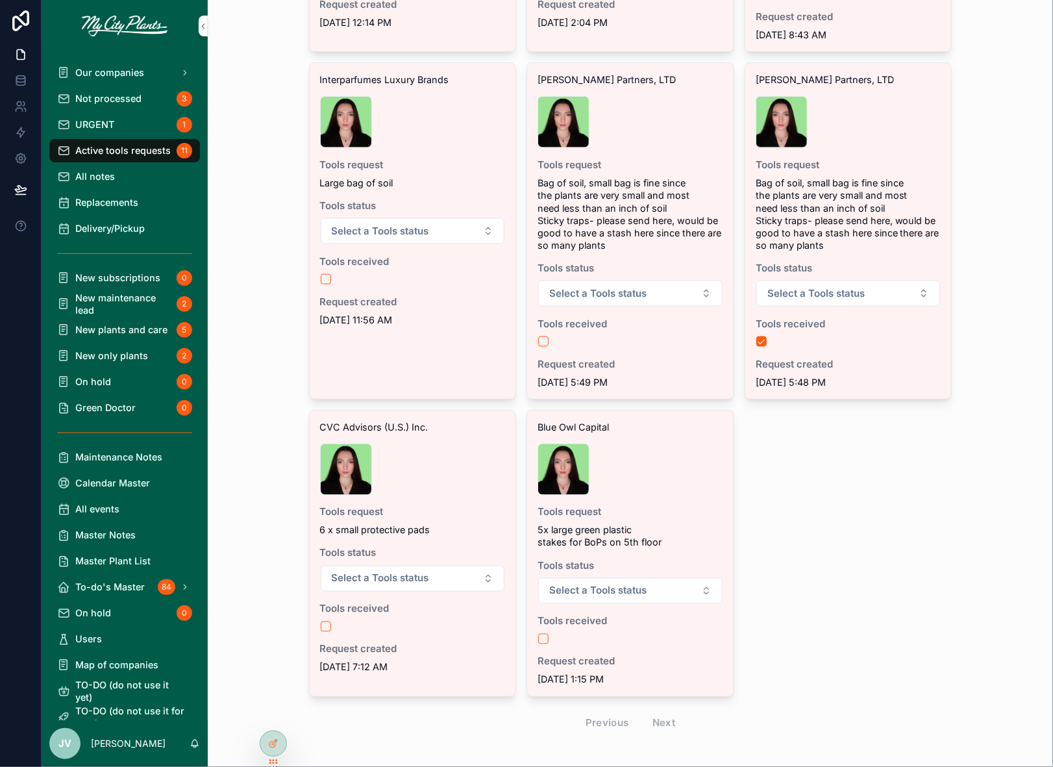
scroll to position [606, 0]
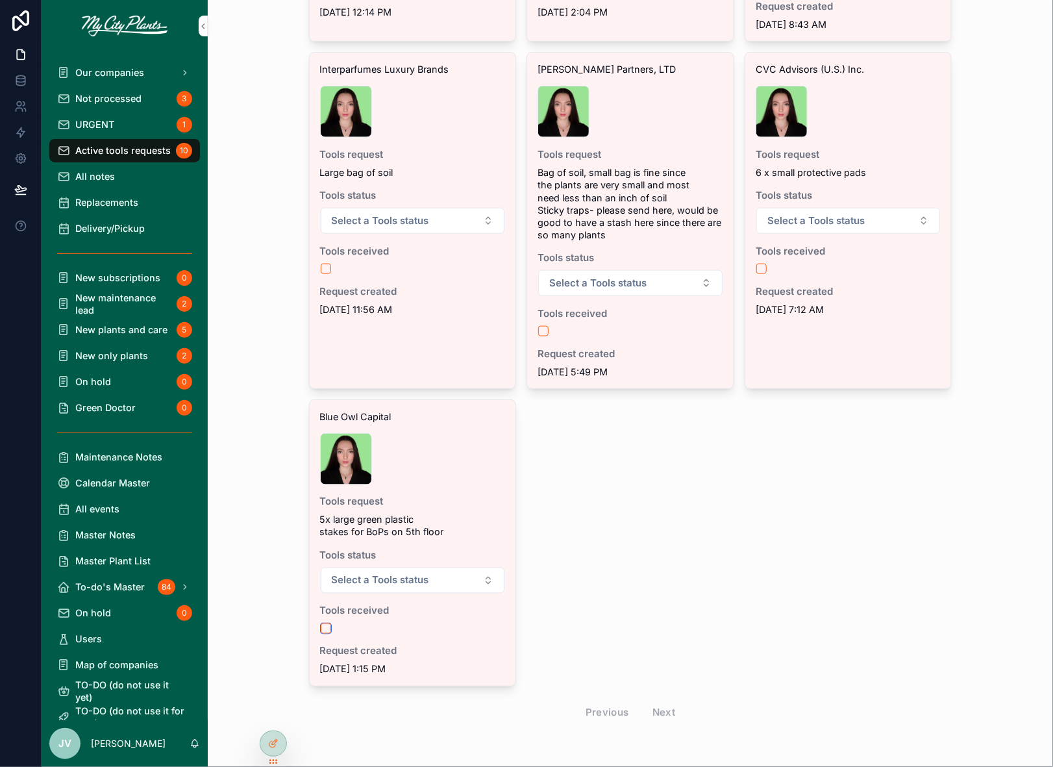
click at [324, 624] on button "scrollable content" at bounding box center [326, 628] width 10 height 10
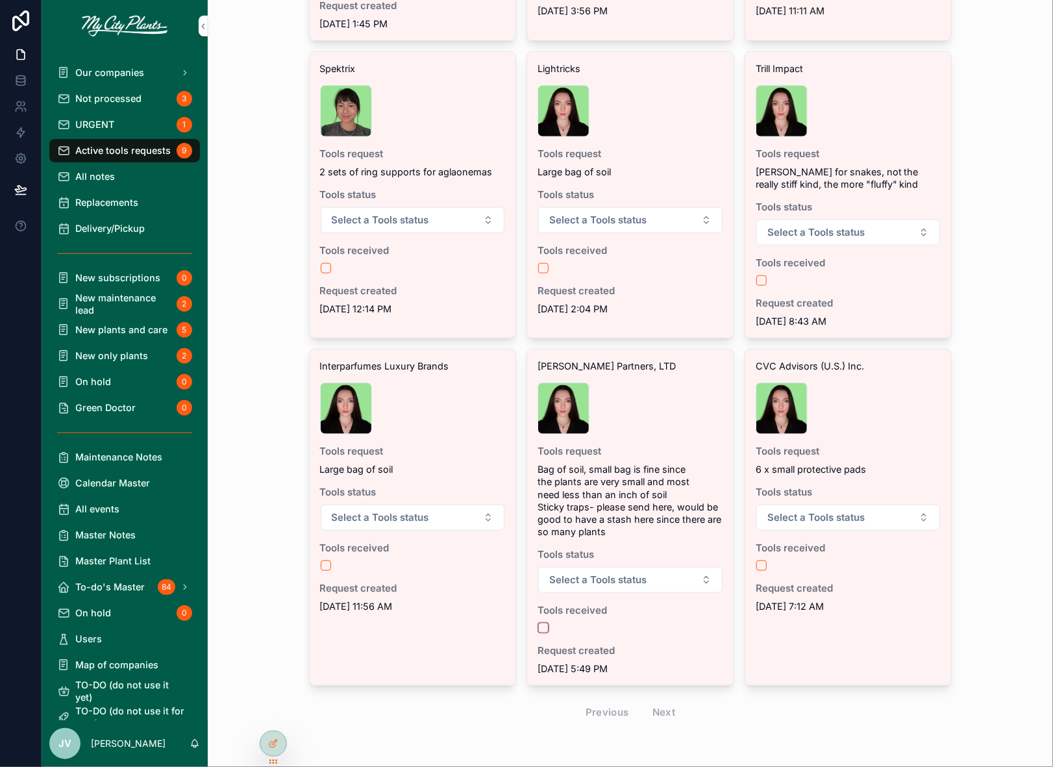
click at [544, 623] on button "scrollable content" at bounding box center [543, 628] width 10 height 10
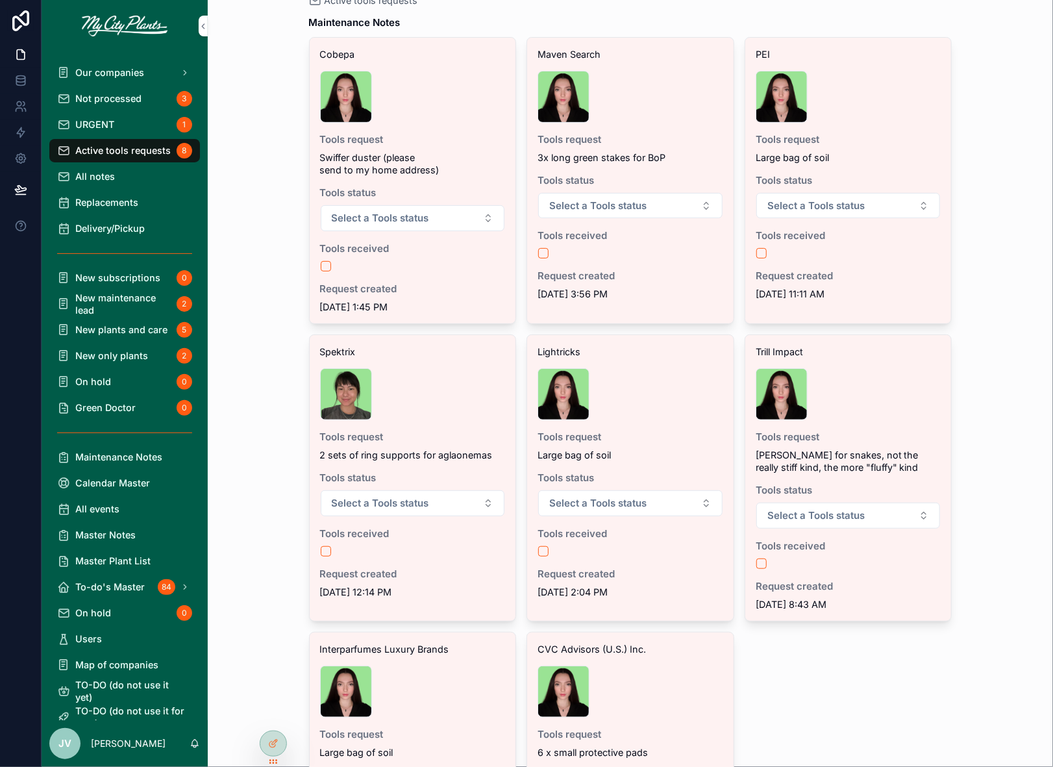
scroll to position [28, 0]
click at [326, 264] on button "scrollable content" at bounding box center [326, 265] width 10 height 10
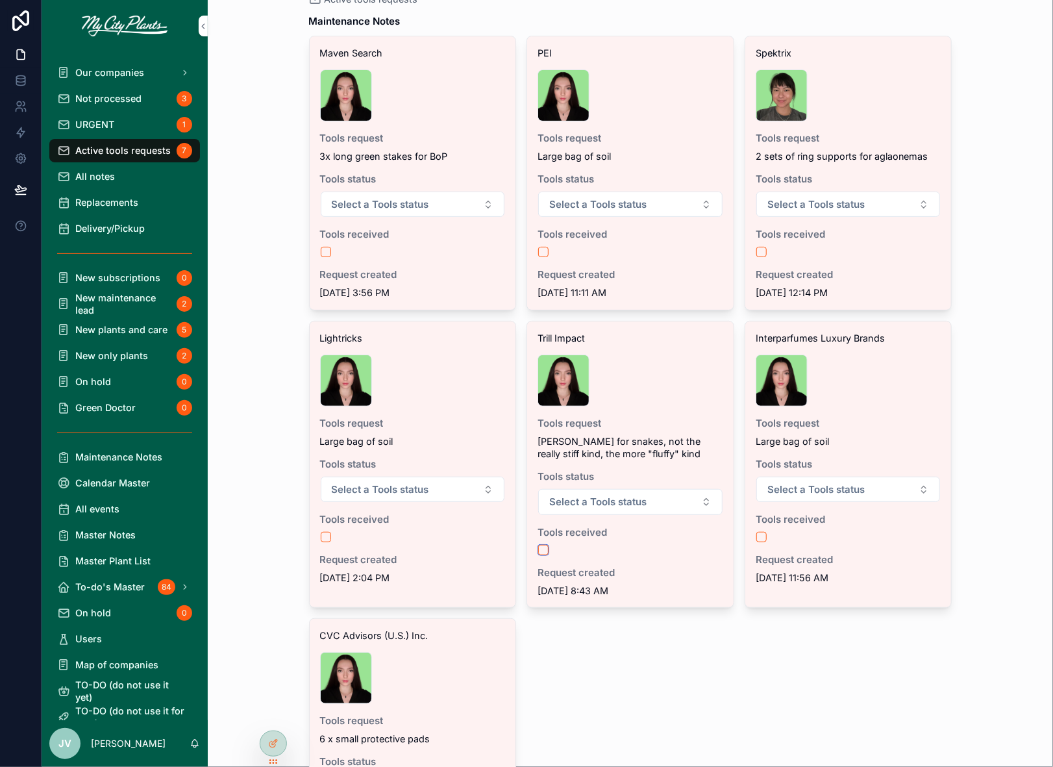
click at [545, 545] on button "scrollable content" at bounding box center [543, 550] width 10 height 10
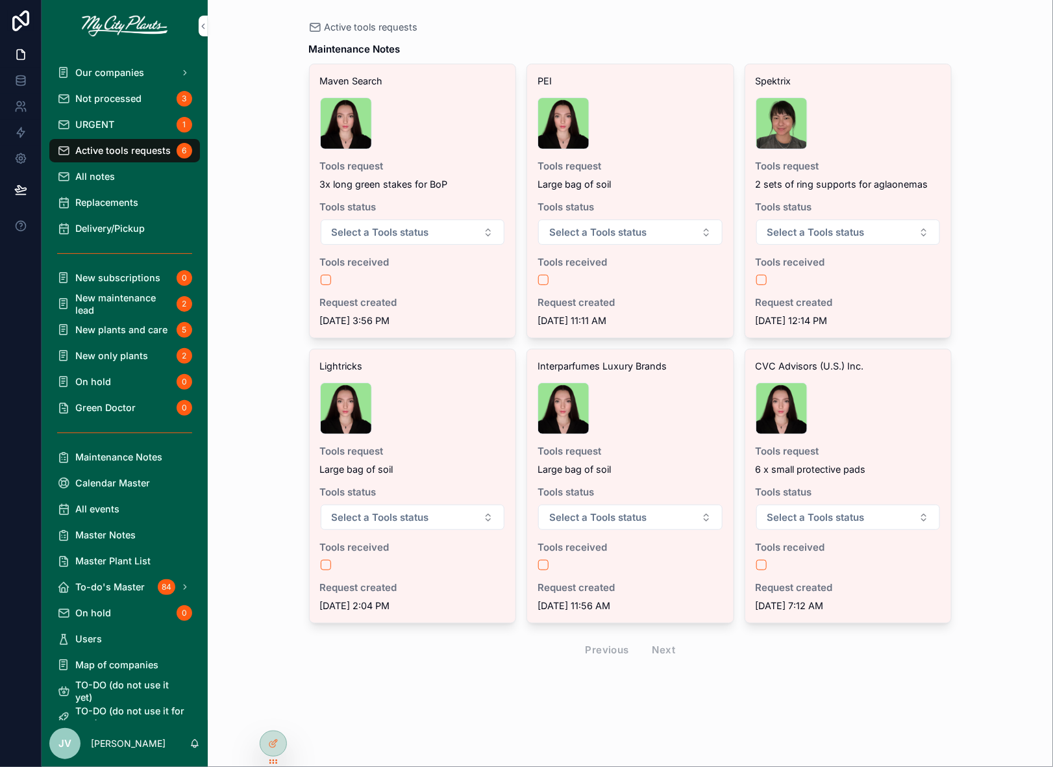
click at [98, 223] on span "Delivery/Pickup" at bounding box center [109, 228] width 69 height 12
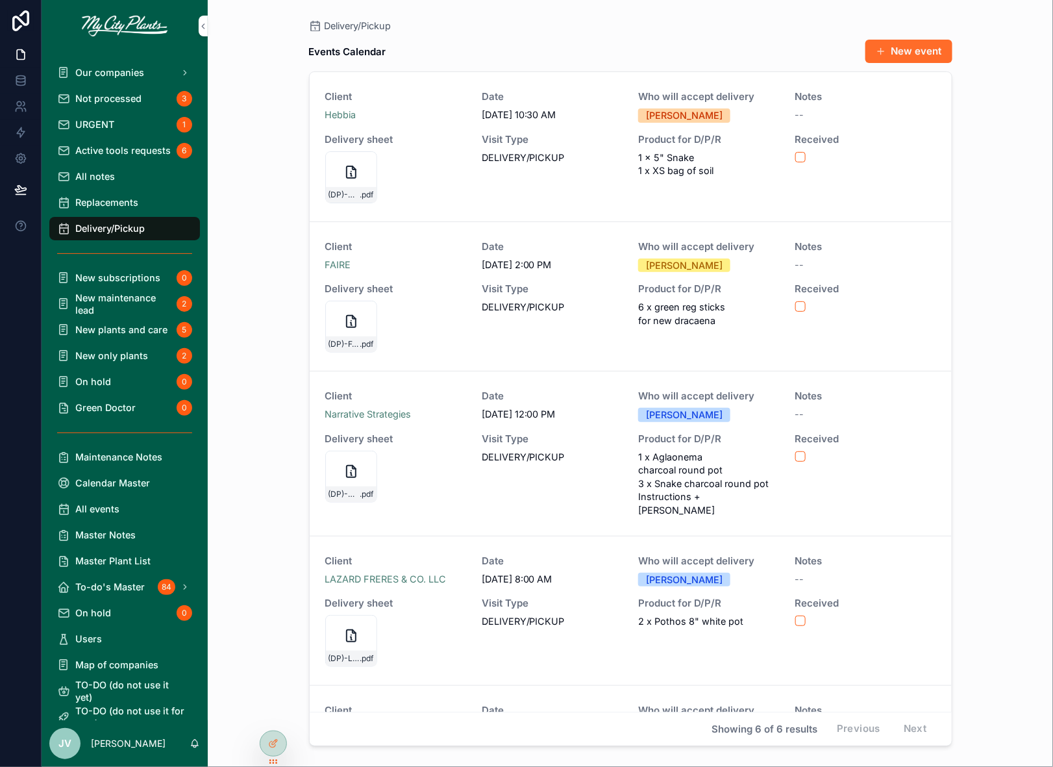
click at [888, 53] on button "New event" at bounding box center [908, 51] width 87 height 23
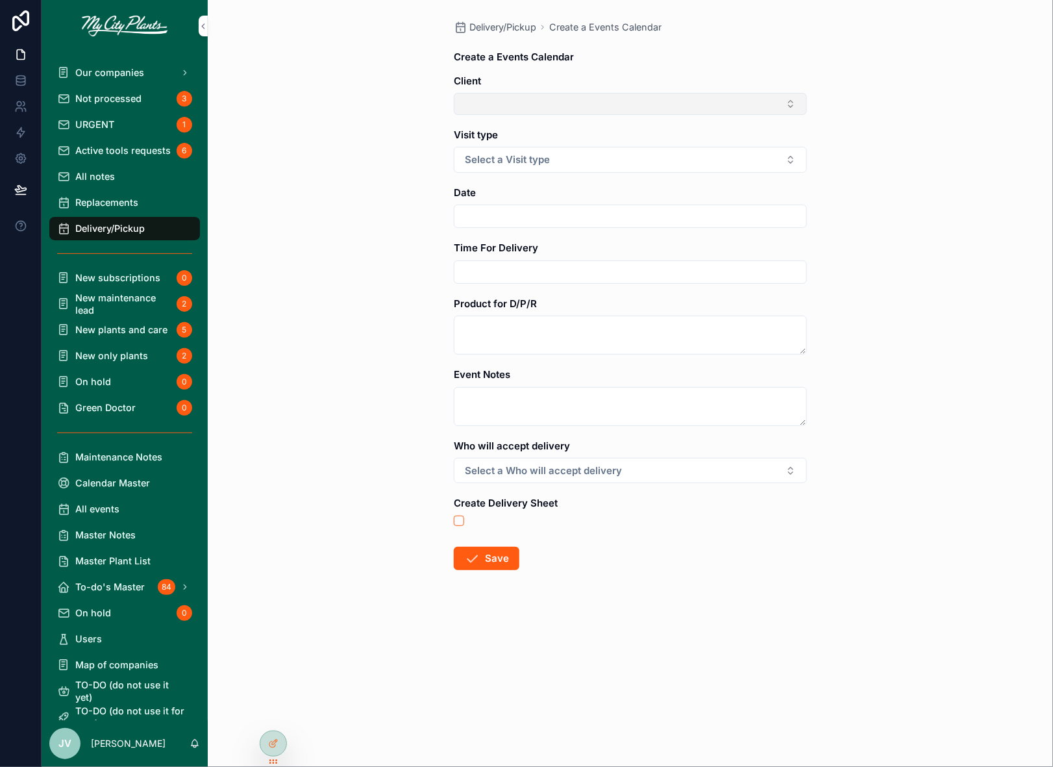
click at [785, 103] on button "Select Button" at bounding box center [630, 104] width 353 height 22
type input "*****"
click at [611, 172] on span "Interparfumes Luxury Brands" at bounding box center [608, 175] width 124 height 13
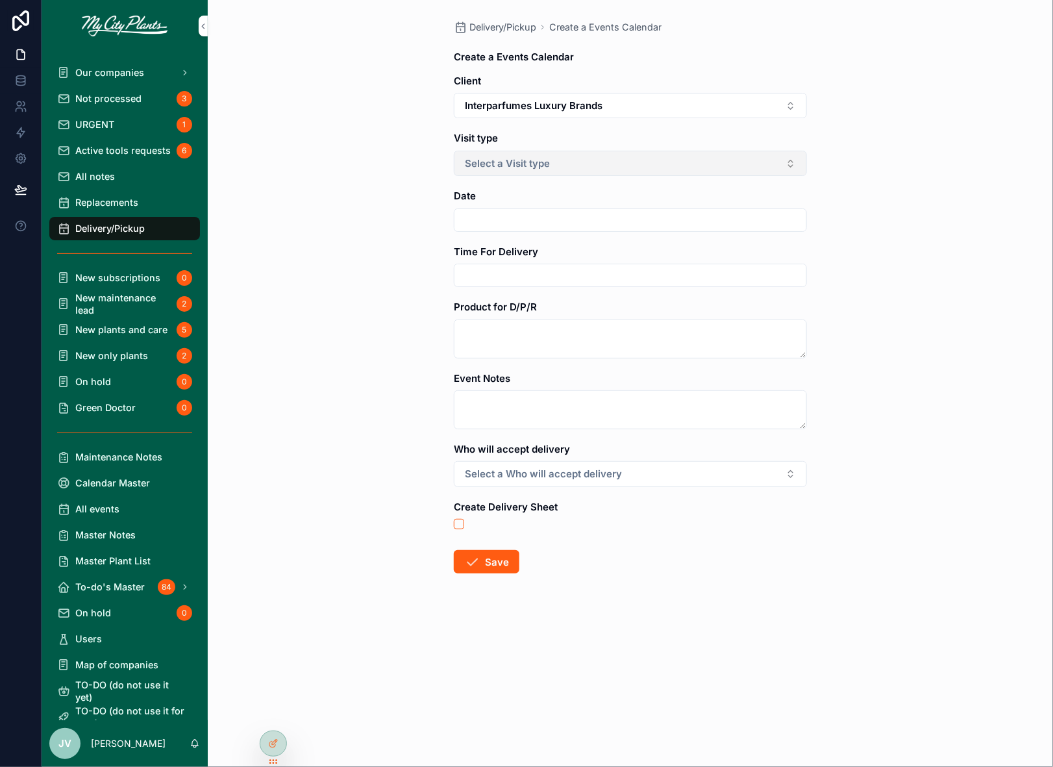
click at [609, 163] on button "Select a Visit type" at bounding box center [630, 163] width 353 height 25
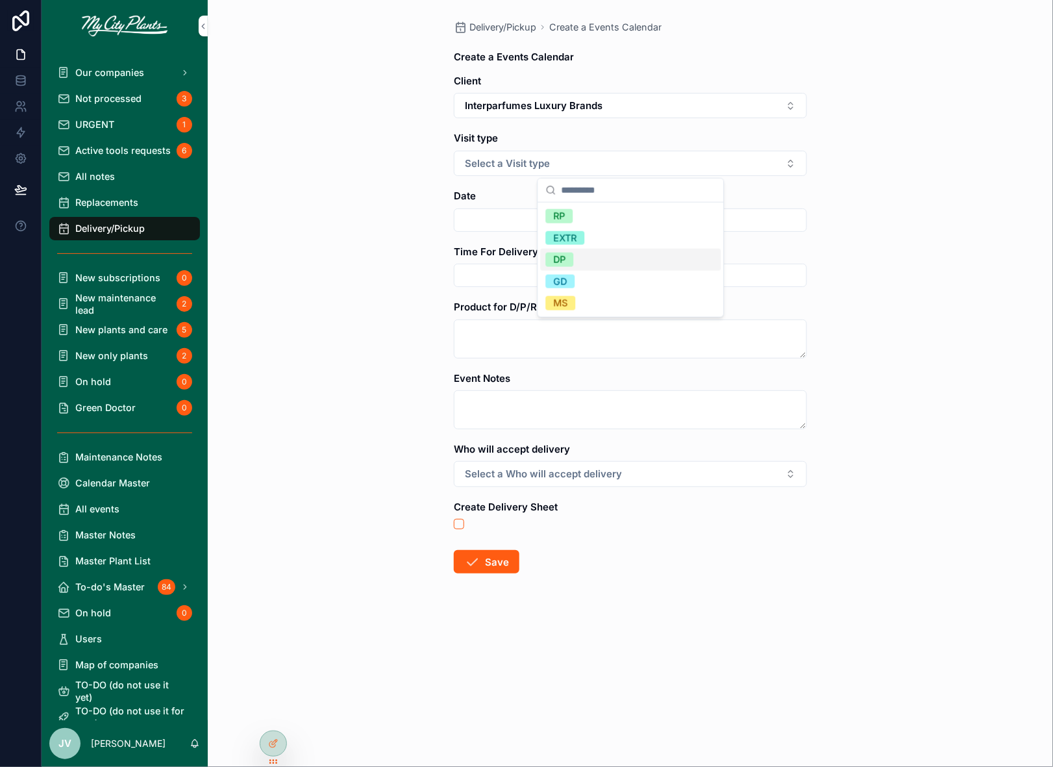
click at [563, 261] on div "DP" at bounding box center [560, 260] width 12 height 14
click at [519, 220] on input "scrollable content" at bounding box center [630, 220] width 352 height 19
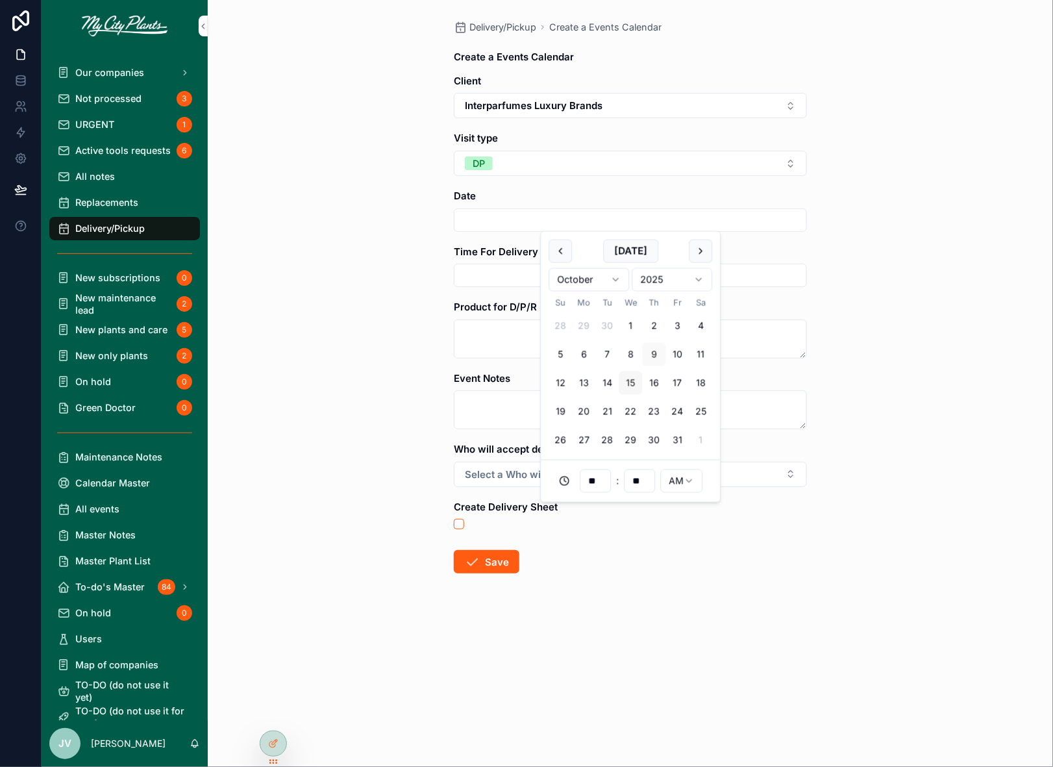
click at [634, 379] on button "15" at bounding box center [630, 382] width 23 height 23
click at [597, 477] on input "**" at bounding box center [595, 481] width 30 height 19
click at [530, 667] on div "09" at bounding box center [595, 672] width 180 height 21
type input "**********"
type input "**"
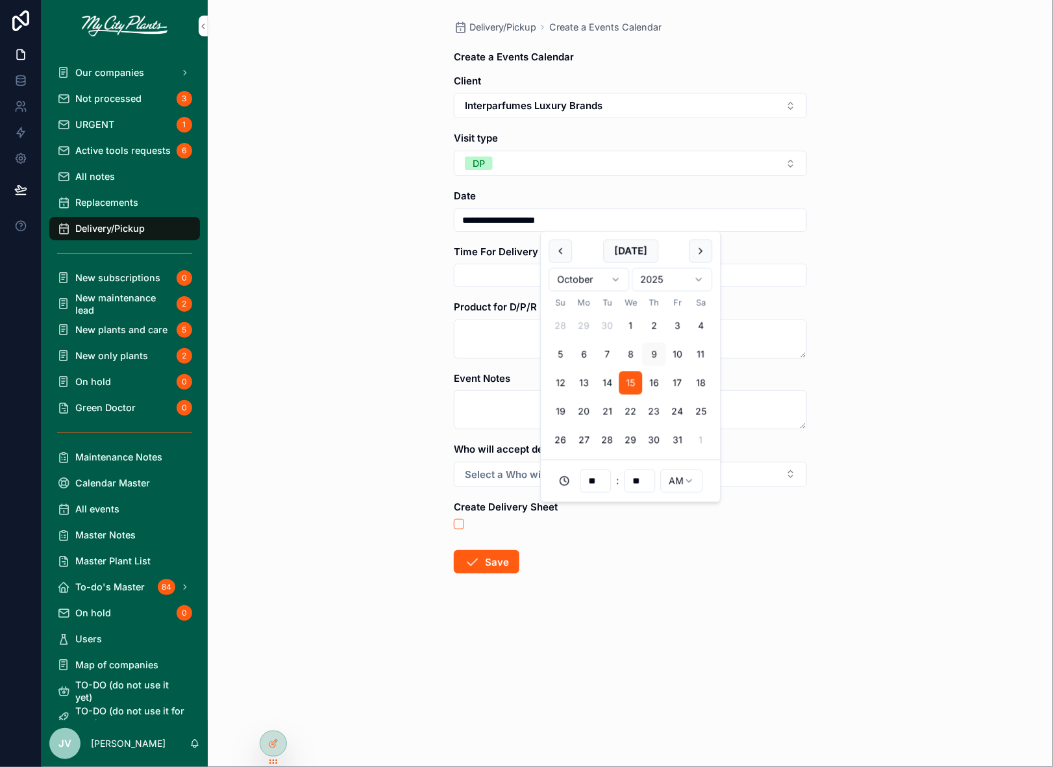
click at [486, 272] on input "scrollable content" at bounding box center [630, 275] width 352 height 19
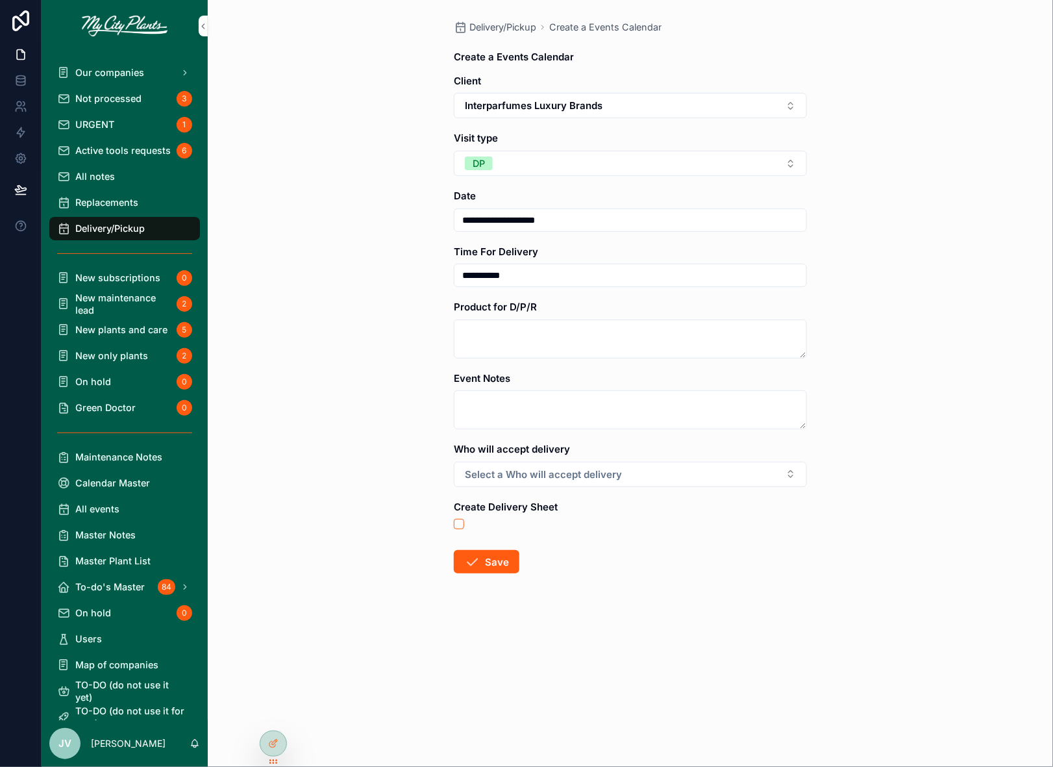
type input "**********"
click at [469, 325] on textarea "scrollable content" at bounding box center [630, 338] width 353 height 39
type textarea "**********"
click at [473, 467] on span "Select a Who will accept delivery" at bounding box center [543, 474] width 157 height 14
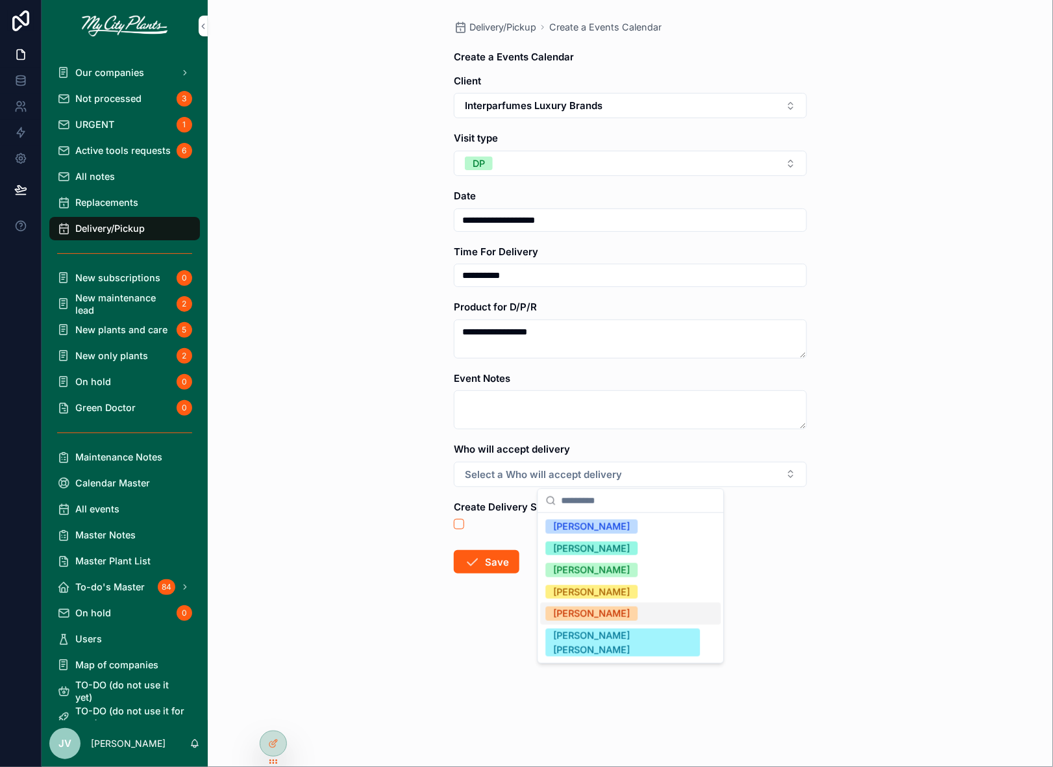
click at [572, 612] on div "[PERSON_NAME]" at bounding box center [592, 613] width 77 height 14
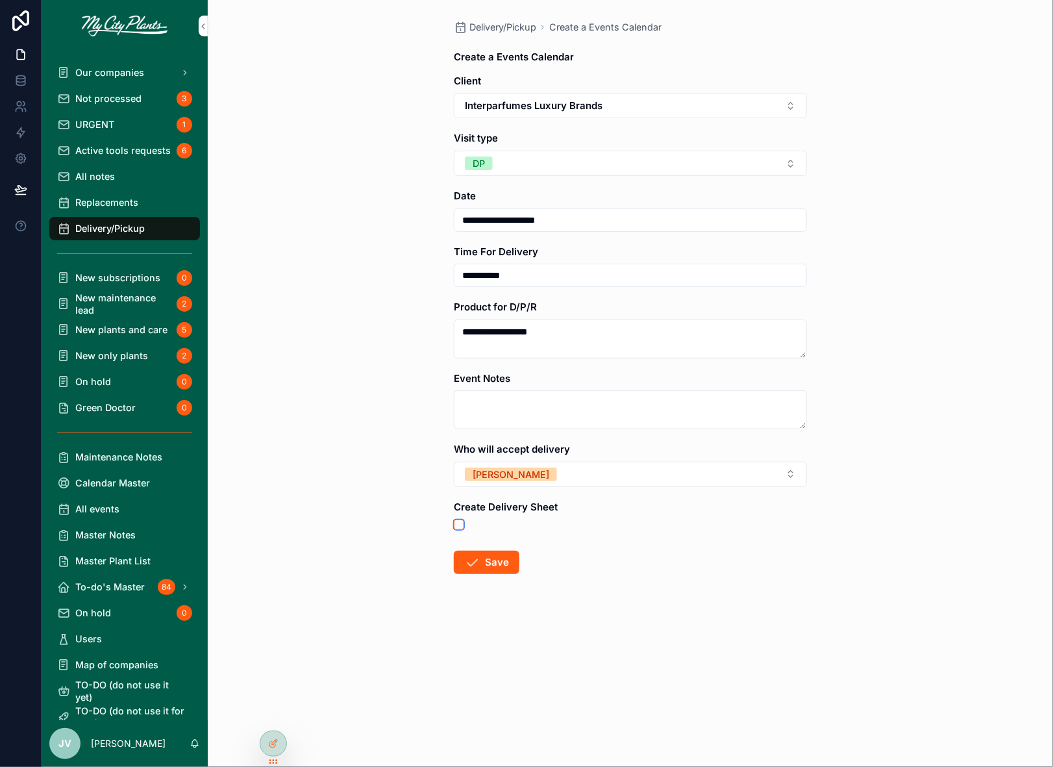
click at [460, 519] on button "scrollable content" at bounding box center [459, 524] width 10 height 10
click at [492, 558] on button "Save" at bounding box center [487, 562] width 66 height 23
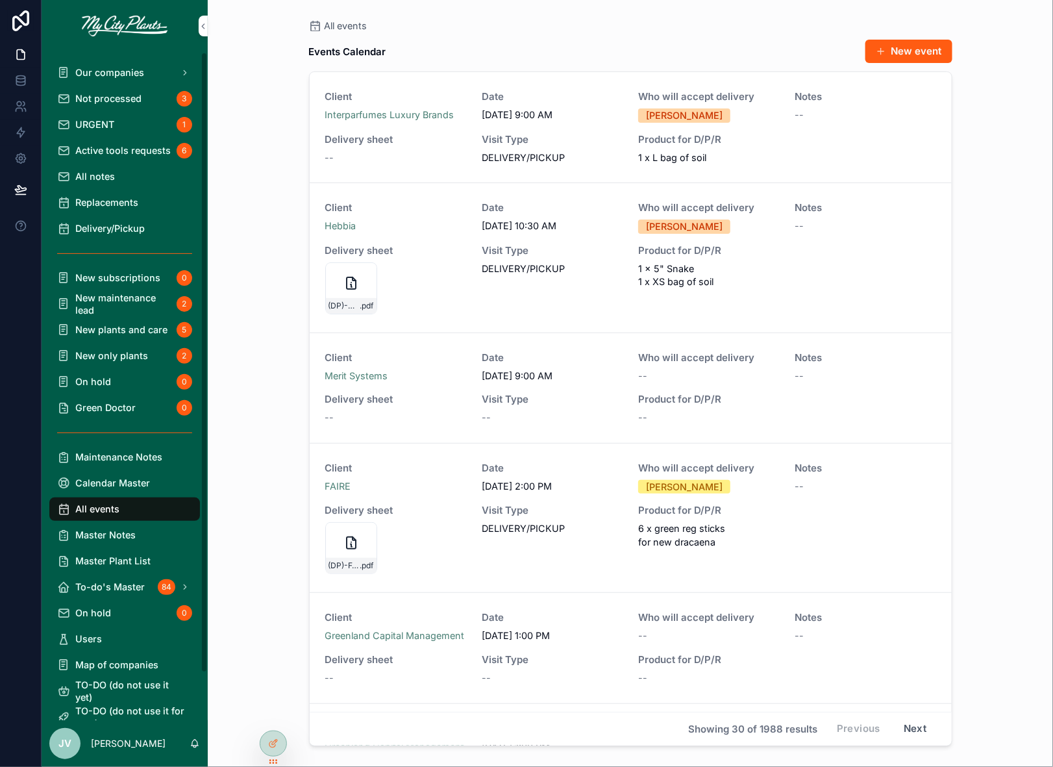
click at [100, 95] on span "Not processed" at bounding box center [108, 98] width 66 height 12
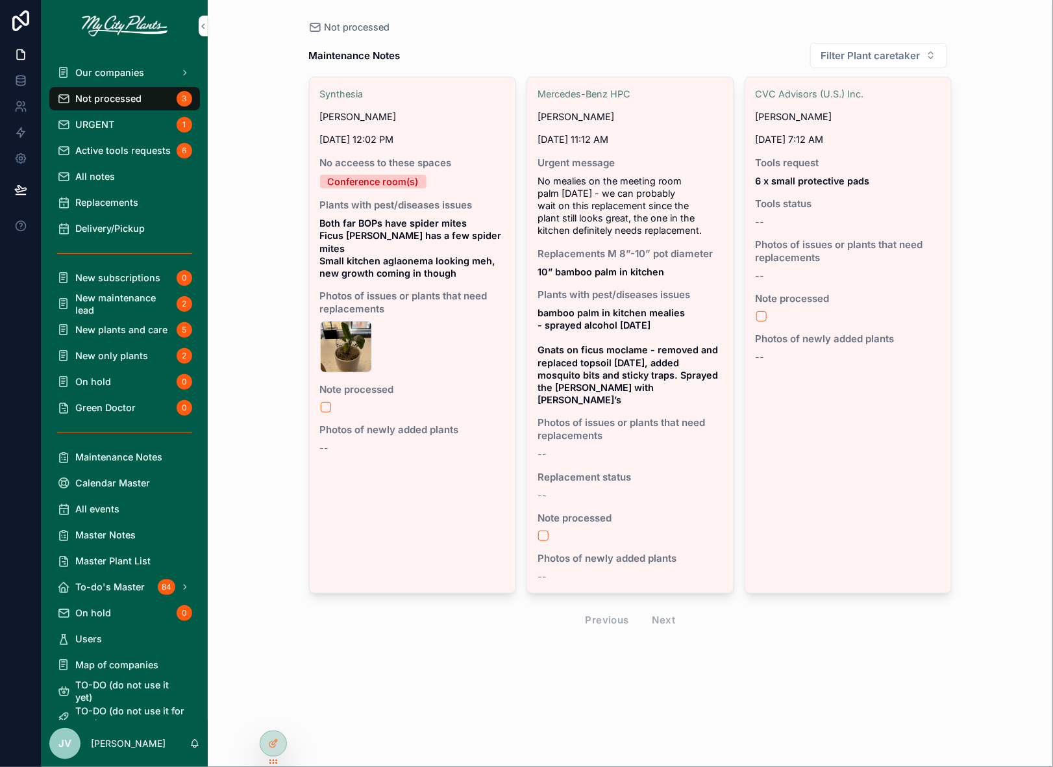
click at [103, 147] on span "Active tools requests" at bounding box center [122, 150] width 95 height 12
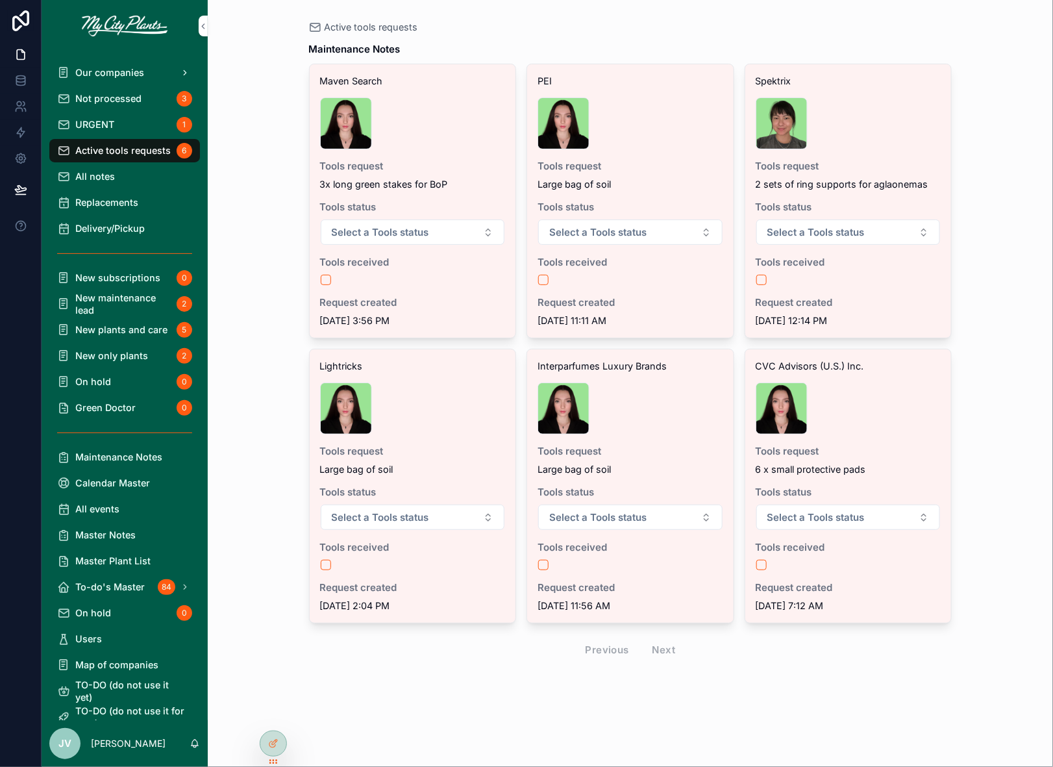
click at [106, 70] on span "Our companies" at bounding box center [109, 72] width 69 height 12
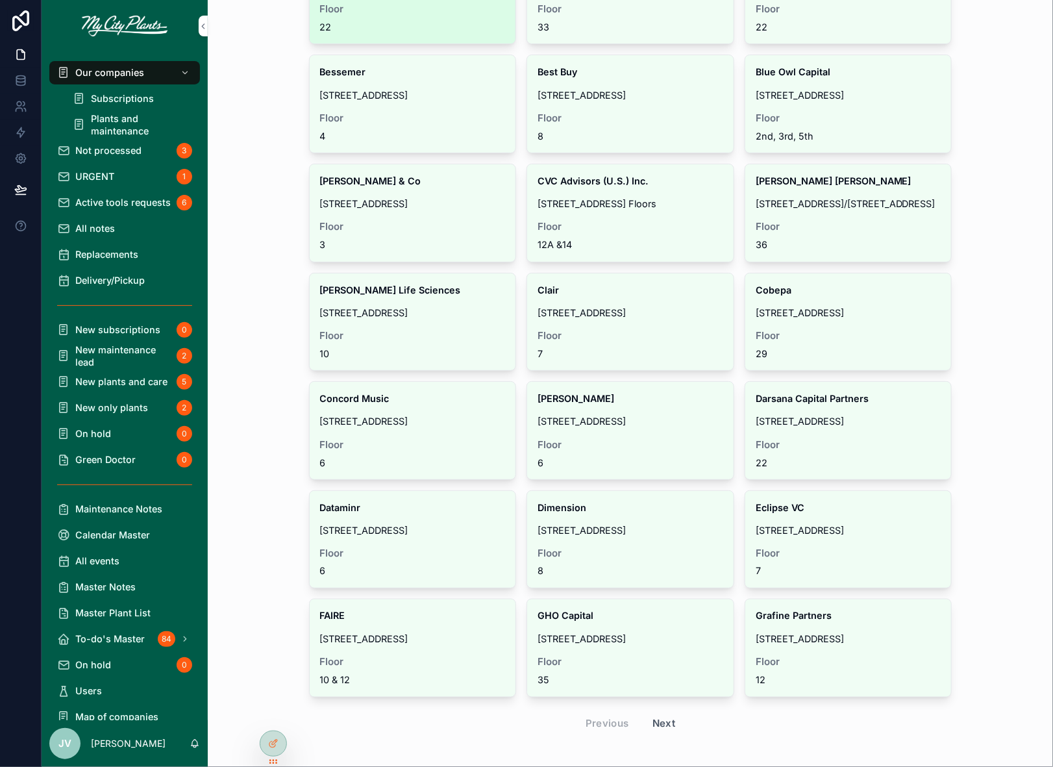
scroll to position [497, 0]
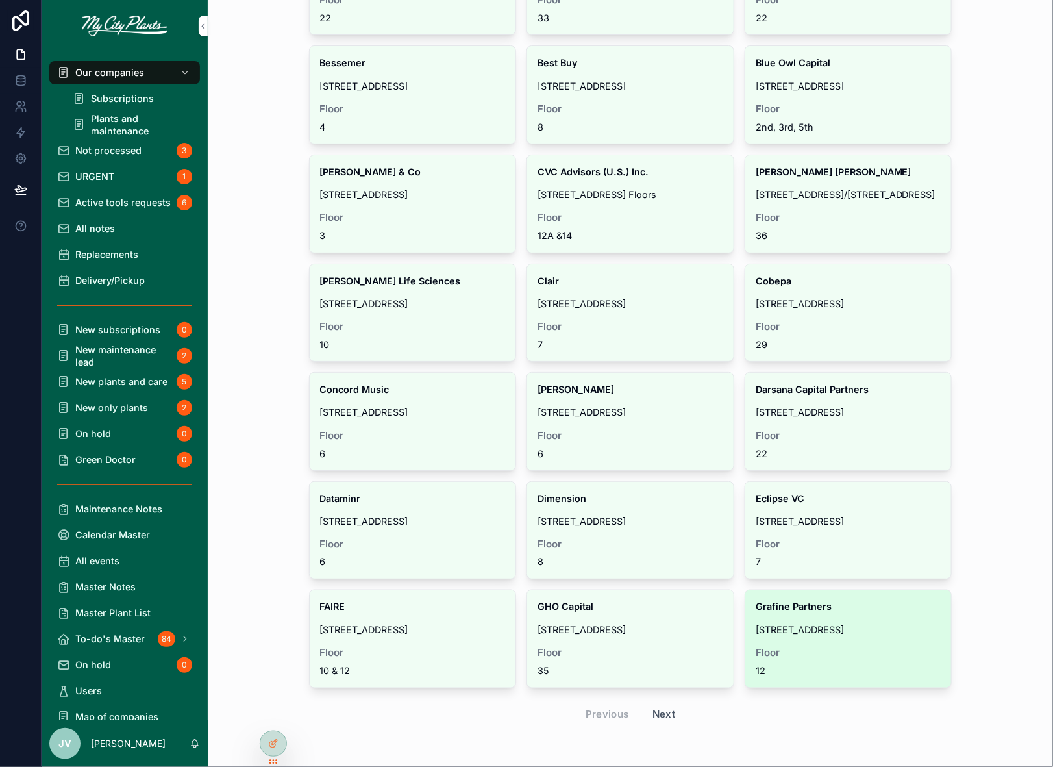
click at [785, 626] on span "[STREET_ADDRESS]" at bounding box center [849, 630] width 186 height 12
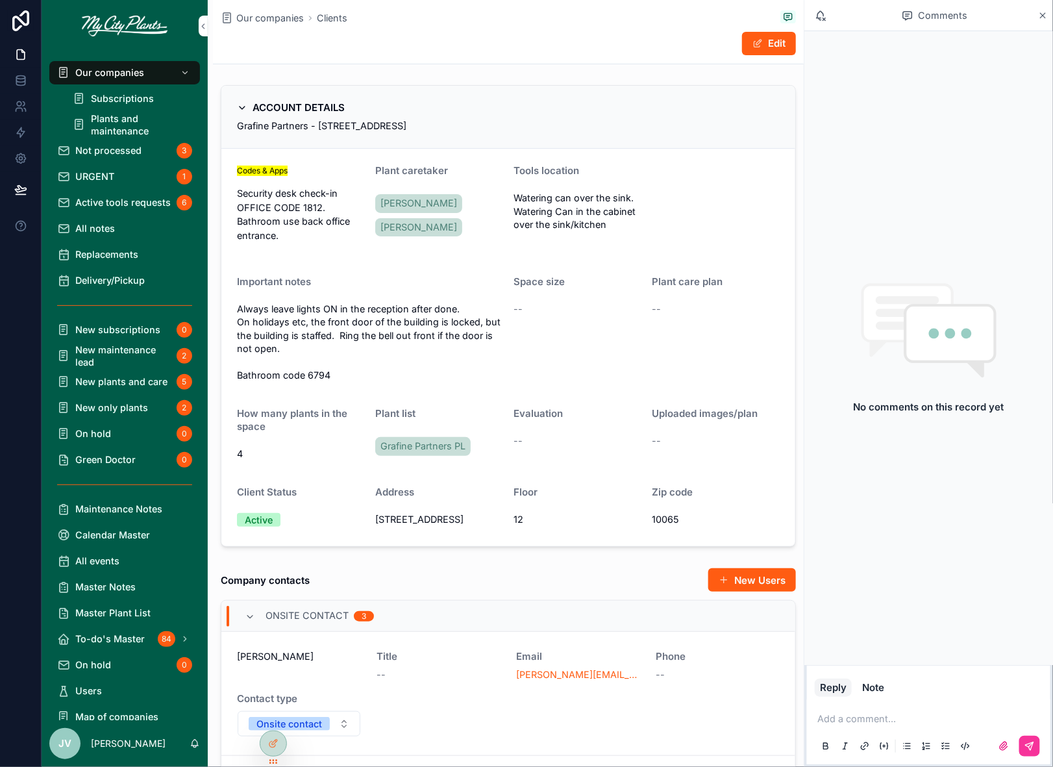
click at [102, 225] on span "All notes" at bounding box center [95, 228] width 40 height 12
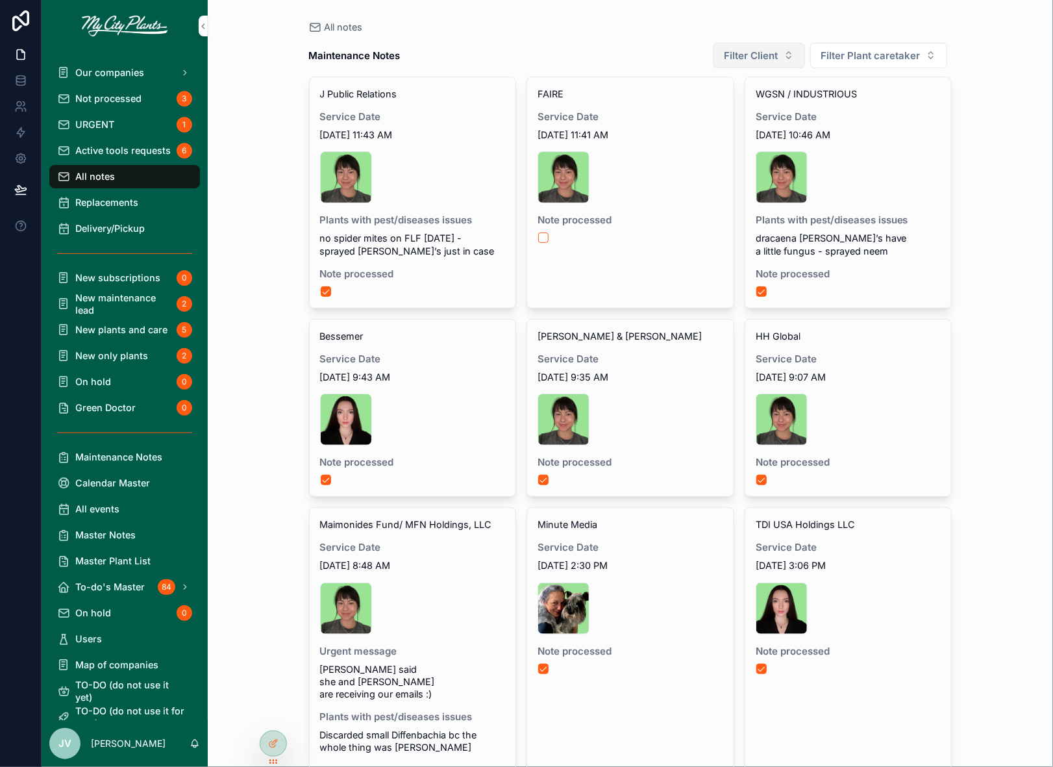
click at [792, 58] on button "Filter Client" at bounding box center [760, 55] width 92 height 25
type input "***"
click at [712, 111] on span "Grafine Partners" at bounding box center [711, 107] width 69 height 13
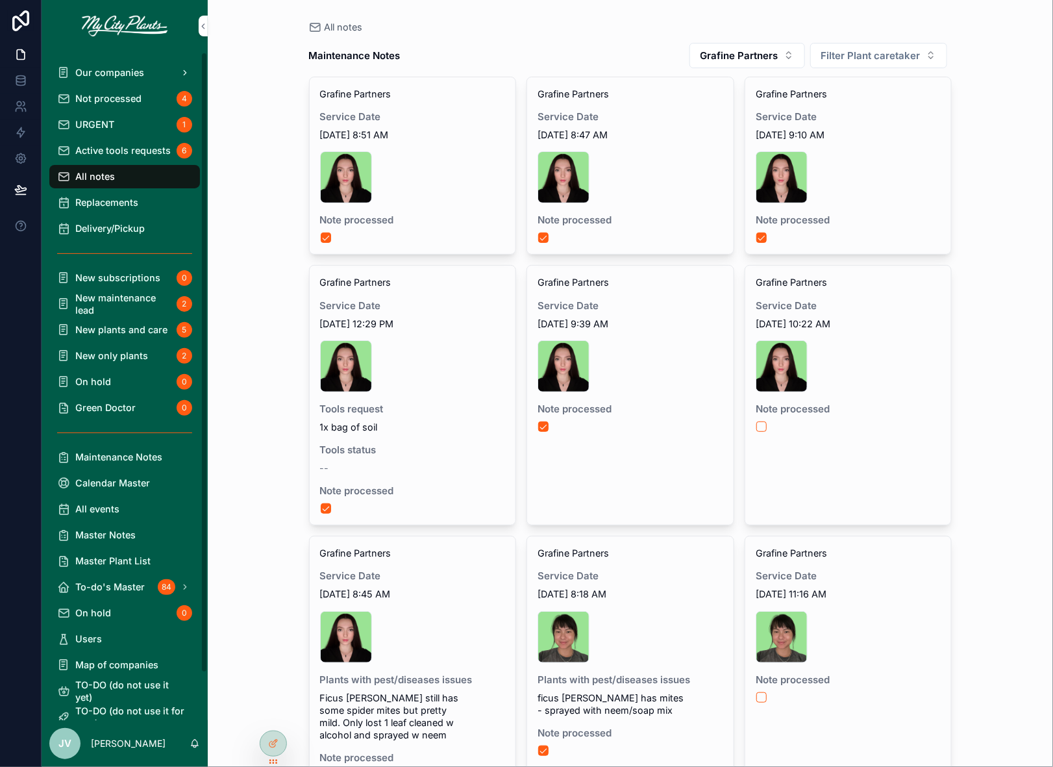
click at [103, 69] on span "Our companies" at bounding box center [109, 72] width 69 height 12
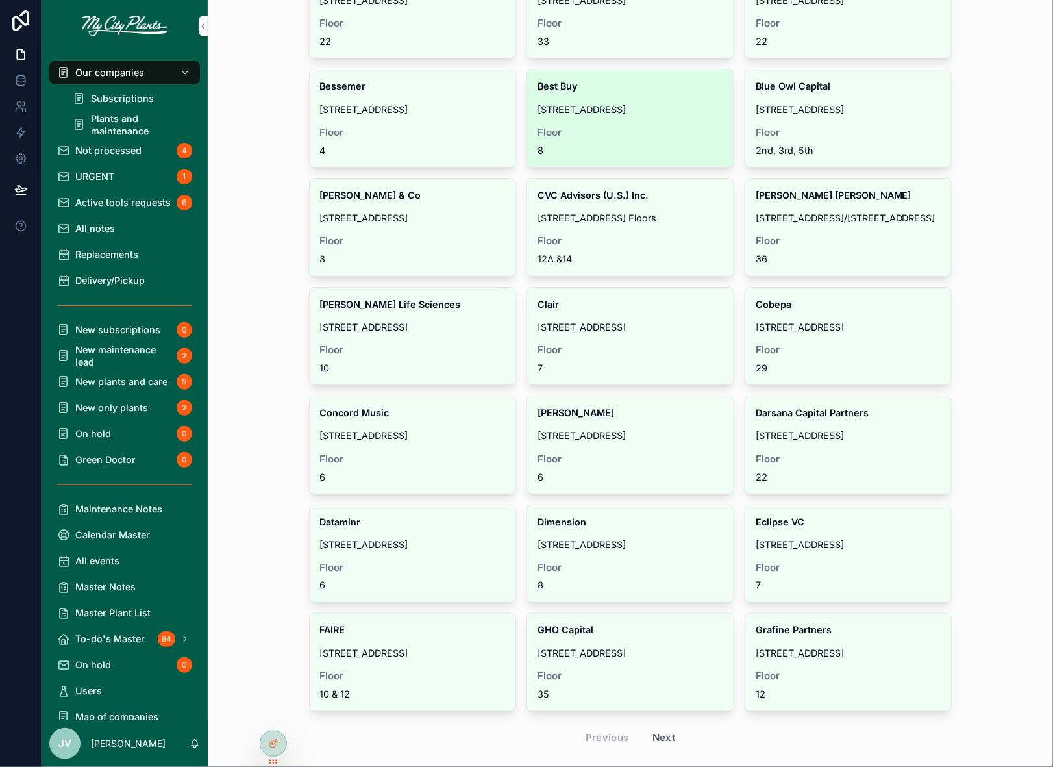
scroll to position [497, 0]
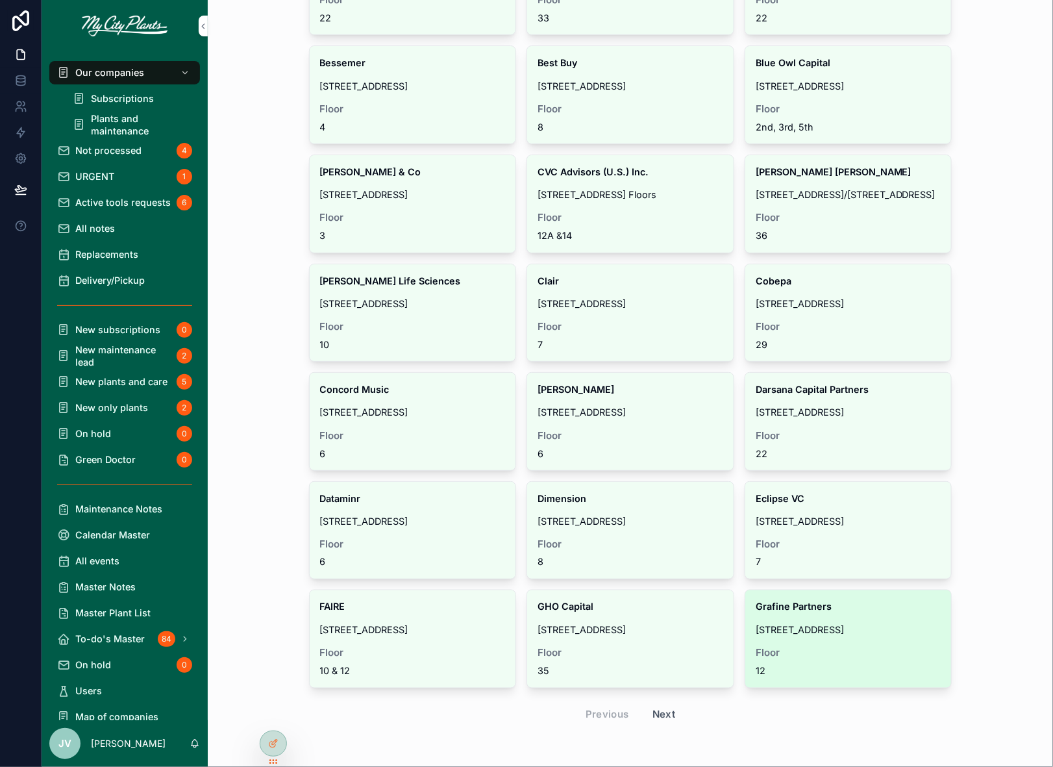
click at [812, 604] on strong "Grafine Partners" at bounding box center [794, 606] width 76 height 11
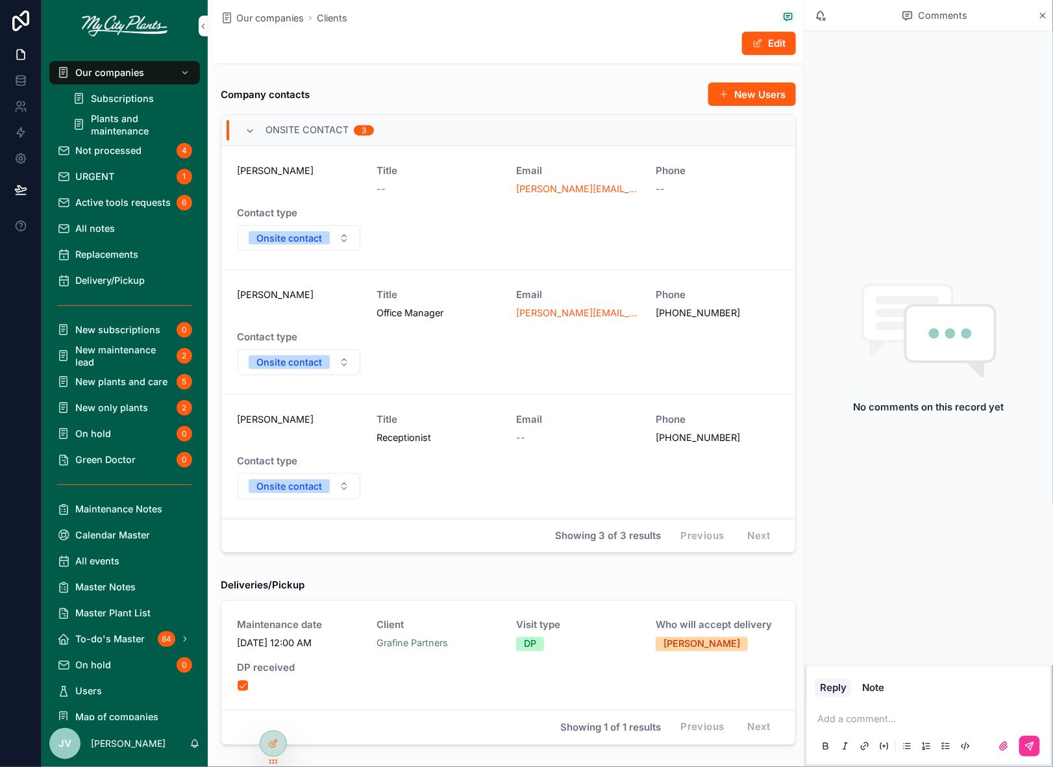
scroll to position [484, 0]
click at [549, 218] on div "[PERSON_NAME] Title -- Email [PERSON_NAME][EMAIL_ADDRESS][DOMAIN_NAME] Phone --…" at bounding box center [508, 209] width 543 height 87
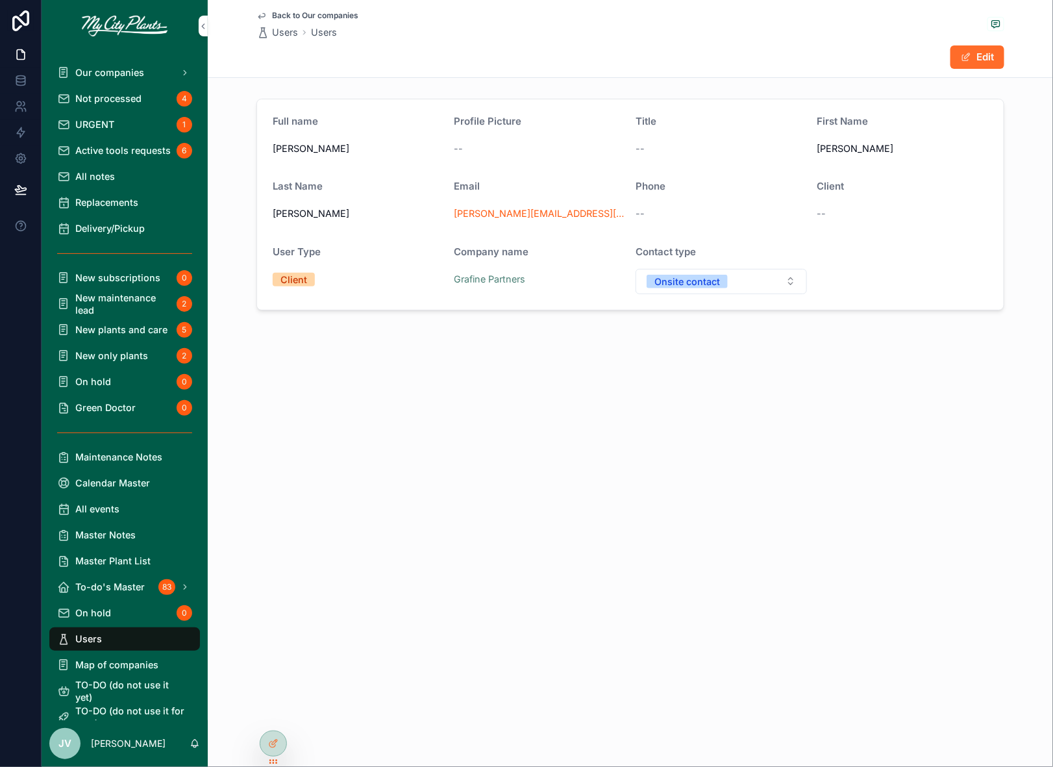
click at [995, 48] on button "Edit" at bounding box center [977, 56] width 54 height 23
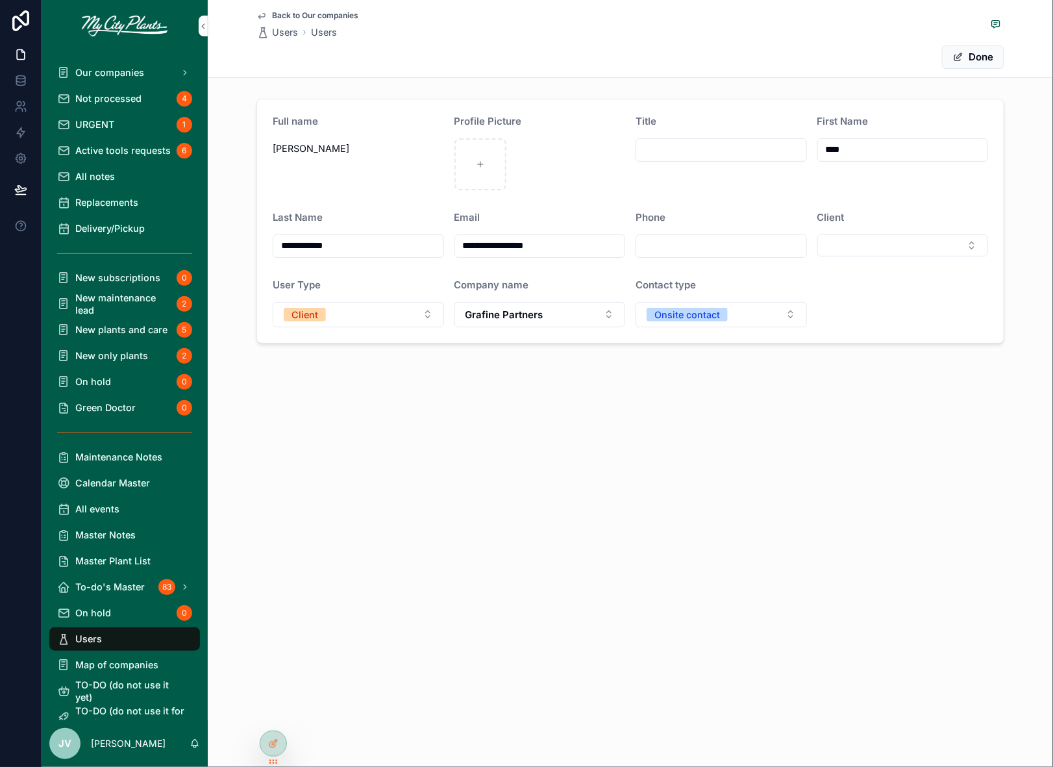
click at [696, 243] on input "scrollable content" at bounding box center [721, 245] width 170 height 19
paste input "**********"
type input "**********"
click at [973, 243] on button "Select Button" at bounding box center [902, 245] width 171 height 22
type input "***"
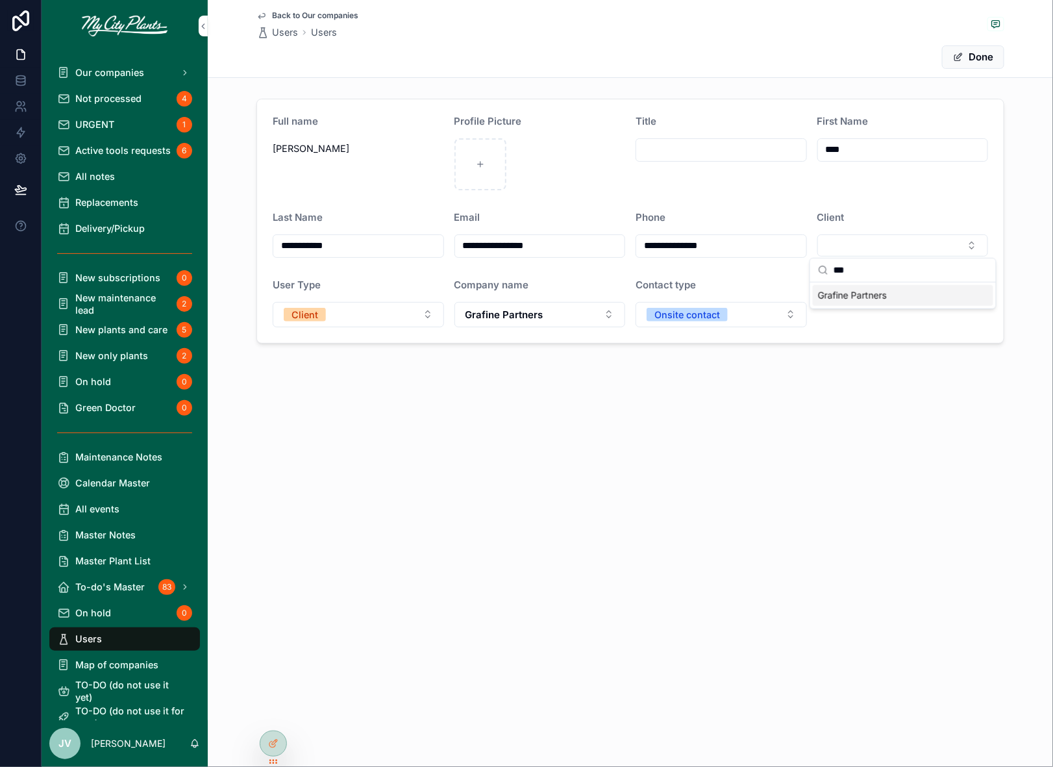
click at [880, 297] on span "Grafine Partners" at bounding box center [852, 295] width 69 height 13
click at [975, 55] on button "Done" at bounding box center [973, 56] width 62 height 23
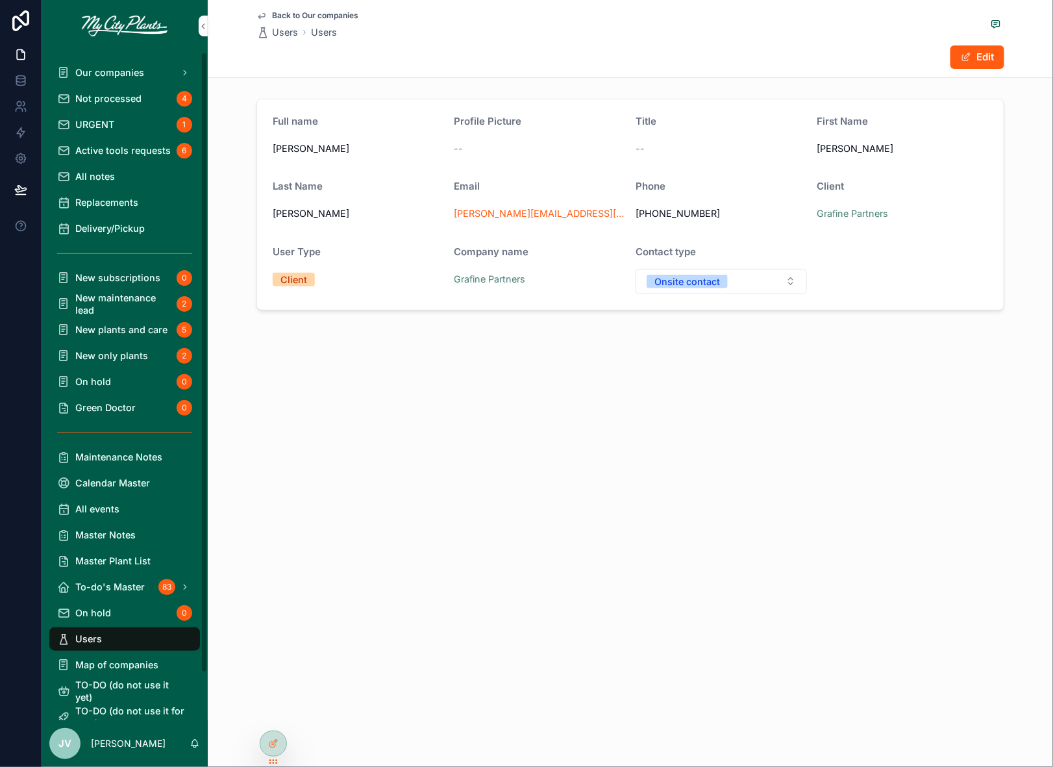
click at [122, 97] on span "Not processed" at bounding box center [108, 98] width 66 height 12
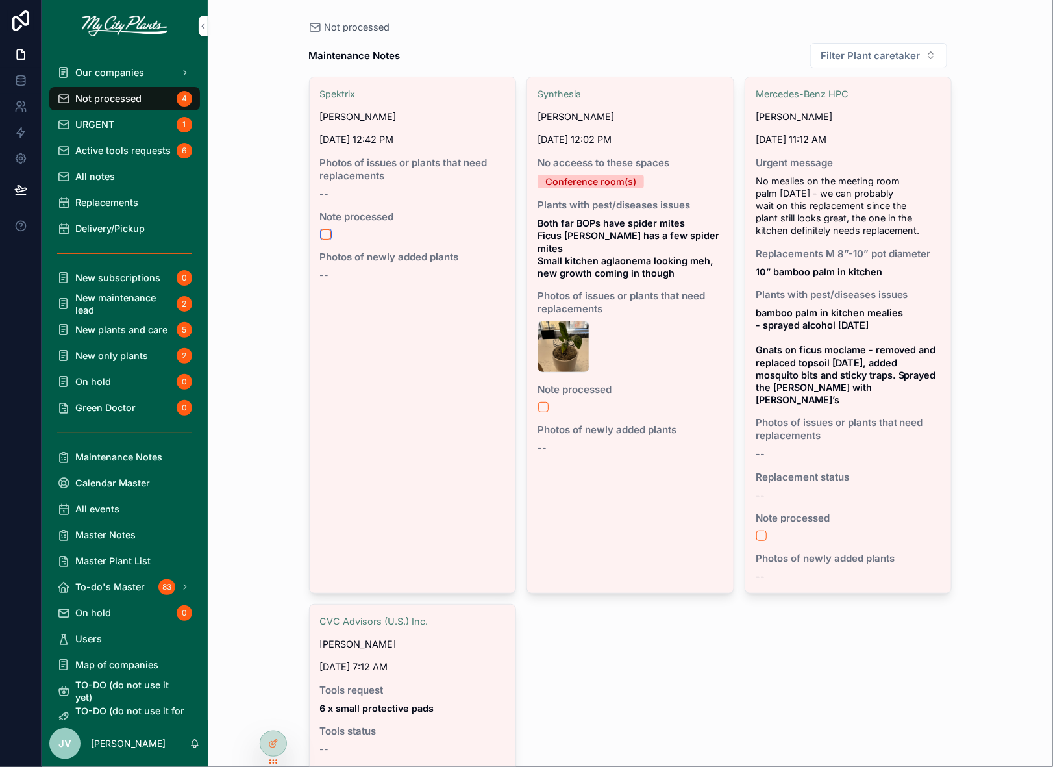
click at [325, 232] on button "scrollable content" at bounding box center [326, 234] width 10 height 10
